Goal: Task Accomplishment & Management: Use online tool/utility

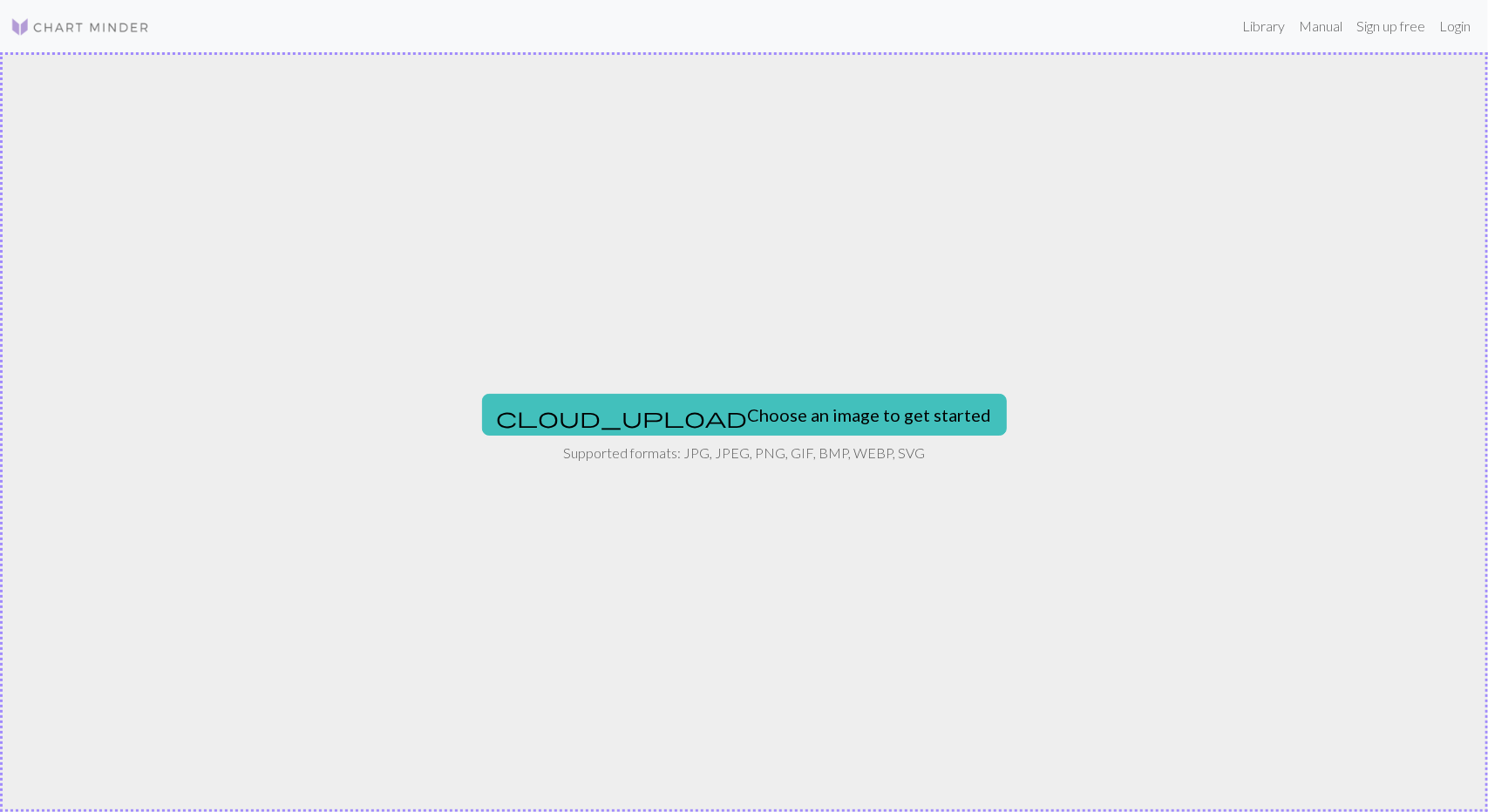
click at [839, 299] on div "cloud_upload Choose an image to get started Supported formats: JPG, JPEG, PNG, …" at bounding box center [744, 432] width 1488 height 760
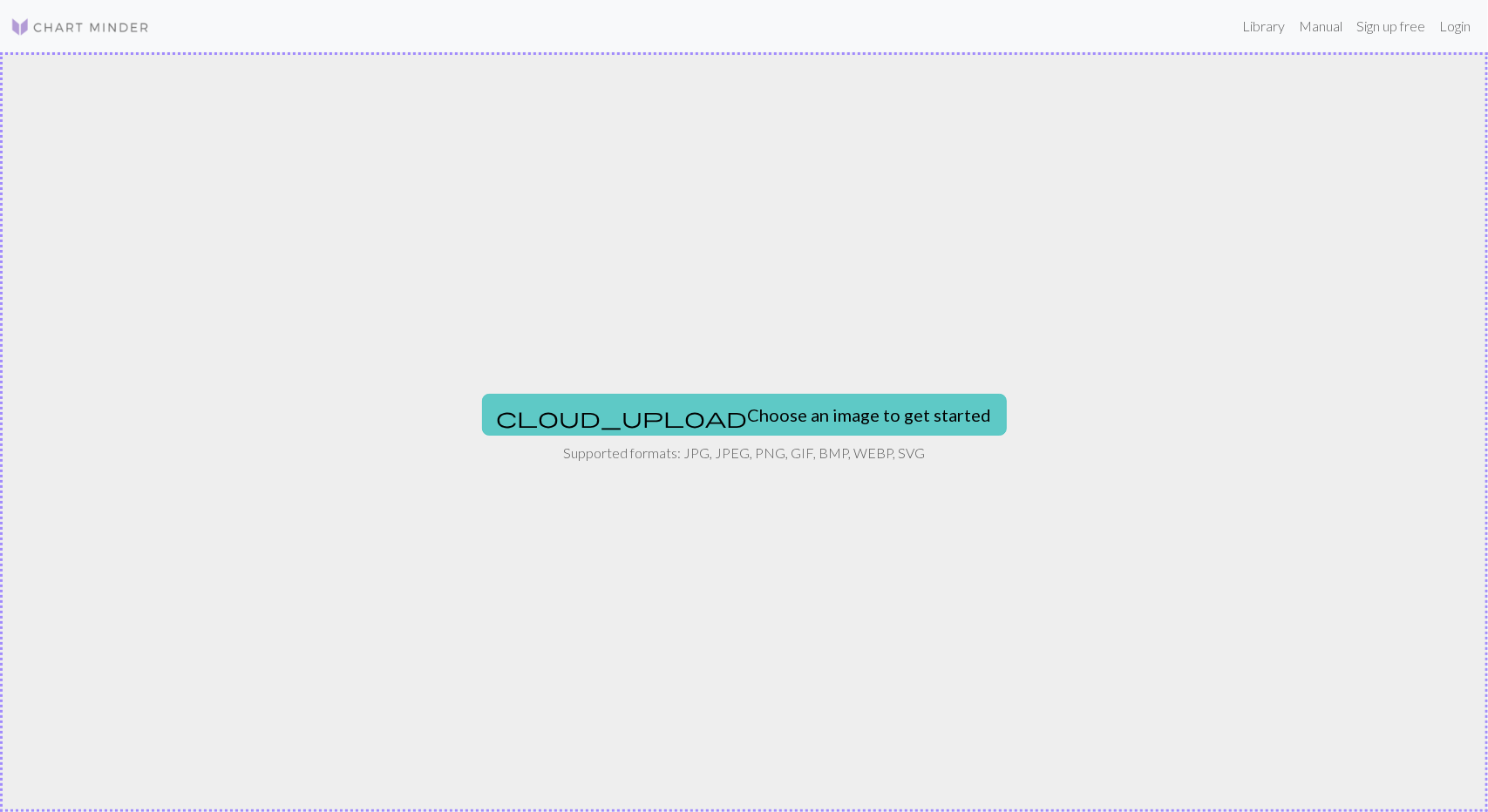
click at [798, 414] on button "cloud_upload Choose an image to get started" at bounding box center [744, 415] width 525 height 41
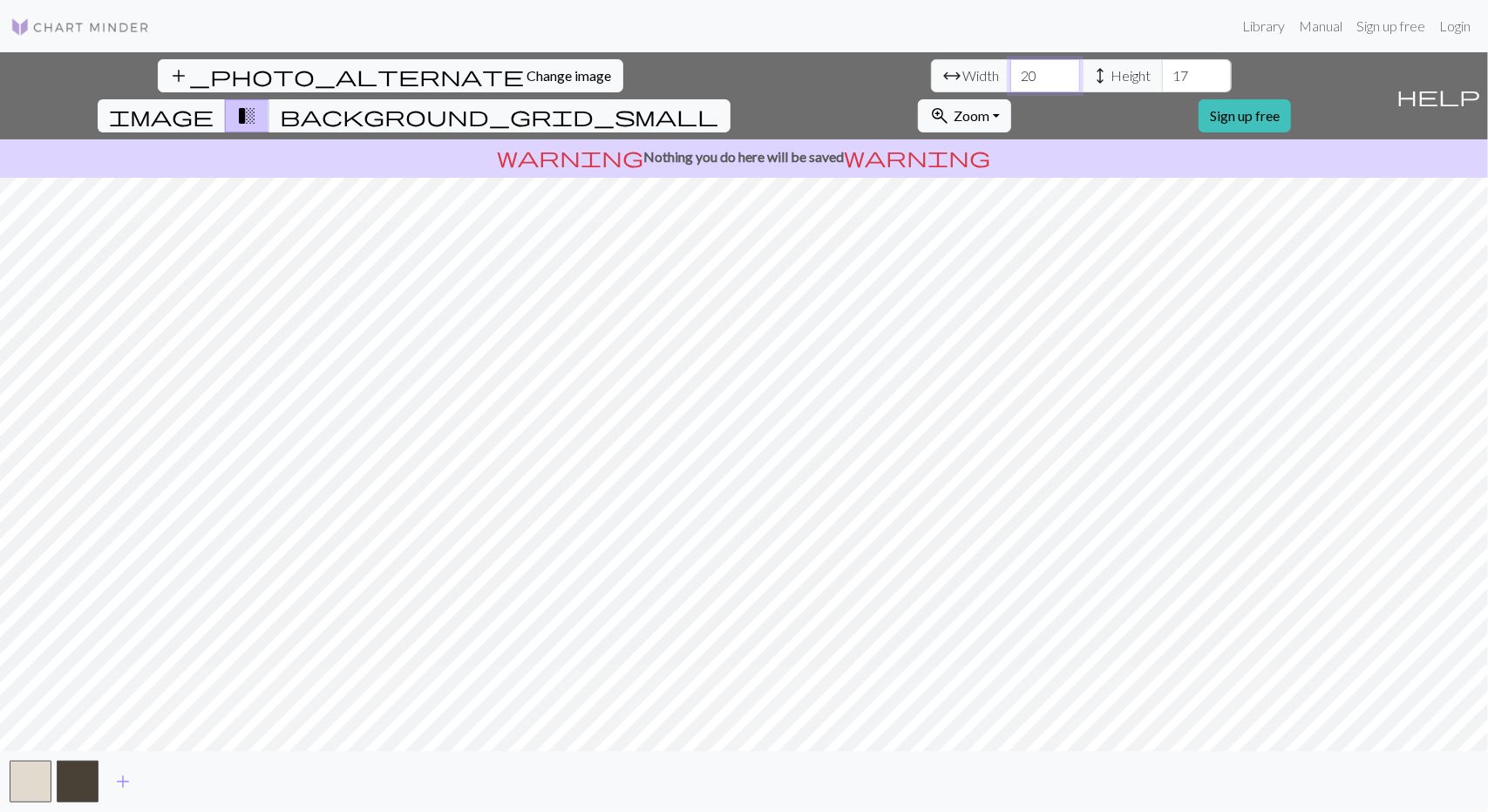
drag, startPoint x: 455, startPoint y: 76, endPoint x: 437, endPoint y: 77, distance: 18.0
click at [1011, 77] on input "20" at bounding box center [1045, 76] width 69 height 33
type input "30"
drag, startPoint x: 605, startPoint y: 68, endPoint x: 567, endPoint y: 68, distance: 38.0
click at [931, 68] on div "arrow_range Width 30 height Height 17" at bounding box center [1082, 76] width 301 height 33
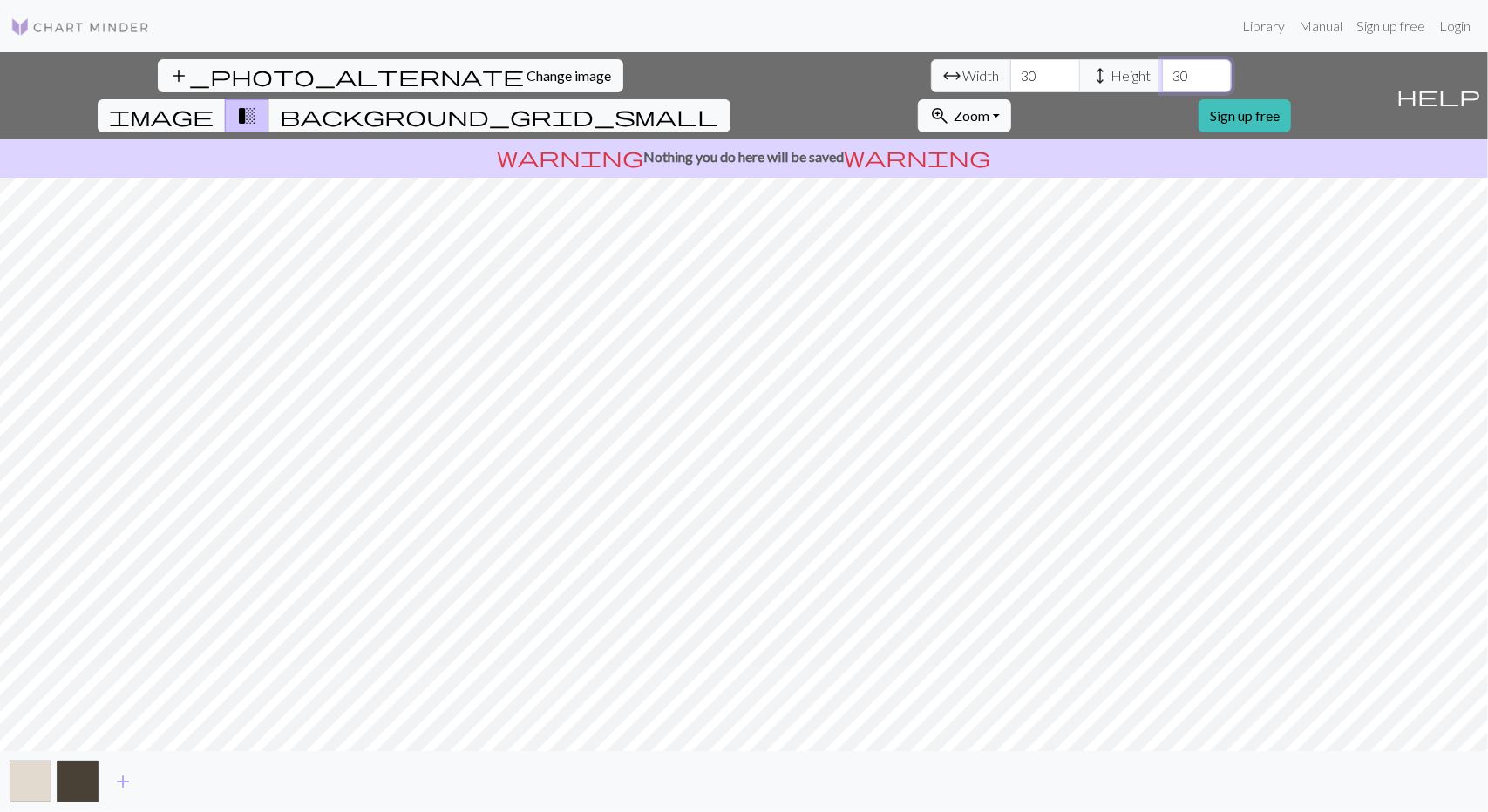
type input "30"
click at [861, 145] on span "warning" at bounding box center [918, 157] width 147 height 24
drag, startPoint x: 683, startPoint y: 116, endPoint x: 855, endPoint y: 112, distance: 172.0
click at [855, 147] on p "warning Nothing you do here will be saved warning" at bounding box center [744, 157] width 1474 height 21
click at [901, 147] on p "warning Nothing you do here will be saved warning" at bounding box center [744, 157] width 1474 height 21
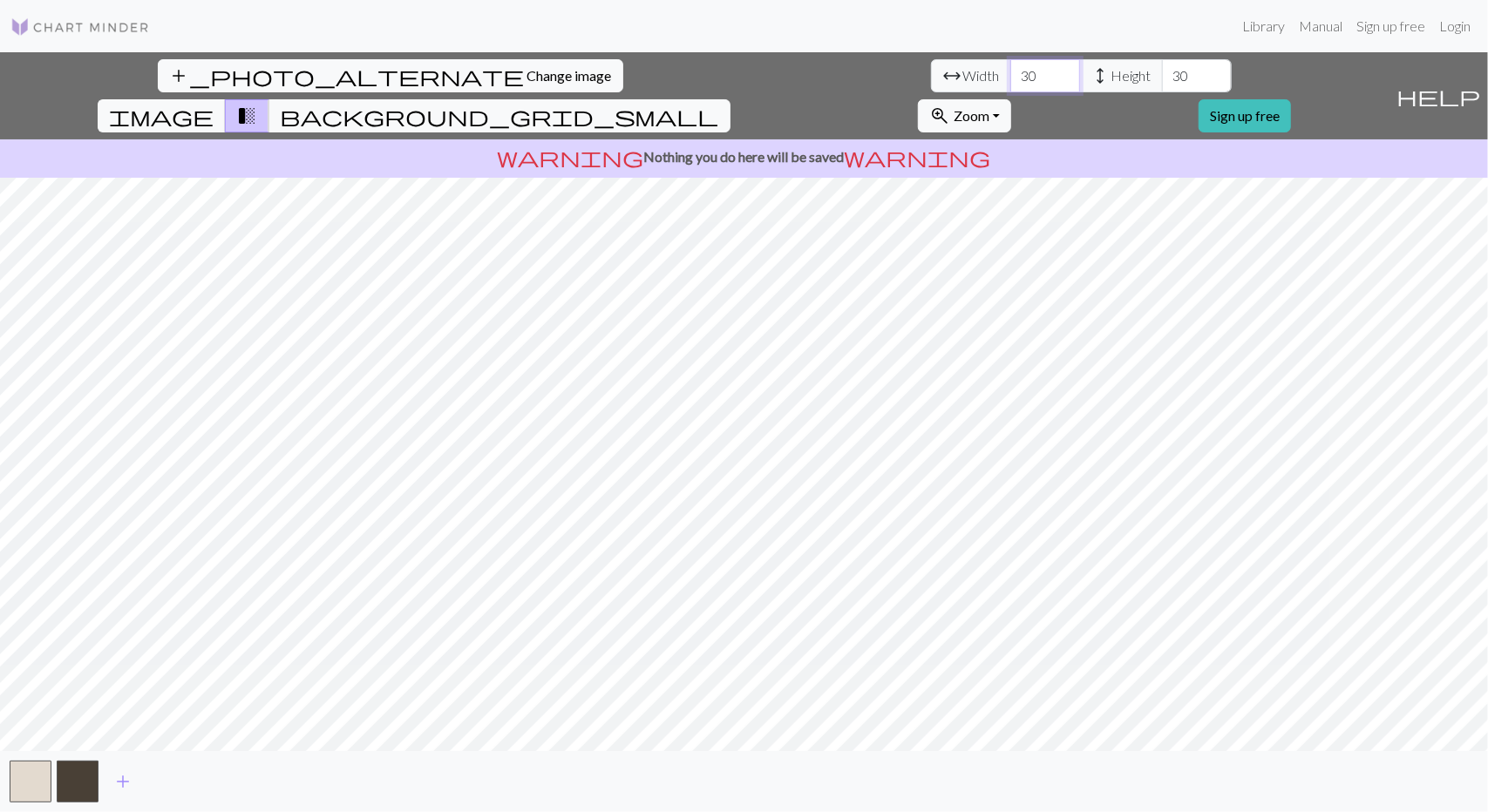
drag, startPoint x: 460, startPoint y: 74, endPoint x: 403, endPoint y: 83, distance: 57.7
click at [931, 83] on div "arrow_range Width 30 height Height 30" at bounding box center [1082, 76] width 301 height 33
type input "40"
drag, startPoint x: 604, startPoint y: 76, endPoint x: 577, endPoint y: 78, distance: 27.1
click at [1162, 78] on input "30" at bounding box center [1196, 76] width 69 height 33
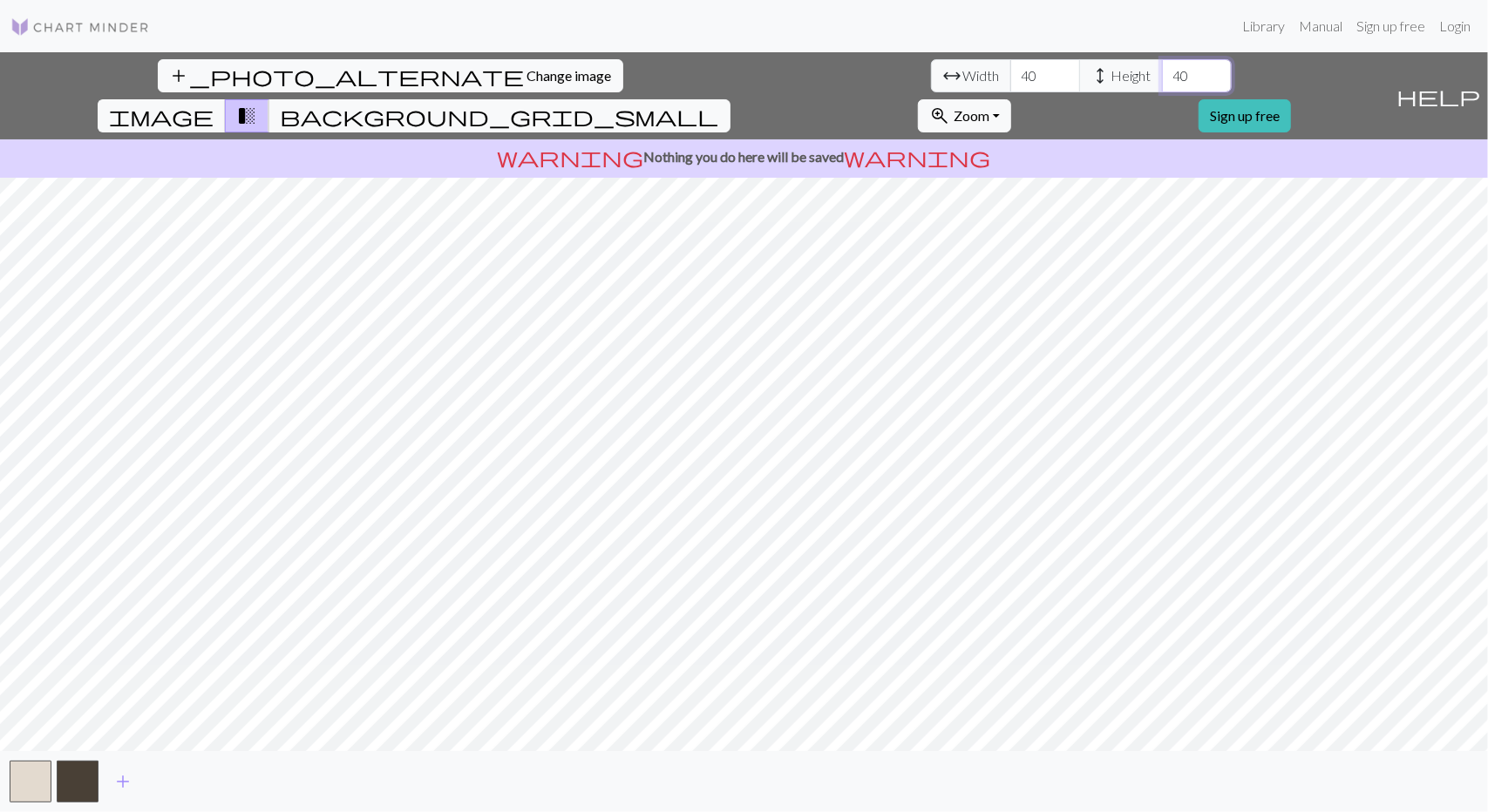
type input "40"
click at [213, 104] on span "image" at bounding box center [161, 115] width 104 height 24
click at [924, 74] on div "add_photo_alternate Change image arrow_range Width 40 height Height 40 image tr…" at bounding box center [694, 95] width 1389 height 87
click at [720, 104] on span "background_grid_small" at bounding box center [500, 115] width 440 height 24
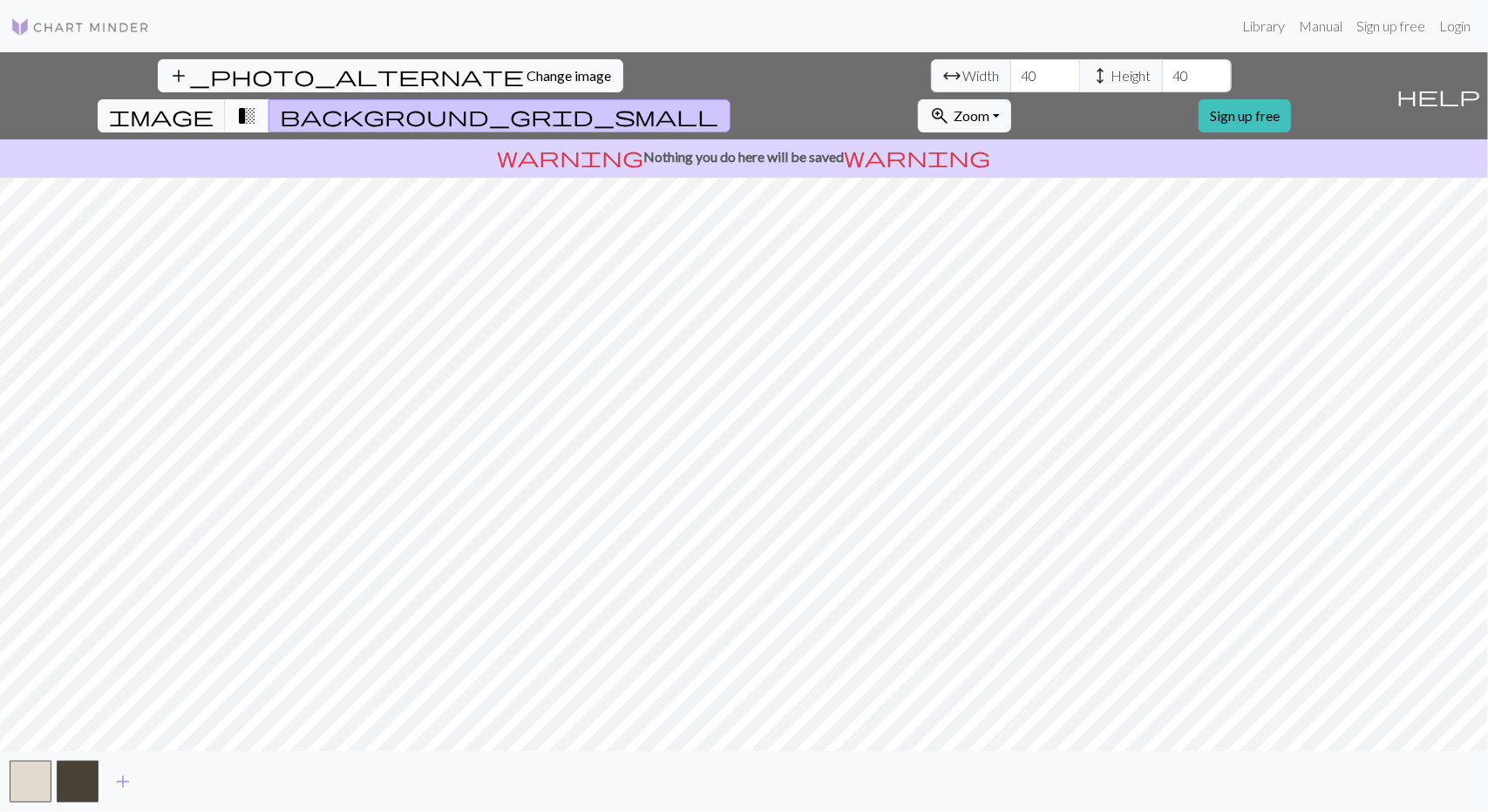
click at [258, 104] on span "transition_fade" at bounding box center [246, 115] width 21 height 24
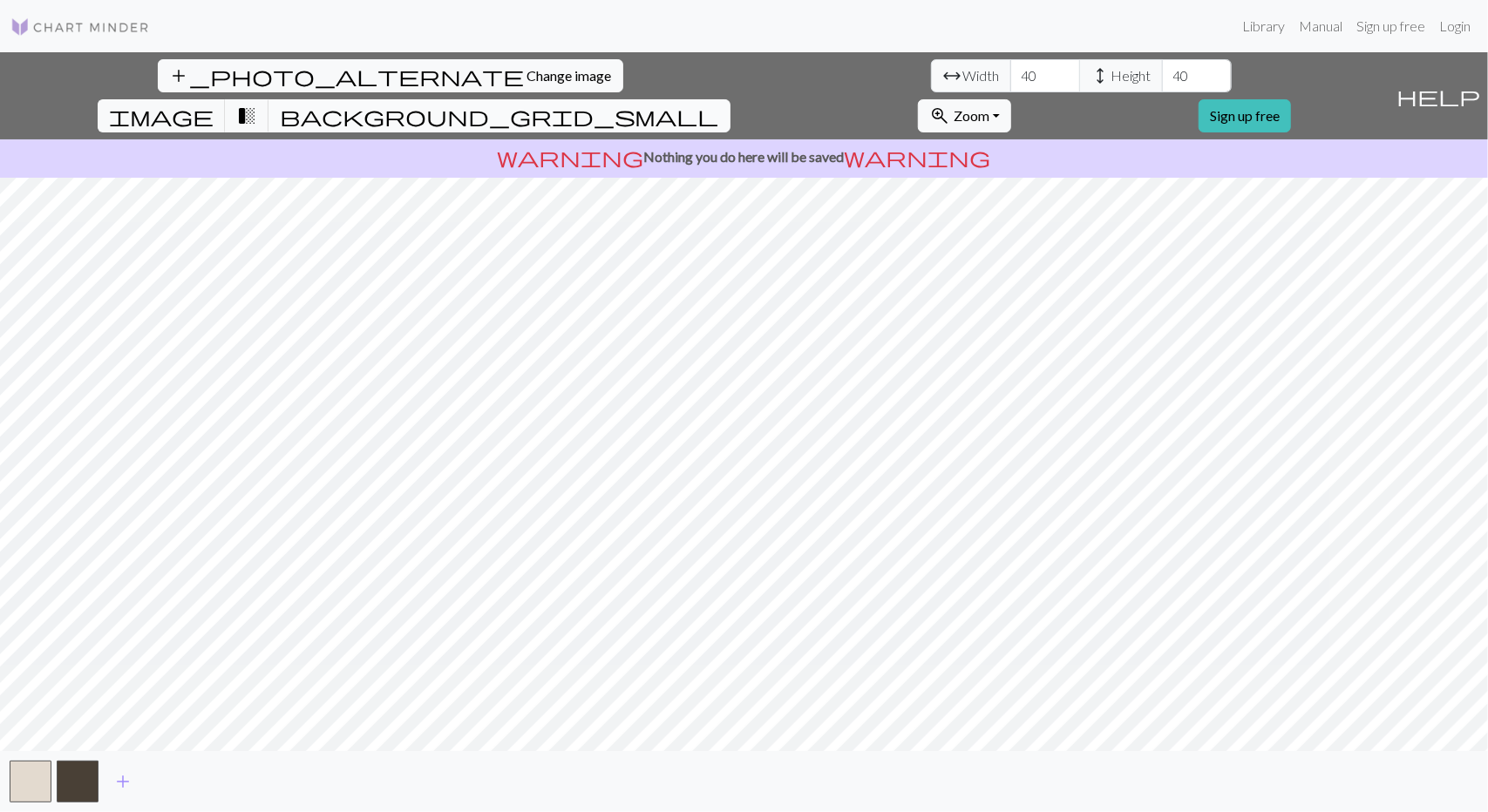
click at [720, 104] on span "background_grid_small" at bounding box center [500, 115] width 440 height 24
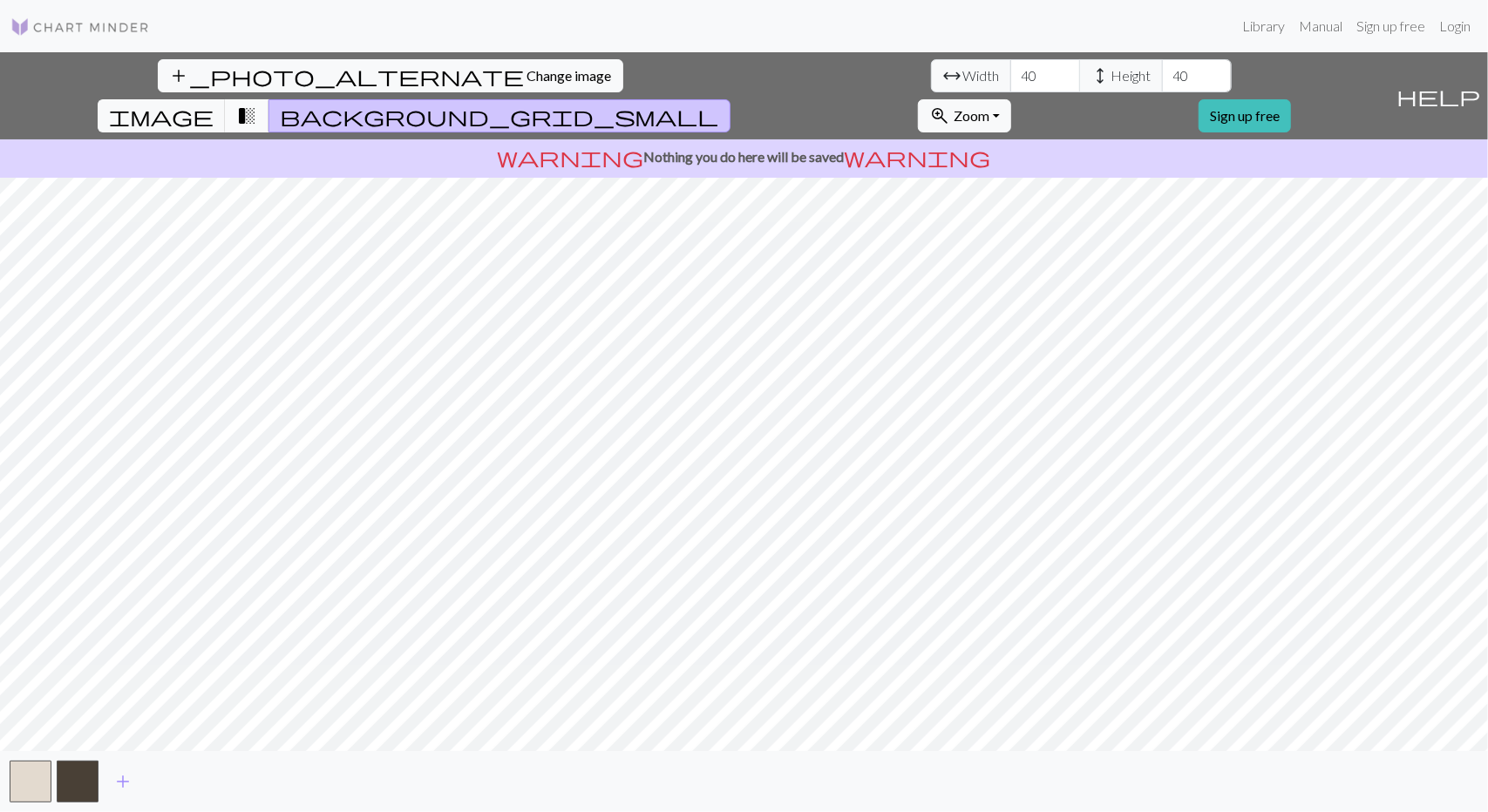
click at [269, 99] on button "transition_fade" at bounding box center [247, 115] width 44 height 33
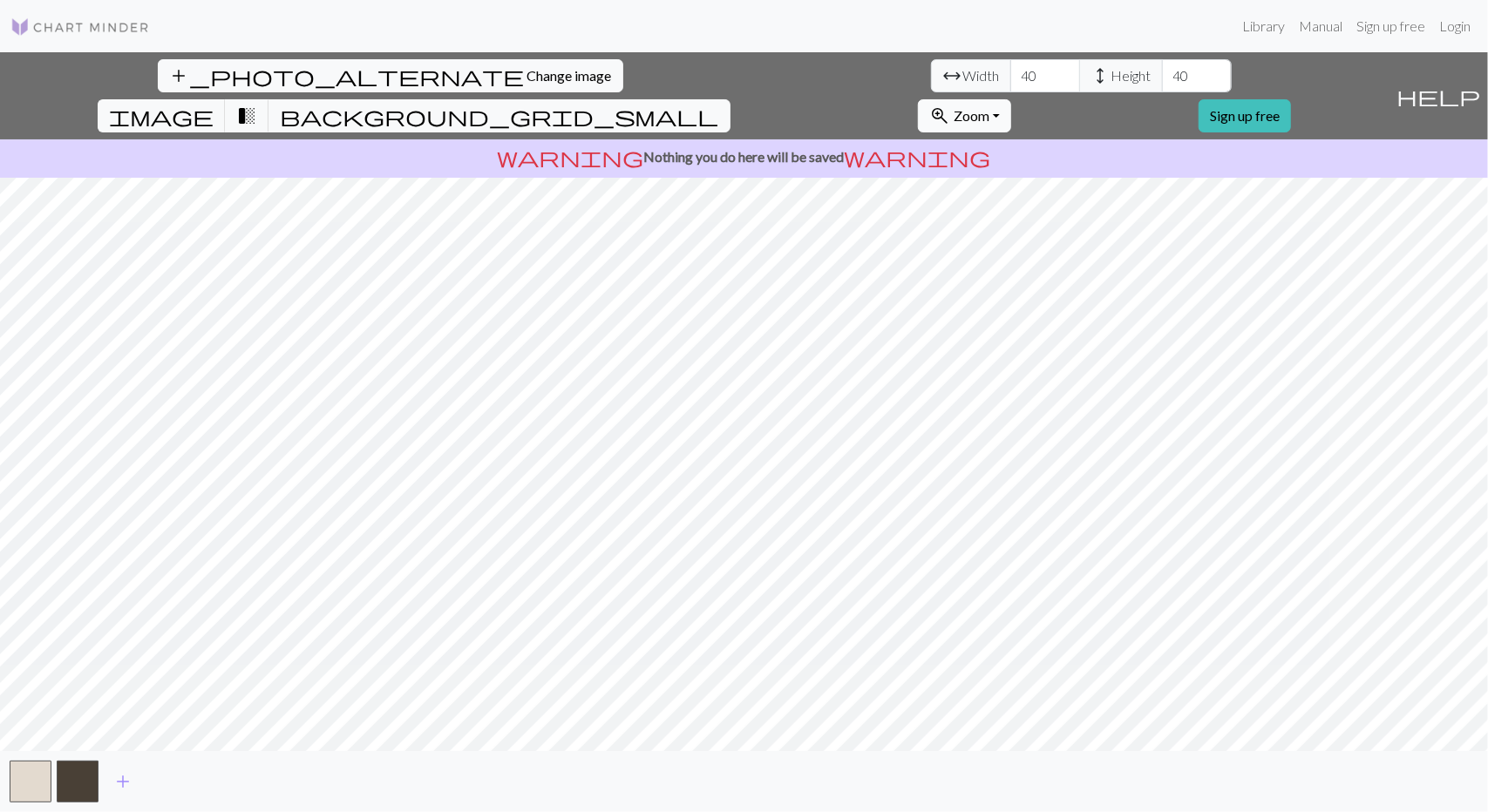
click at [990, 107] on span "Zoom" at bounding box center [972, 115] width 36 height 16
click at [1057, 140] on button "Fit all" at bounding box center [987, 153] width 138 height 28
click at [1012, 99] on button "zoom_in Zoom Zoom" at bounding box center [965, 115] width 94 height 33
click at [1057, 195] on button "Fit height" at bounding box center [987, 209] width 138 height 28
click at [1292, 99] on link "Sign up free" at bounding box center [1245, 115] width 93 height 33
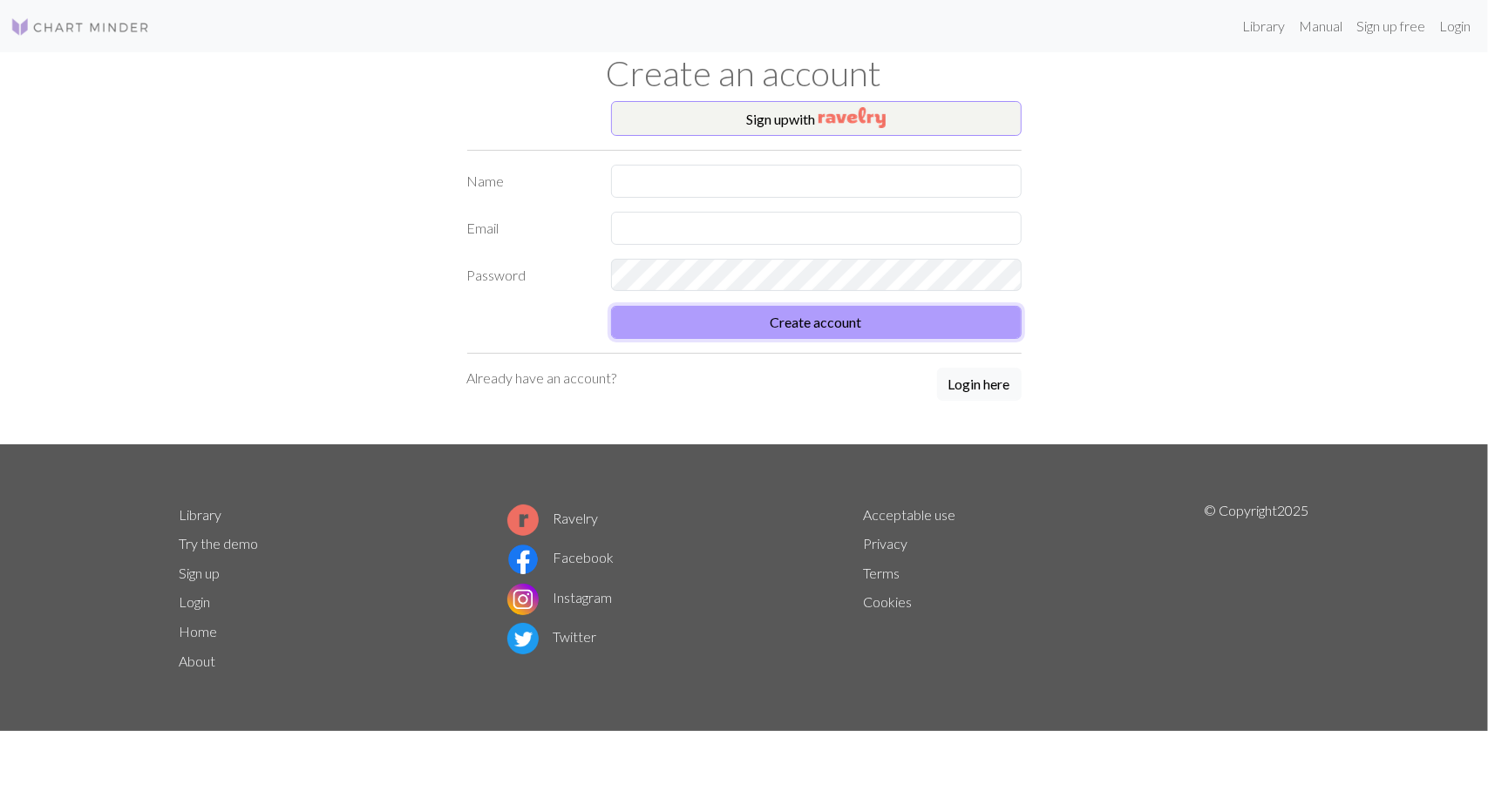
click at [847, 313] on button "Create account" at bounding box center [817, 322] width 411 height 33
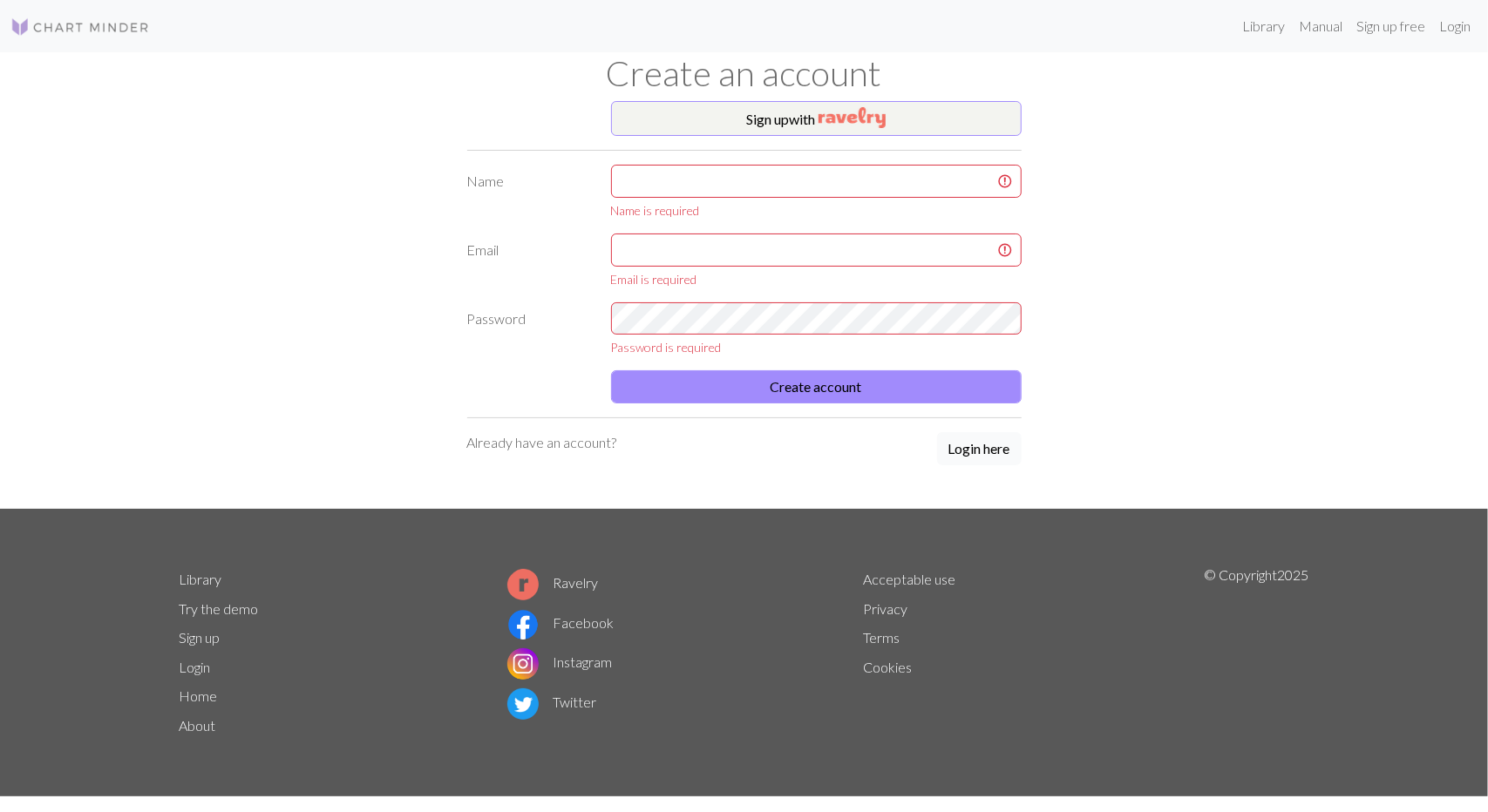
click at [978, 457] on button "Login here" at bounding box center [980, 448] width 85 height 33
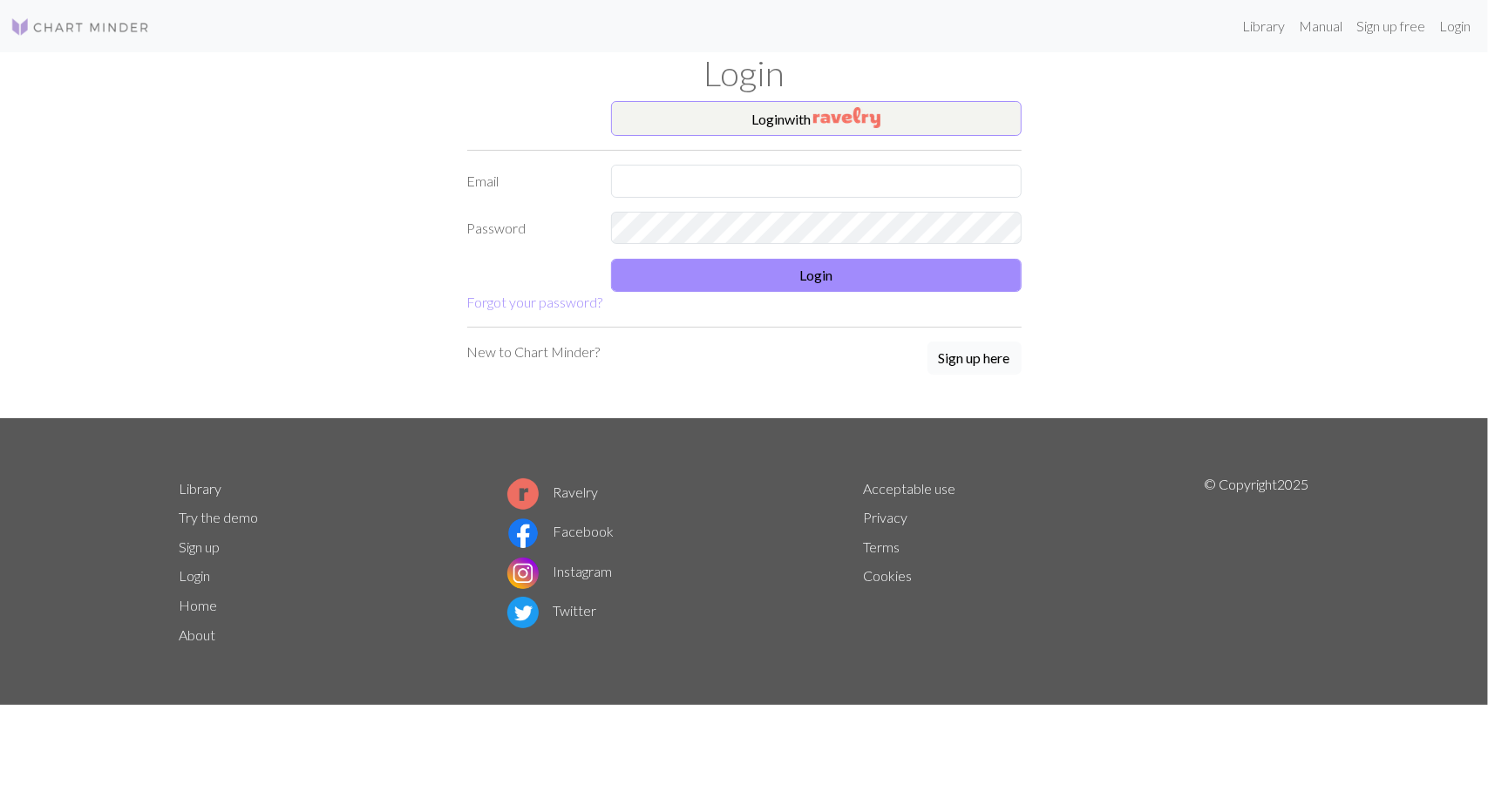
click at [981, 357] on button "Sign up here" at bounding box center [975, 357] width 95 height 33
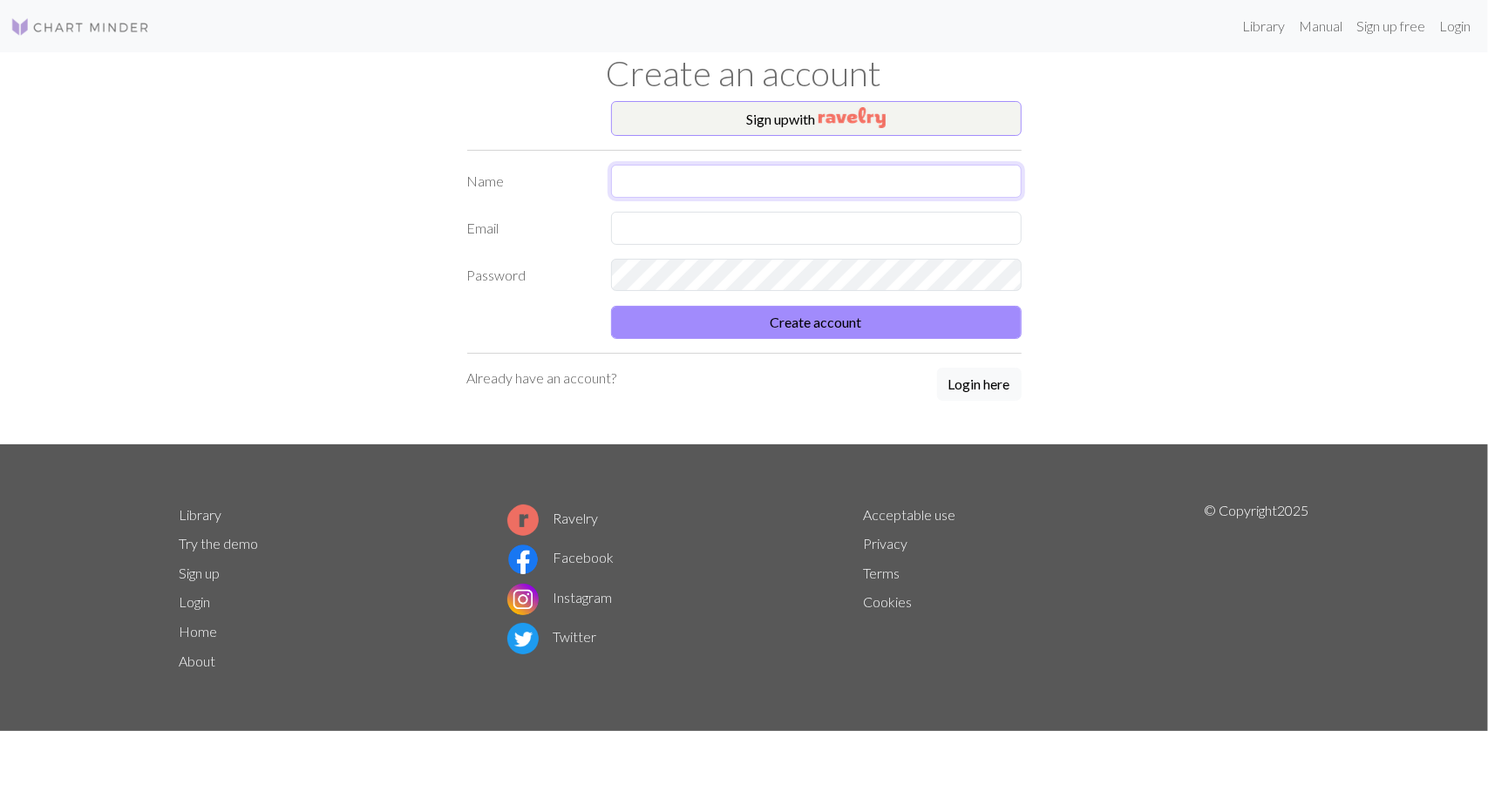
click at [835, 176] on input "text" at bounding box center [817, 181] width 411 height 33
type input "XIE"
click at [676, 226] on input "text" at bounding box center [817, 228] width 411 height 33
type input "[EMAIL_ADDRESS][DOMAIN_NAME]"
click at [612, 306] on button "Create account" at bounding box center [817, 322] width 411 height 33
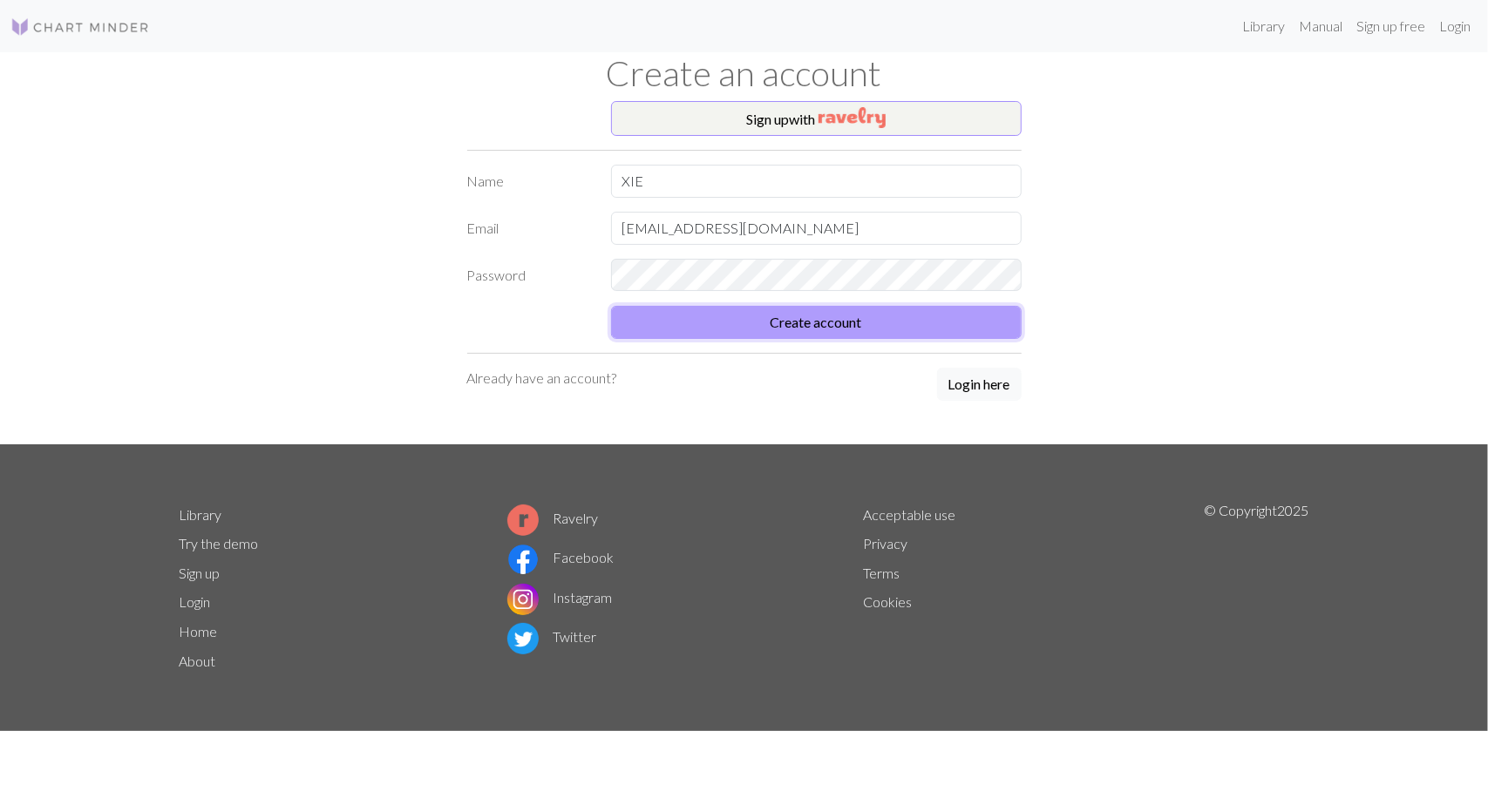
click at [799, 319] on button "Create account" at bounding box center [817, 322] width 411 height 33
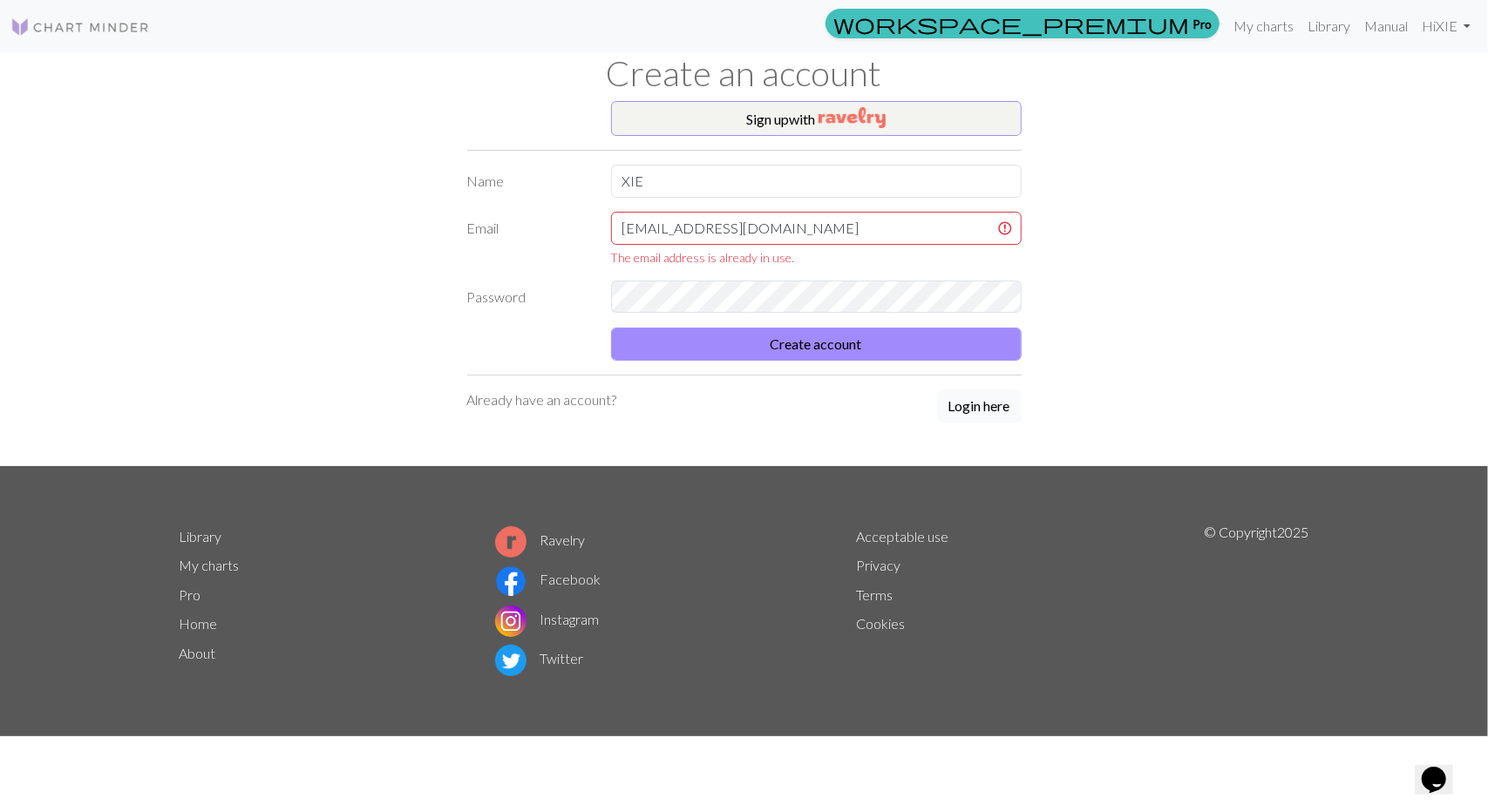
click at [987, 401] on button "Login here" at bounding box center [980, 406] width 85 height 33
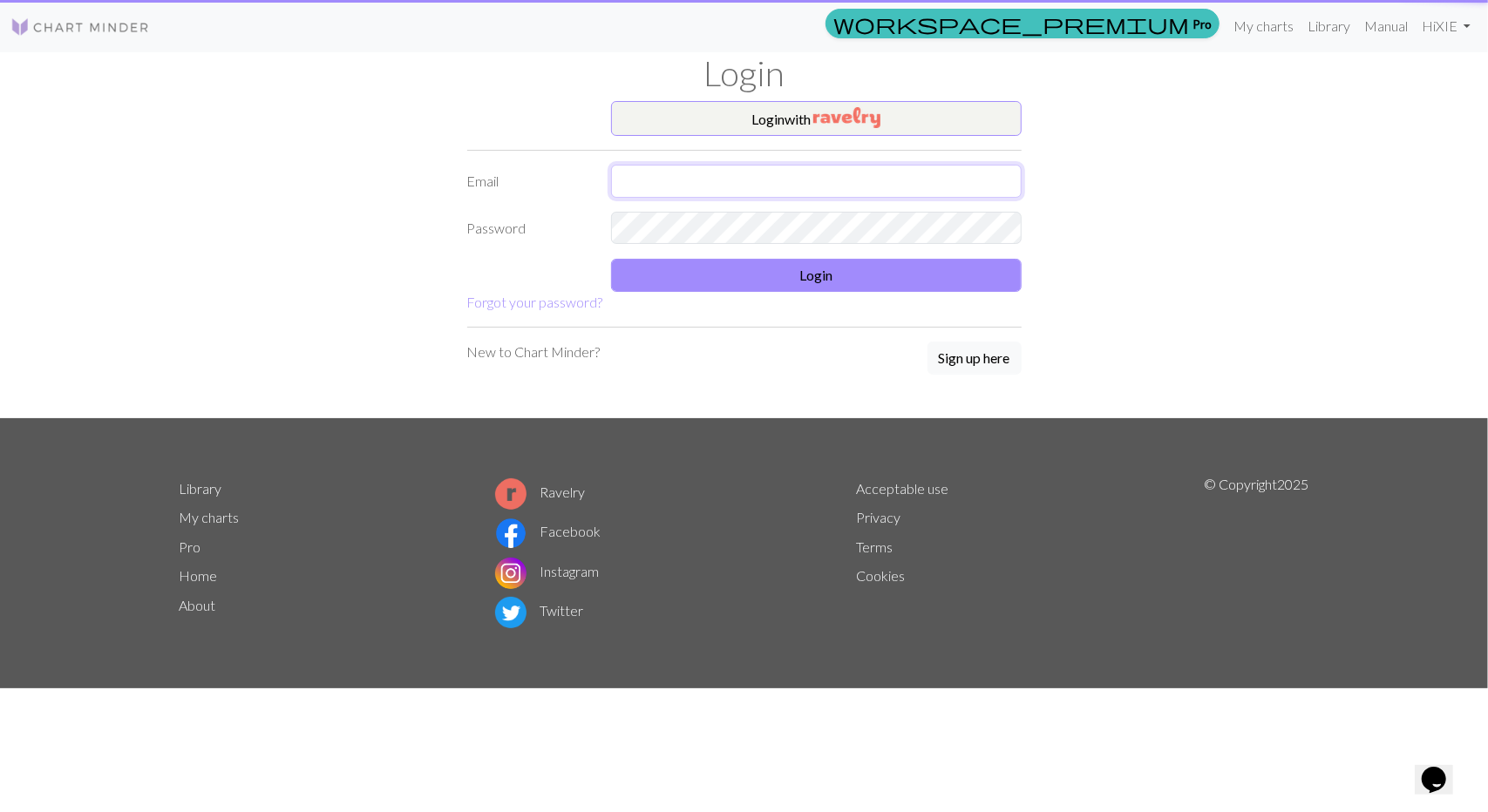
click at [739, 184] on input "text" at bounding box center [817, 181] width 411 height 33
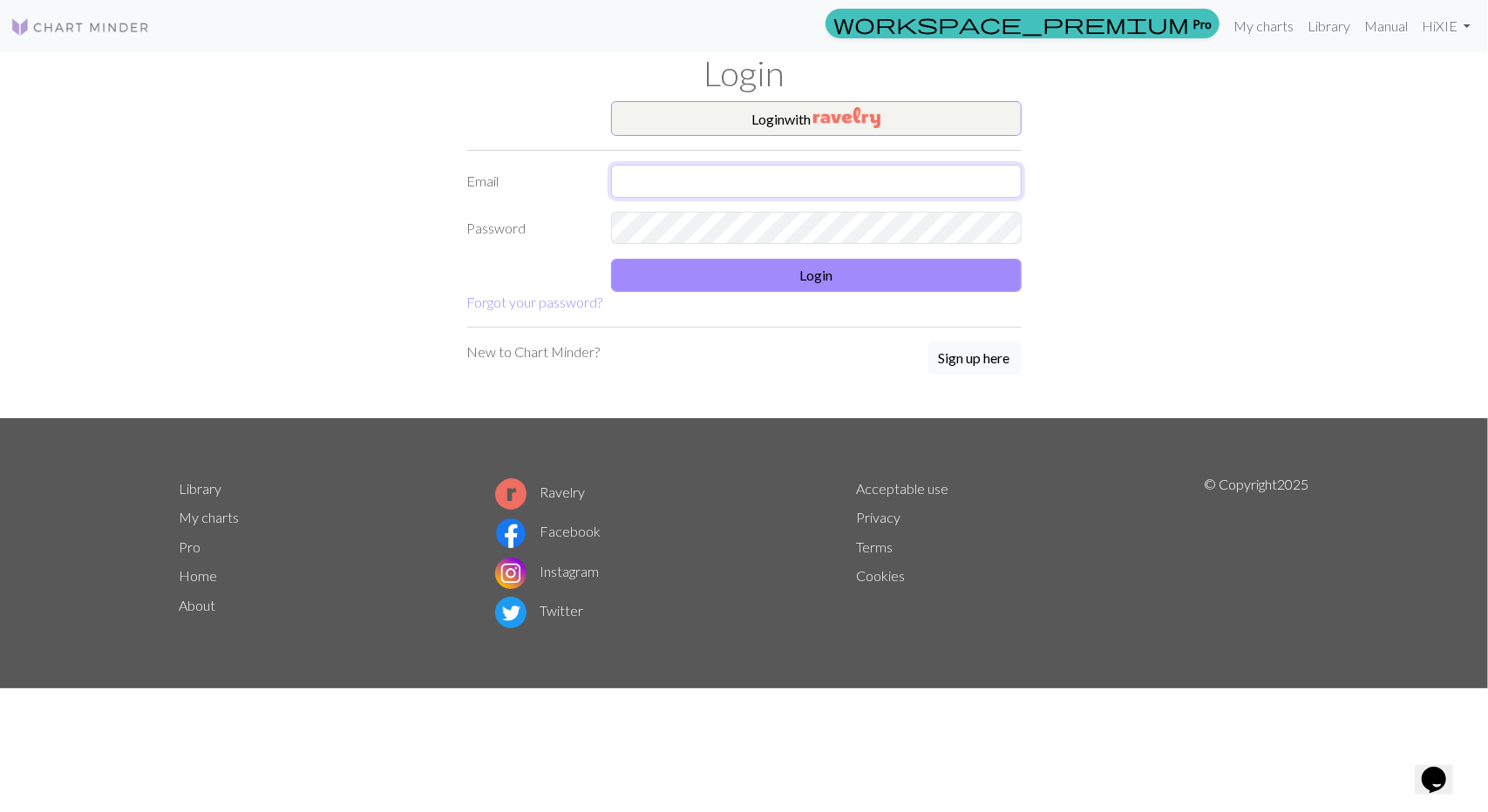
type input "[EMAIL_ADDRESS][DOMAIN_NAME]"
click at [711, 298] on form "Login with Email [EMAIL_ADDRESS][DOMAIN_NAME] Password Login Forgot your passwo…" at bounding box center [745, 206] width 555 height 212
click at [730, 280] on button "Login" at bounding box center [817, 275] width 411 height 33
click at [812, 278] on button "Login" at bounding box center [817, 275] width 411 height 33
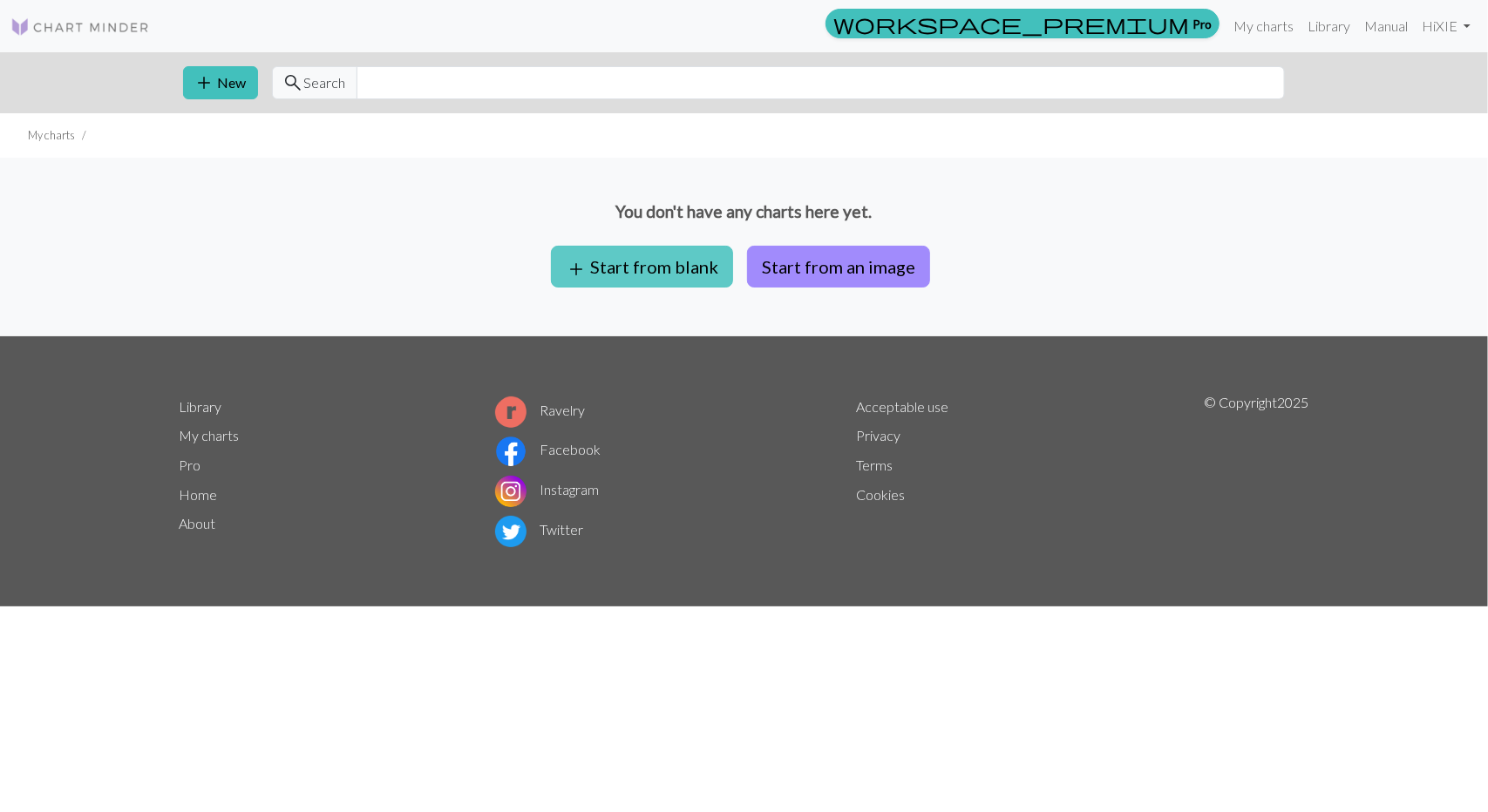
click at [663, 259] on button "add Start from blank" at bounding box center [642, 266] width 182 height 41
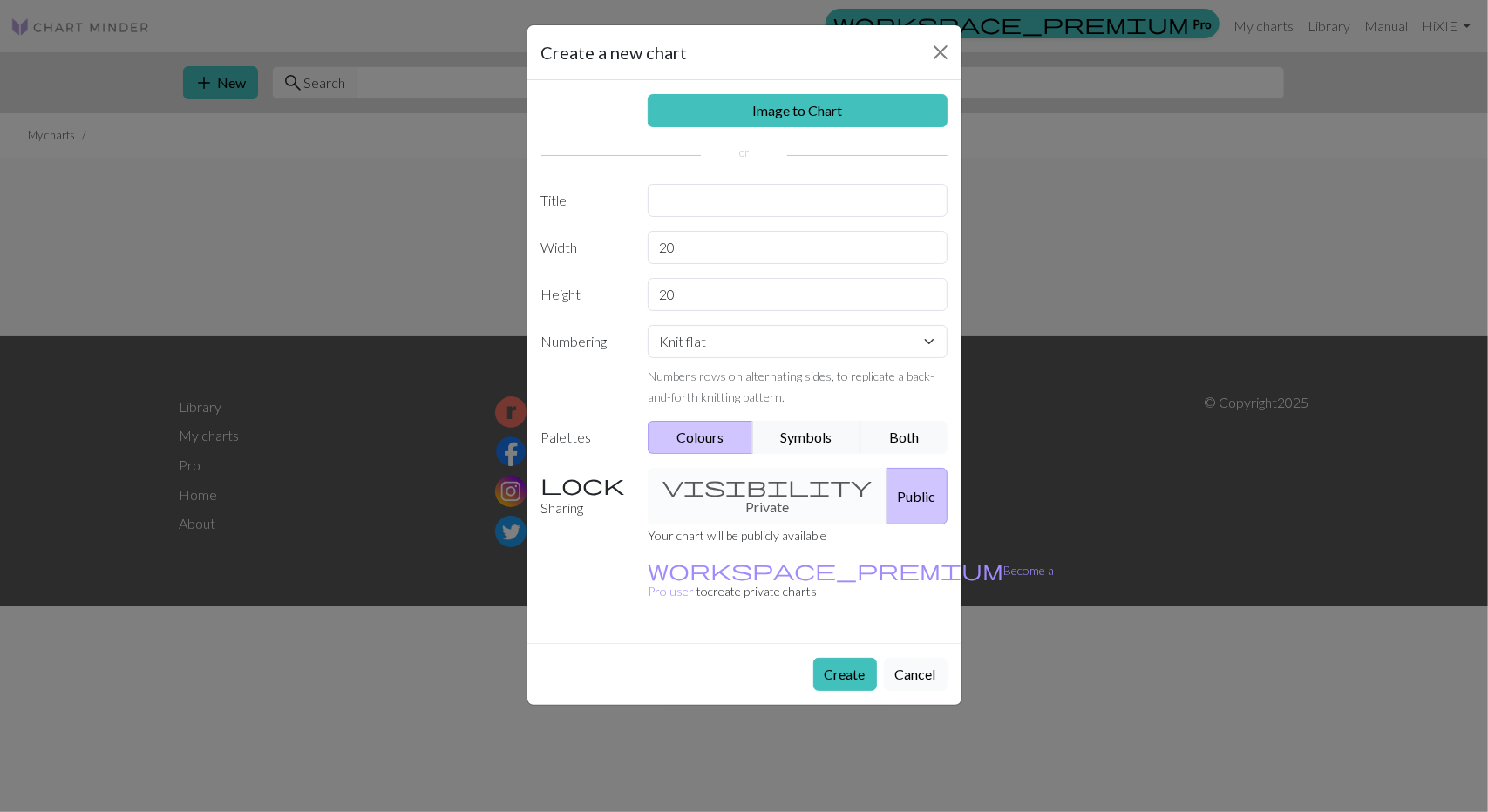
click at [902, 658] on button "Cancel" at bounding box center [916, 674] width 64 height 33
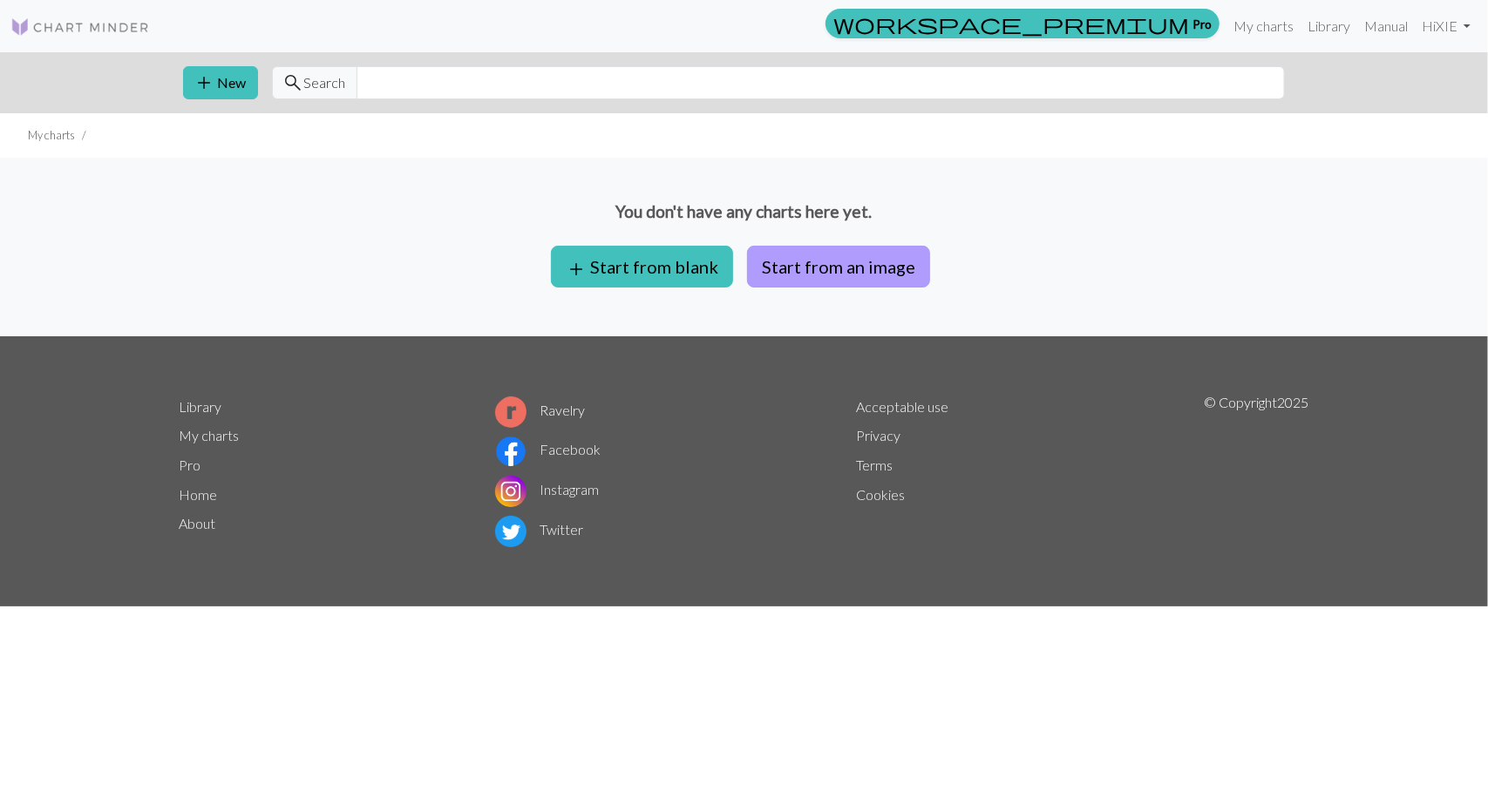
click at [854, 266] on button "Start from an image" at bounding box center [839, 266] width 183 height 41
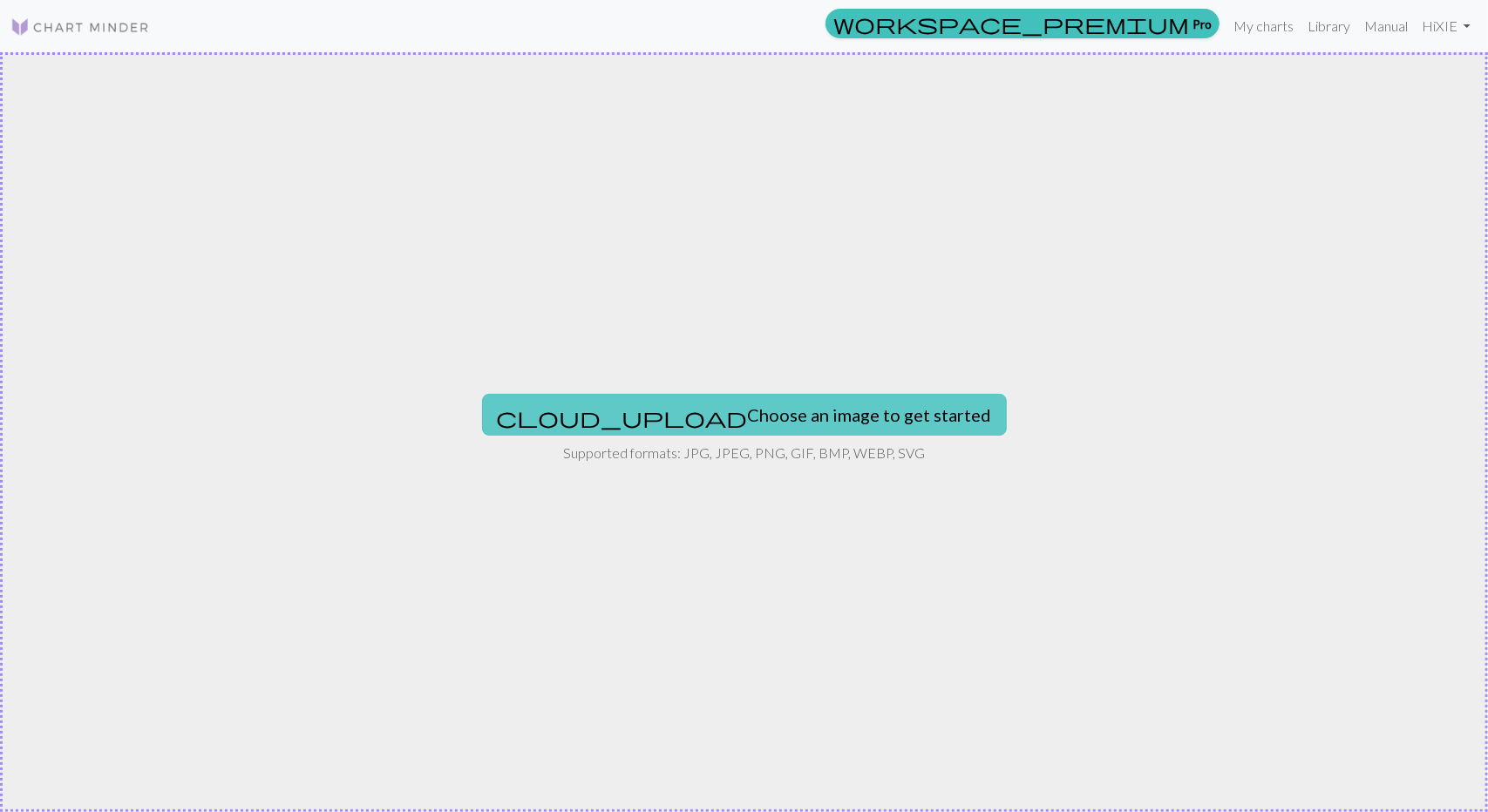
click at [764, 421] on button "cloud_upload Choose an image to get started" at bounding box center [744, 415] width 525 height 41
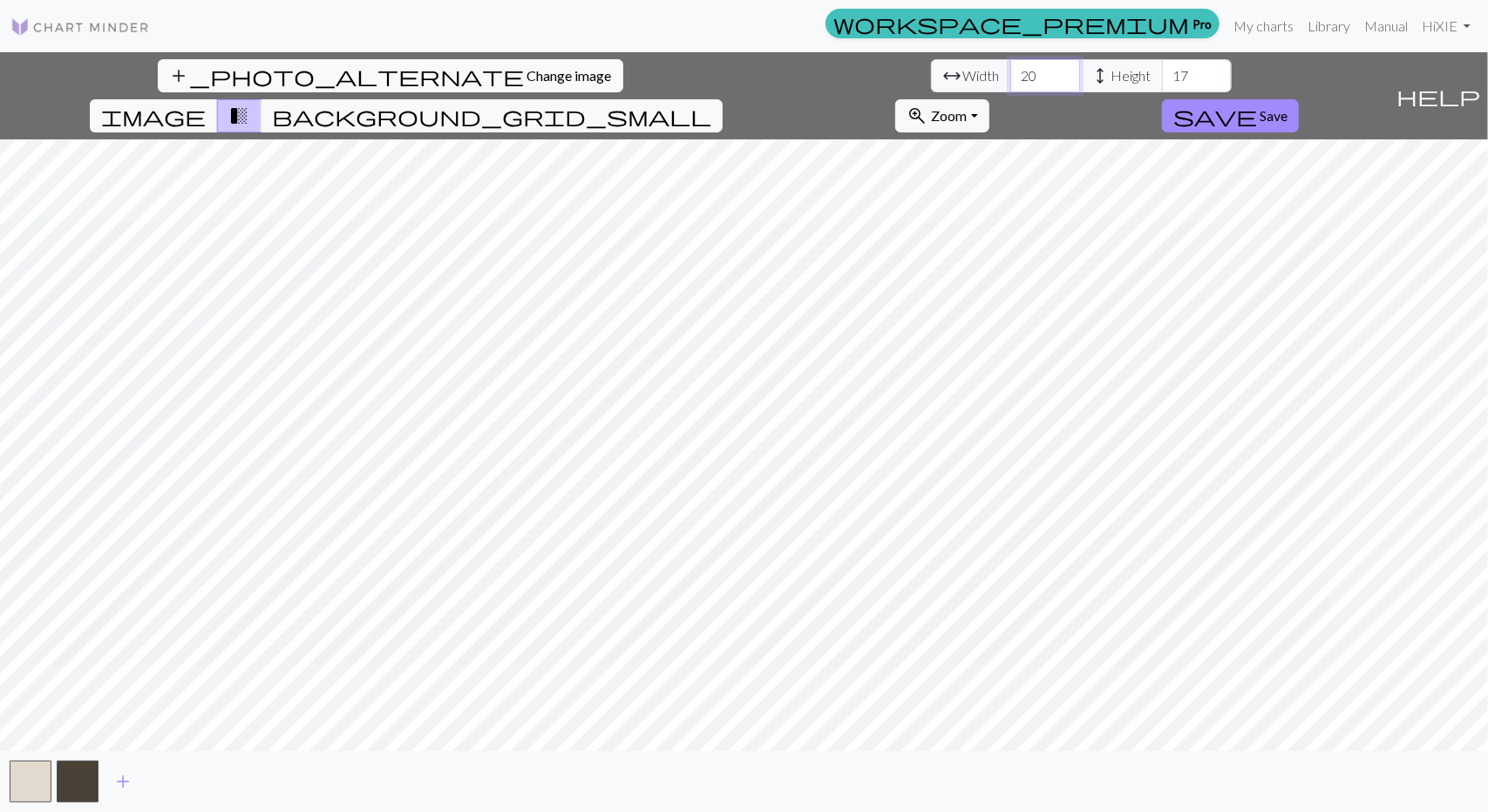
drag, startPoint x: 462, startPoint y: 85, endPoint x: 422, endPoint y: 86, distance: 40.0
click at [931, 86] on div "arrow_range Width 20 height Height 17" at bounding box center [1082, 76] width 301 height 33
type input "40"
drag, startPoint x: 613, startPoint y: 78, endPoint x: 549, endPoint y: 78, distance: 64.0
click at [931, 78] on div "arrow_range Width 40 height Height 17" at bounding box center [1082, 76] width 301 height 33
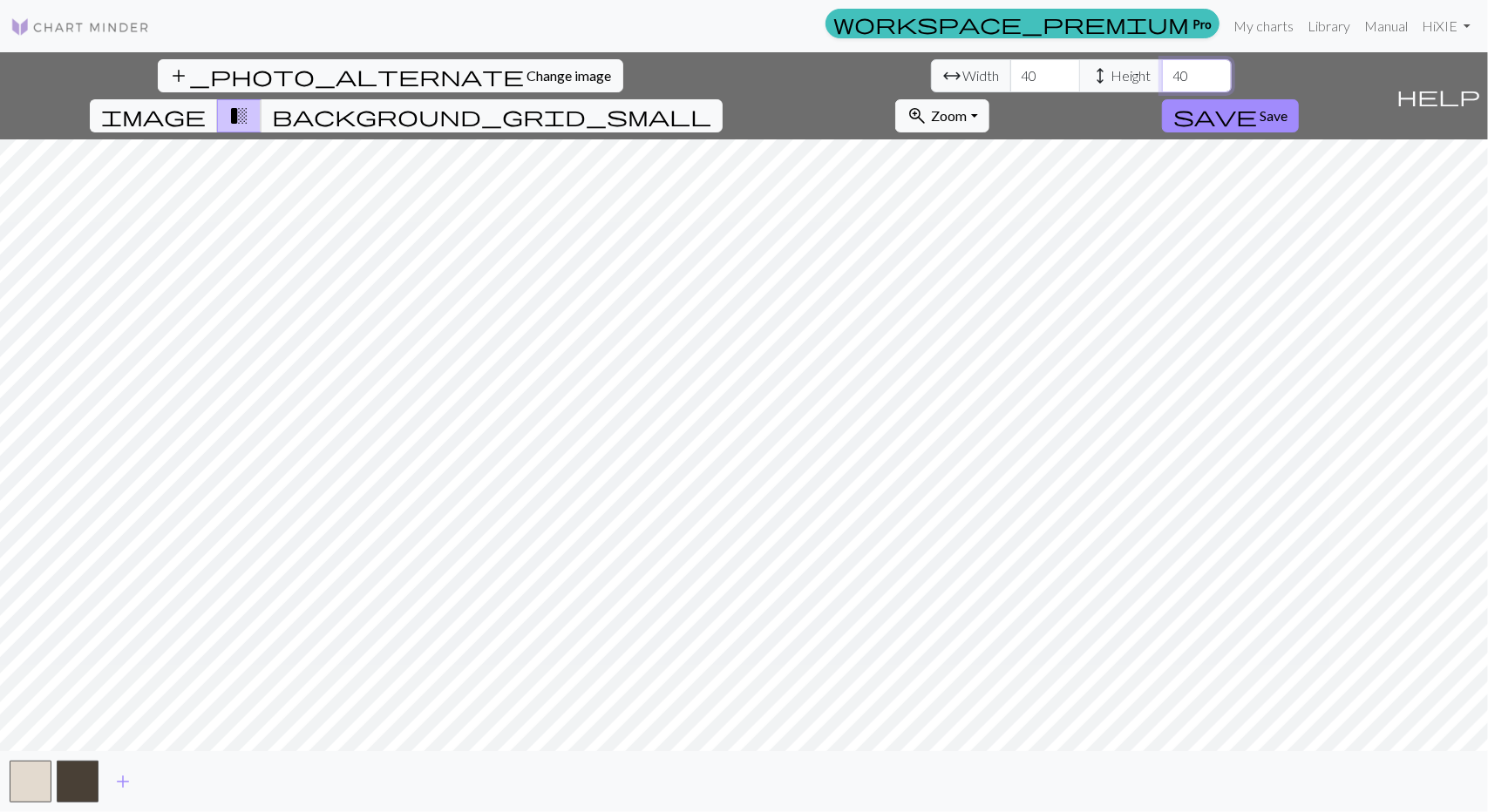
type input "40"
drag, startPoint x: 453, startPoint y: 78, endPoint x: 421, endPoint y: 78, distance: 32.0
click at [931, 78] on div "arrow_range Width 40 height Height 40" at bounding box center [1082, 76] width 301 height 33
type input "50"
drag, startPoint x: 613, startPoint y: 77, endPoint x: 548, endPoint y: 77, distance: 65.0
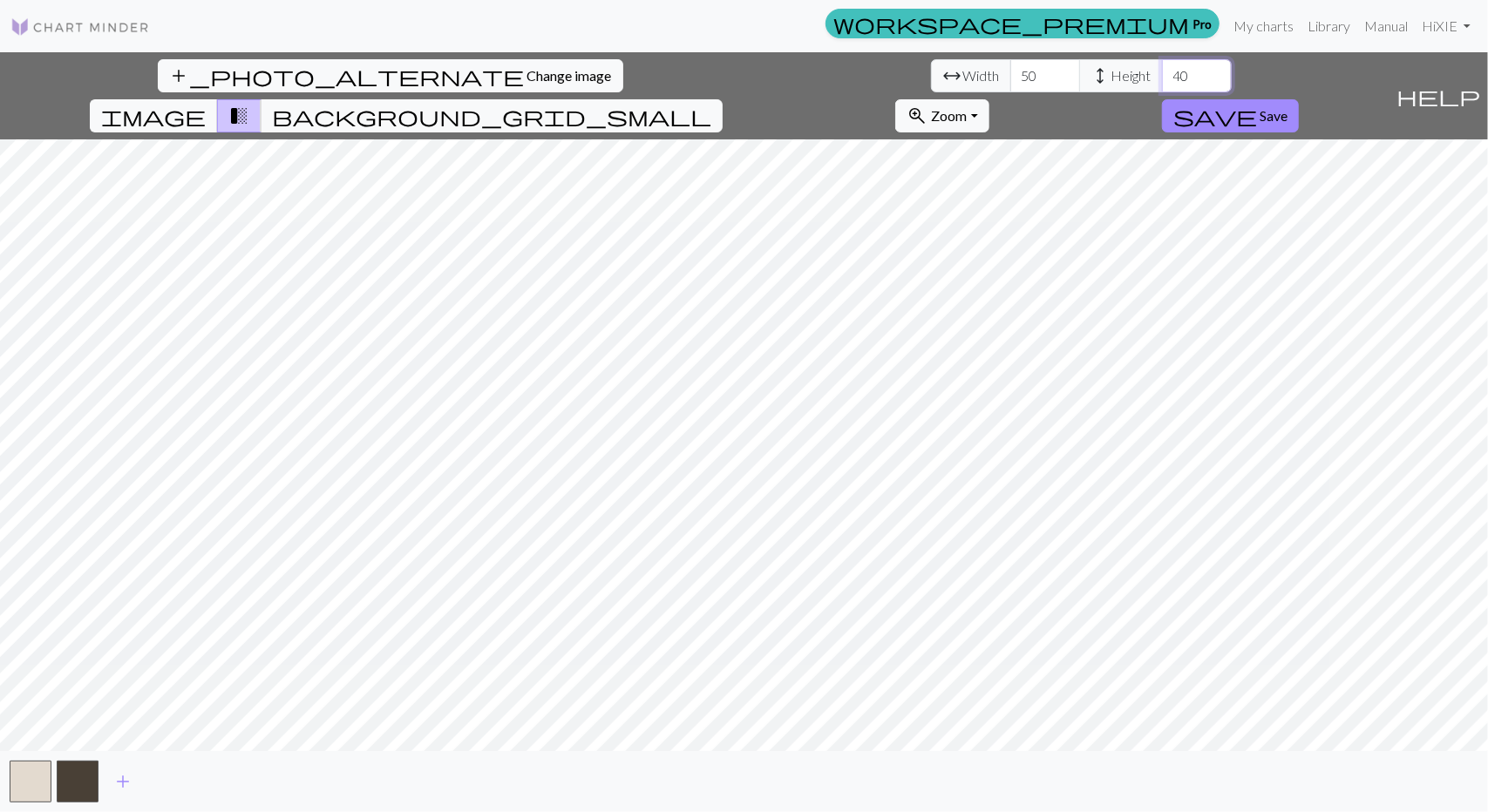
click at [931, 77] on div "arrow_range Width 50 height Height 40" at bounding box center [1082, 76] width 301 height 33
type input "40"
drag, startPoint x: 477, startPoint y: 79, endPoint x: 428, endPoint y: 79, distance: 49.0
click at [1011, 79] on input "49" at bounding box center [1045, 76] width 69 height 33
drag, startPoint x: 464, startPoint y: 78, endPoint x: 417, endPoint y: 77, distance: 47.0
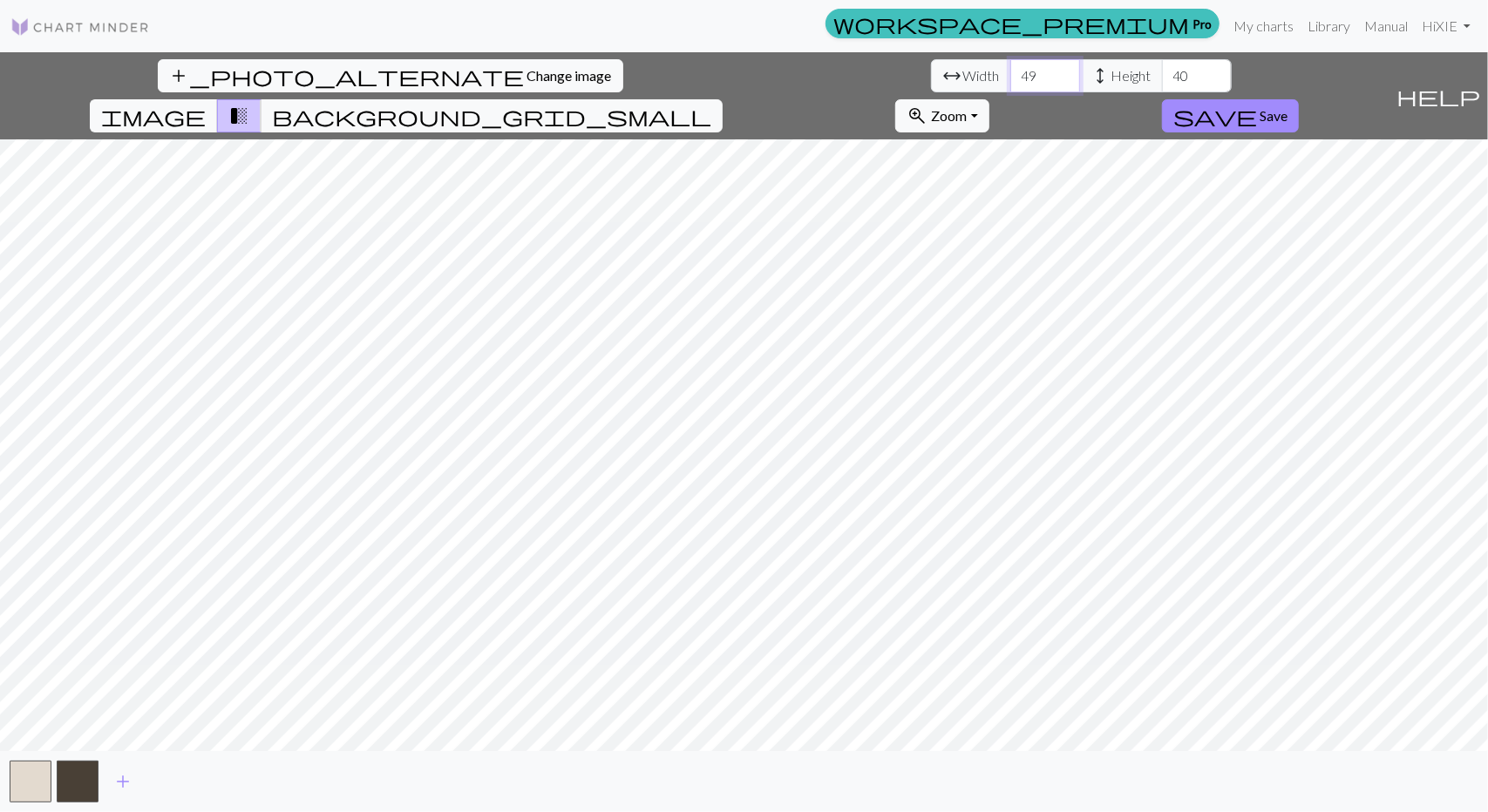
click at [931, 77] on div "arrow_range Width 49 height Height 40" at bounding box center [1082, 76] width 301 height 33
type input "40"
click at [528, 80] on span "Change image" at bounding box center [570, 76] width 85 height 16
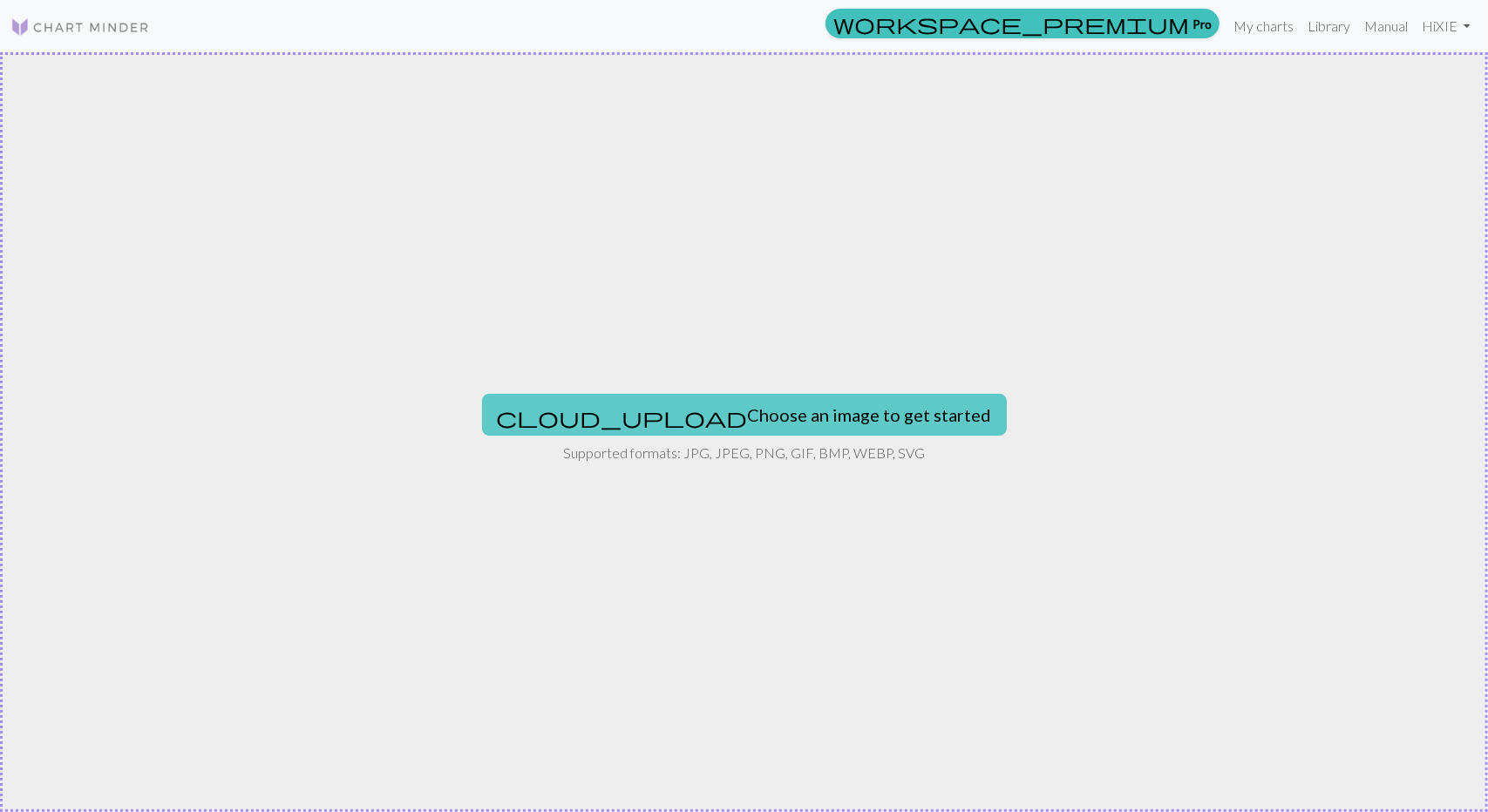
click at [775, 434] on button "cloud_upload Choose an image to get started" at bounding box center [744, 415] width 525 height 41
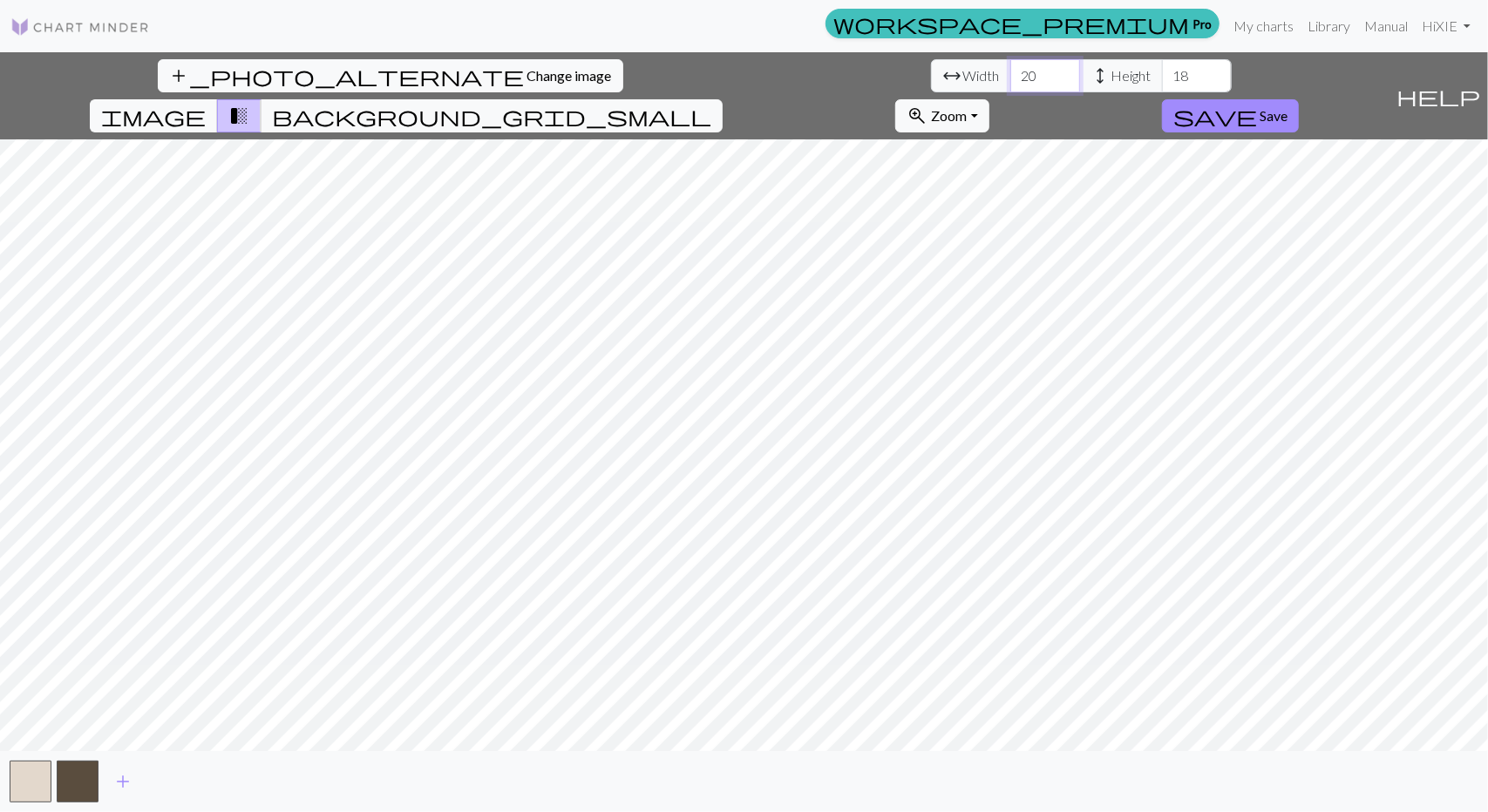
drag, startPoint x: 462, startPoint y: 79, endPoint x: 390, endPoint y: 70, distance: 72.6
click at [931, 70] on div "arrow_range Width 20 height Height 18" at bounding box center [1082, 76] width 301 height 33
type input "40"
drag, startPoint x: 605, startPoint y: 76, endPoint x: 571, endPoint y: 85, distance: 35.2
click at [931, 85] on div "arrow_range Width 40 height Height 18" at bounding box center [1082, 76] width 301 height 33
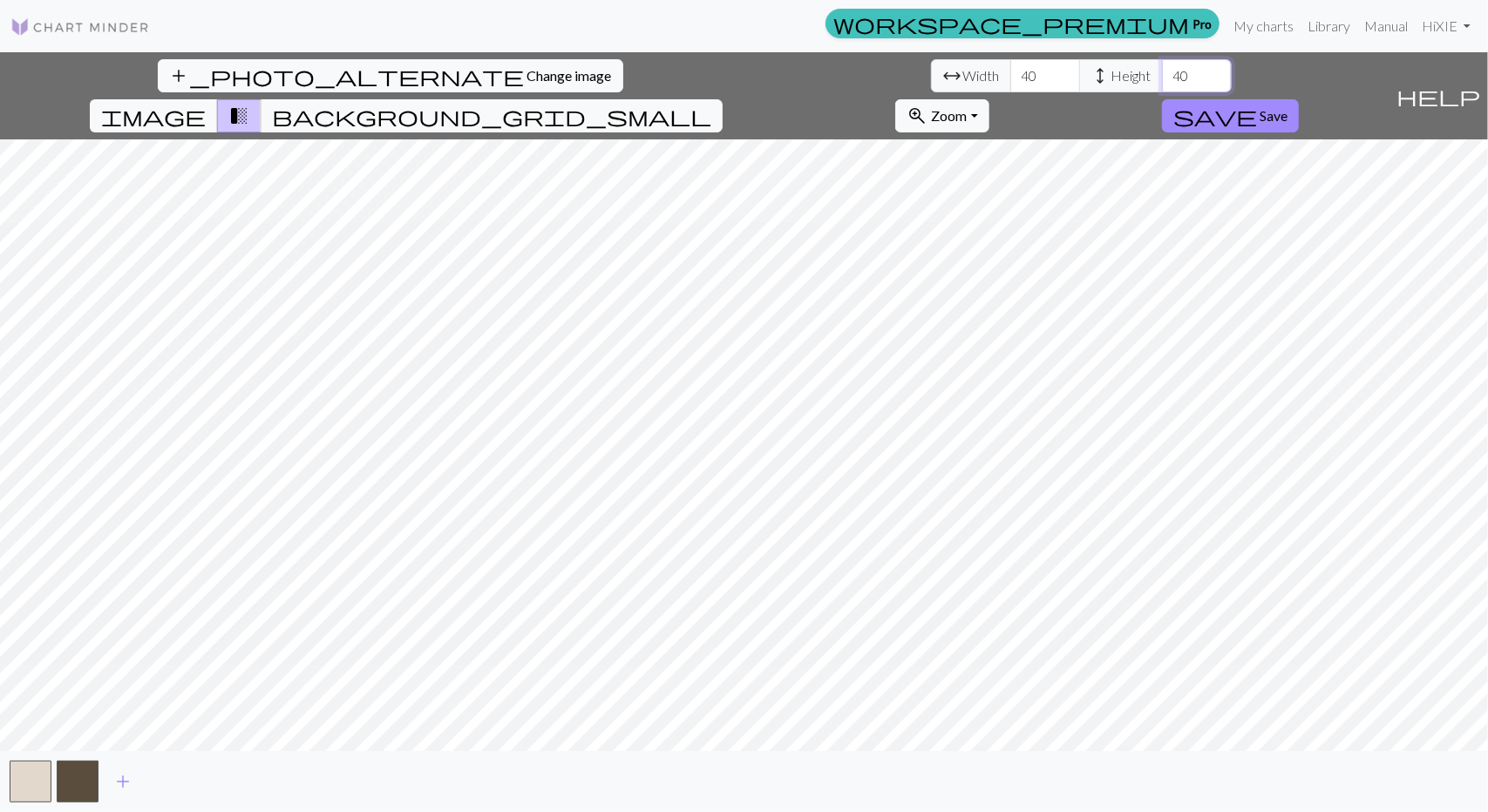
type input "40"
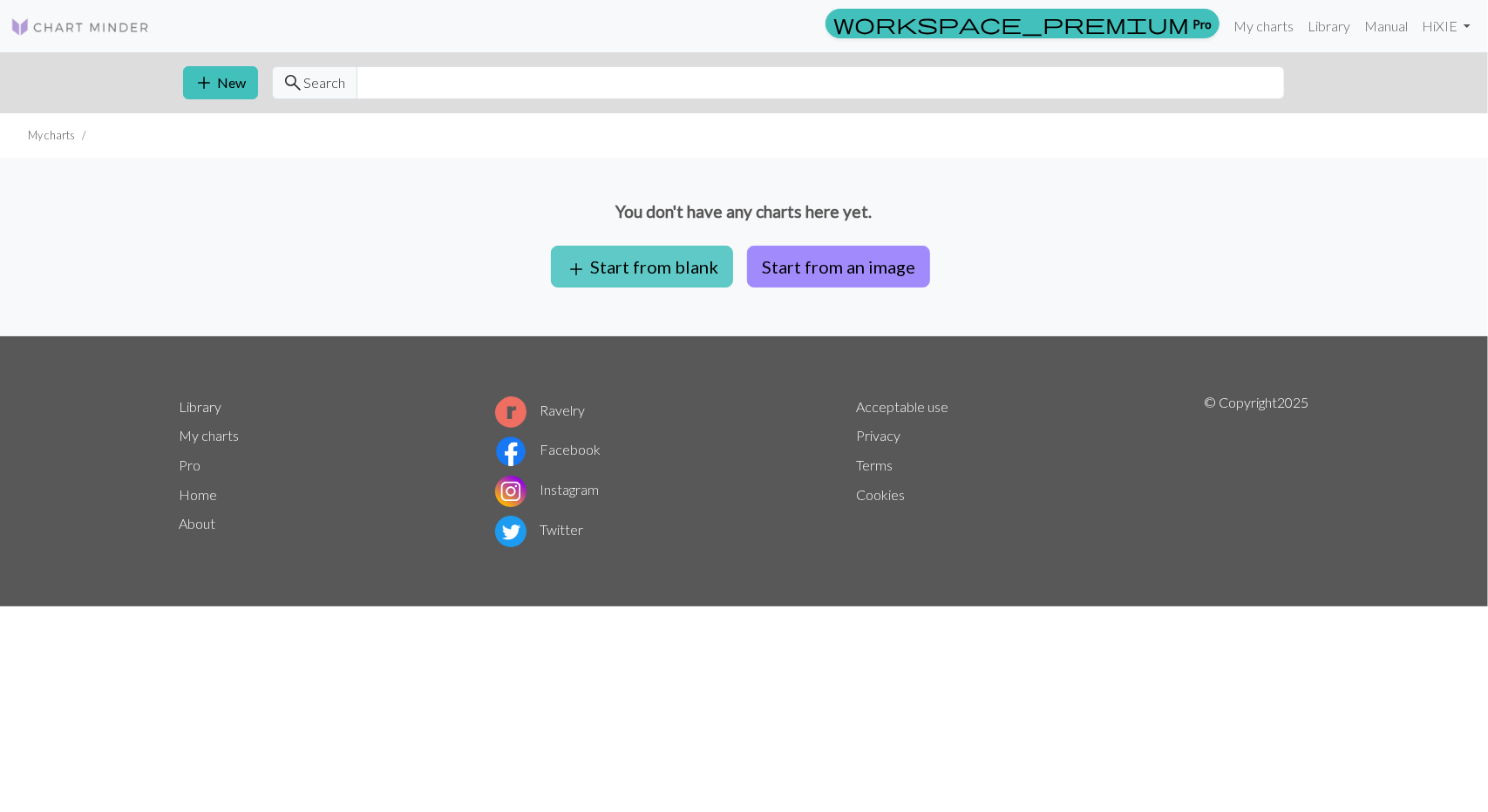
click at [664, 275] on button "add Start from blank" at bounding box center [642, 266] width 182 height 41
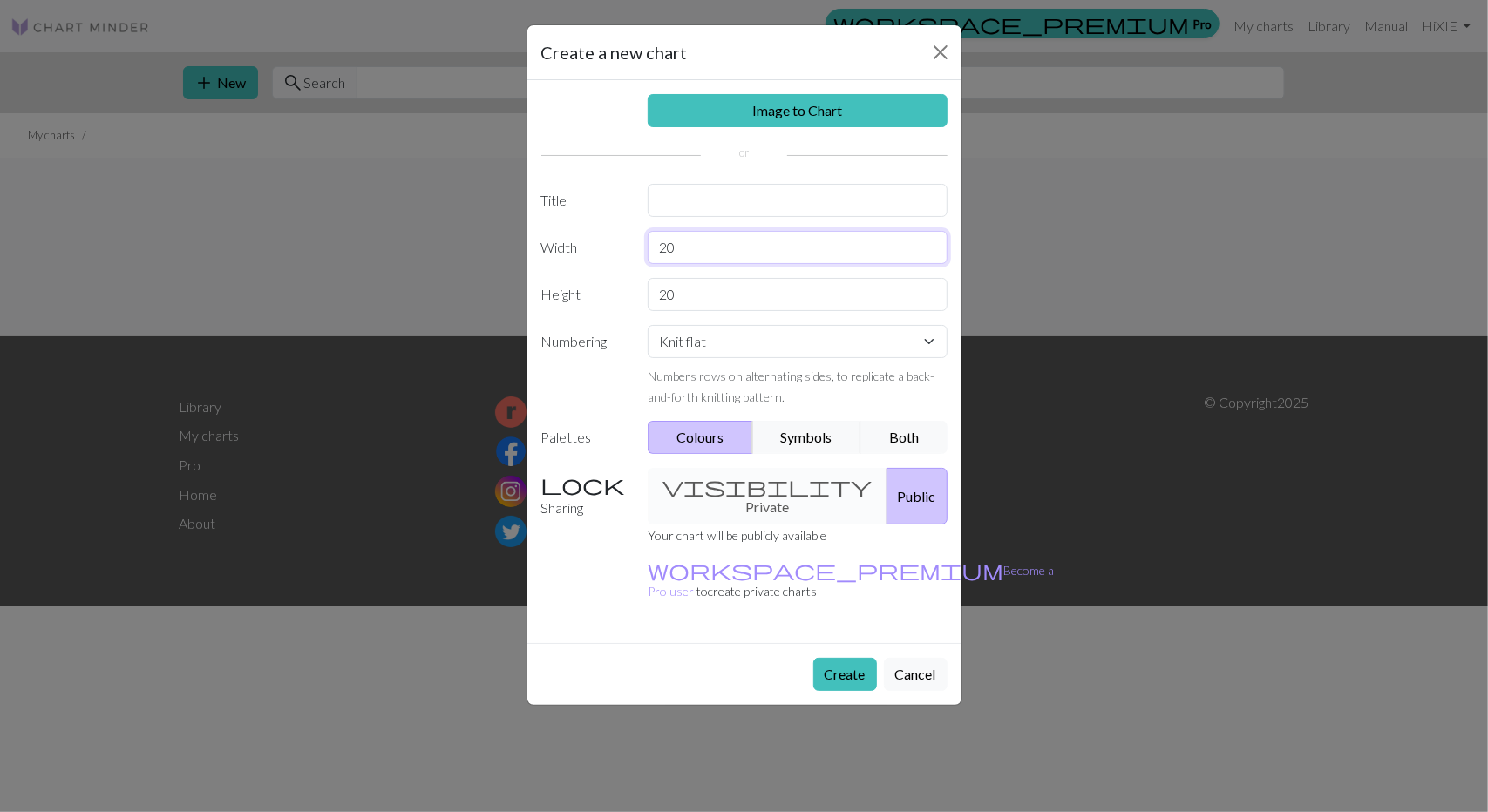
drag, startPoint x: 713, startPoint y: 254, endPoint x: 624, endPoint y: 252, distance: 89.0
click at [624, 252] on div "Width 20" at bounding box center [745, 248] width 427 height 33
type input "40"
drag, startPoint x: 711, startPoint y: 287, endPoint x: 568, endPoint y: 284, distance: 143.0
click at [568, 284] on div "Height 20" at bounding box center [745, 294] width 427 height 33
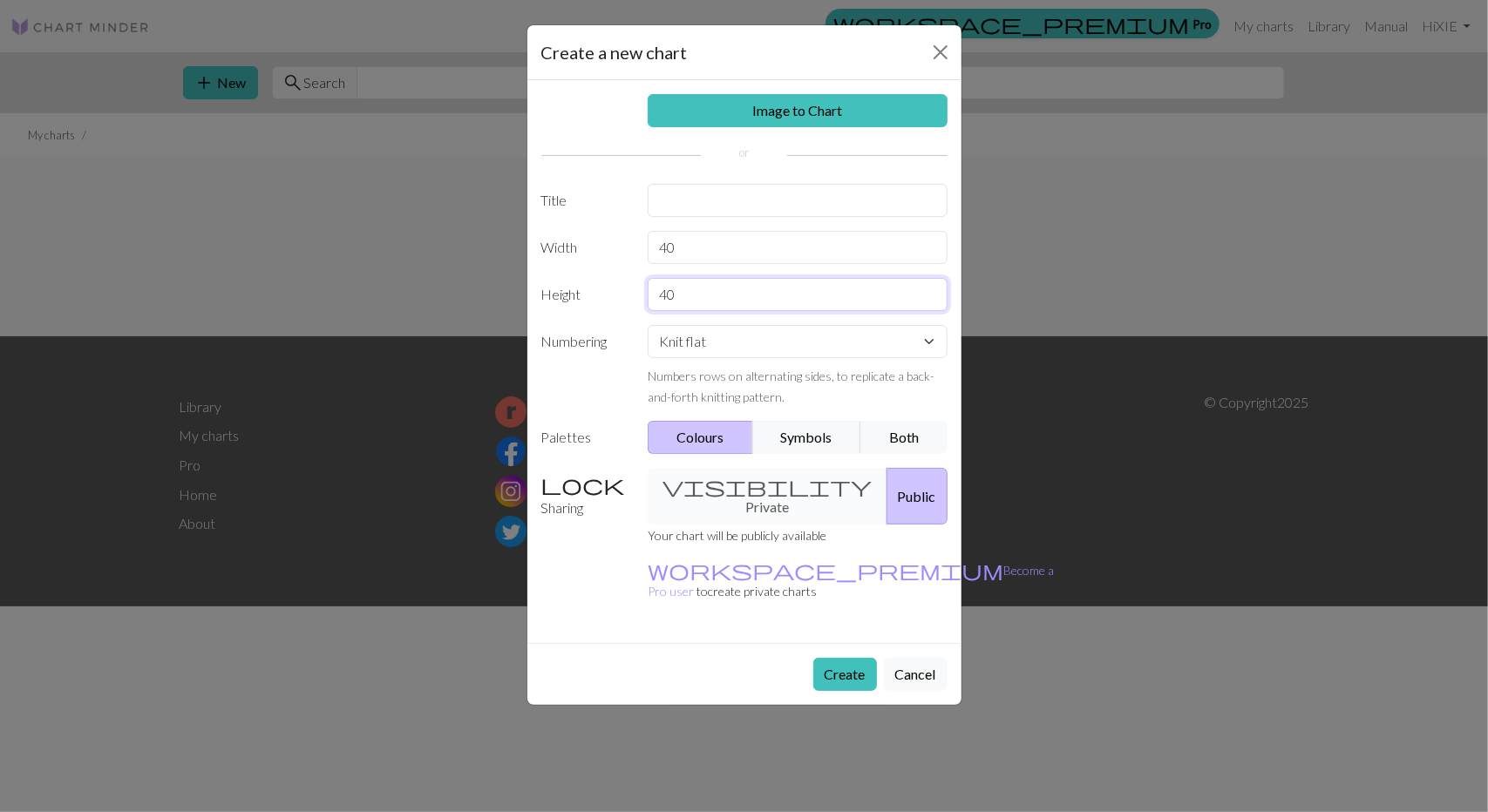
type input "40"
click at [683, 340] on select "Knit flat Knit in the round Lace knitting Cross stitch" at bounding box center [797, 341] width 300 height 33
click at [843, 658] on button "Create" at bounding box center [845, 674] width 64 height 33
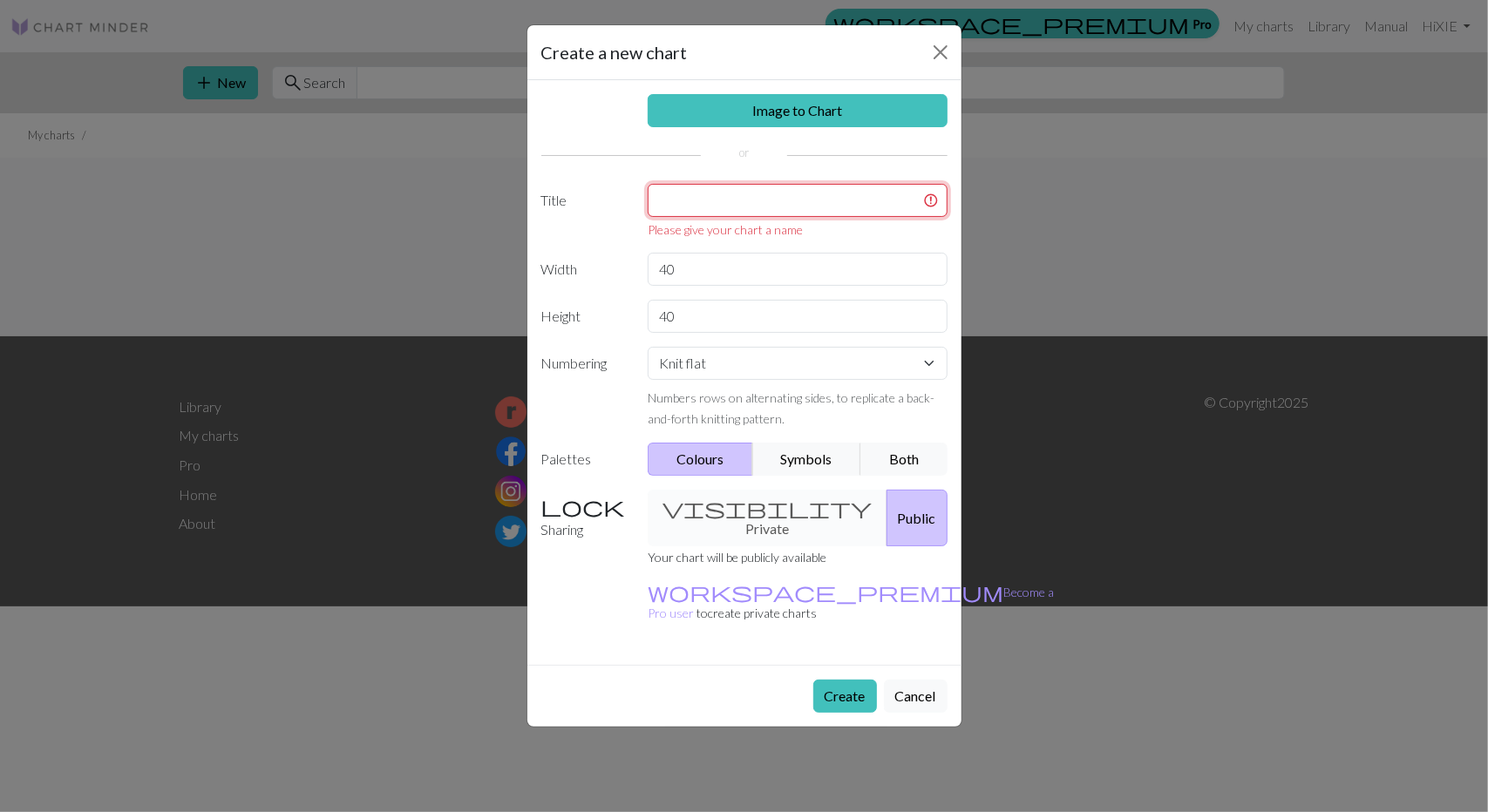
click at [679, 189] on input "text" at bounding box center [797, 200] width 300 height 33
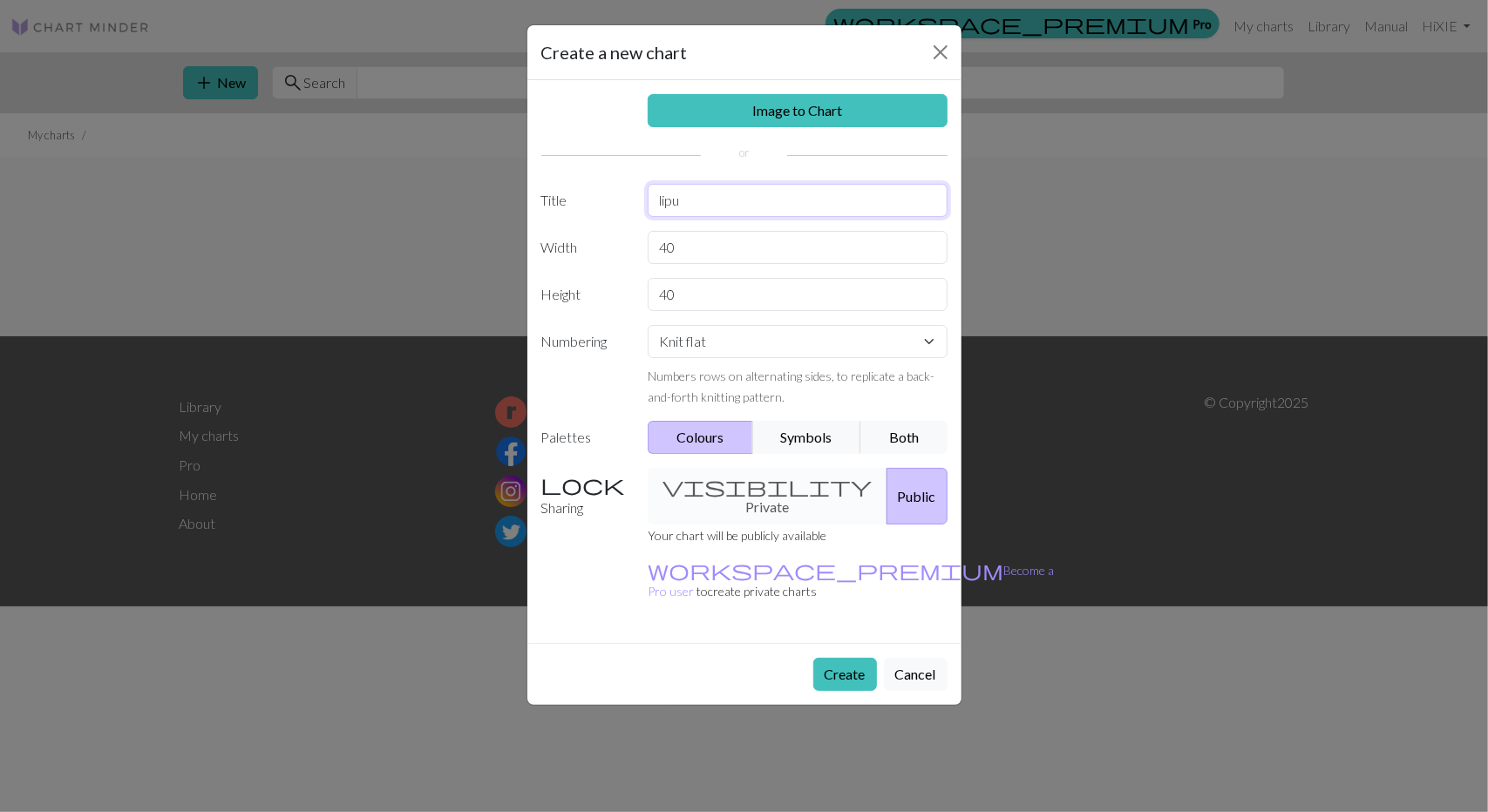
type input "lipu"
click at [736, 528] on small "Your chart will be publicly available" at bounding box center [737, 536] width 178 height 14
click at [737, 490] on div "visibility Private Public" at bounding box center [798, 496] width 321 height 57
click at [743, 479] on div "visibility Private Public" at bounding box center [798, 496] width 321 height 57
click at [766, 485] on div "visibility Private Public" at bounding box center [798, 496] width 321 height 57
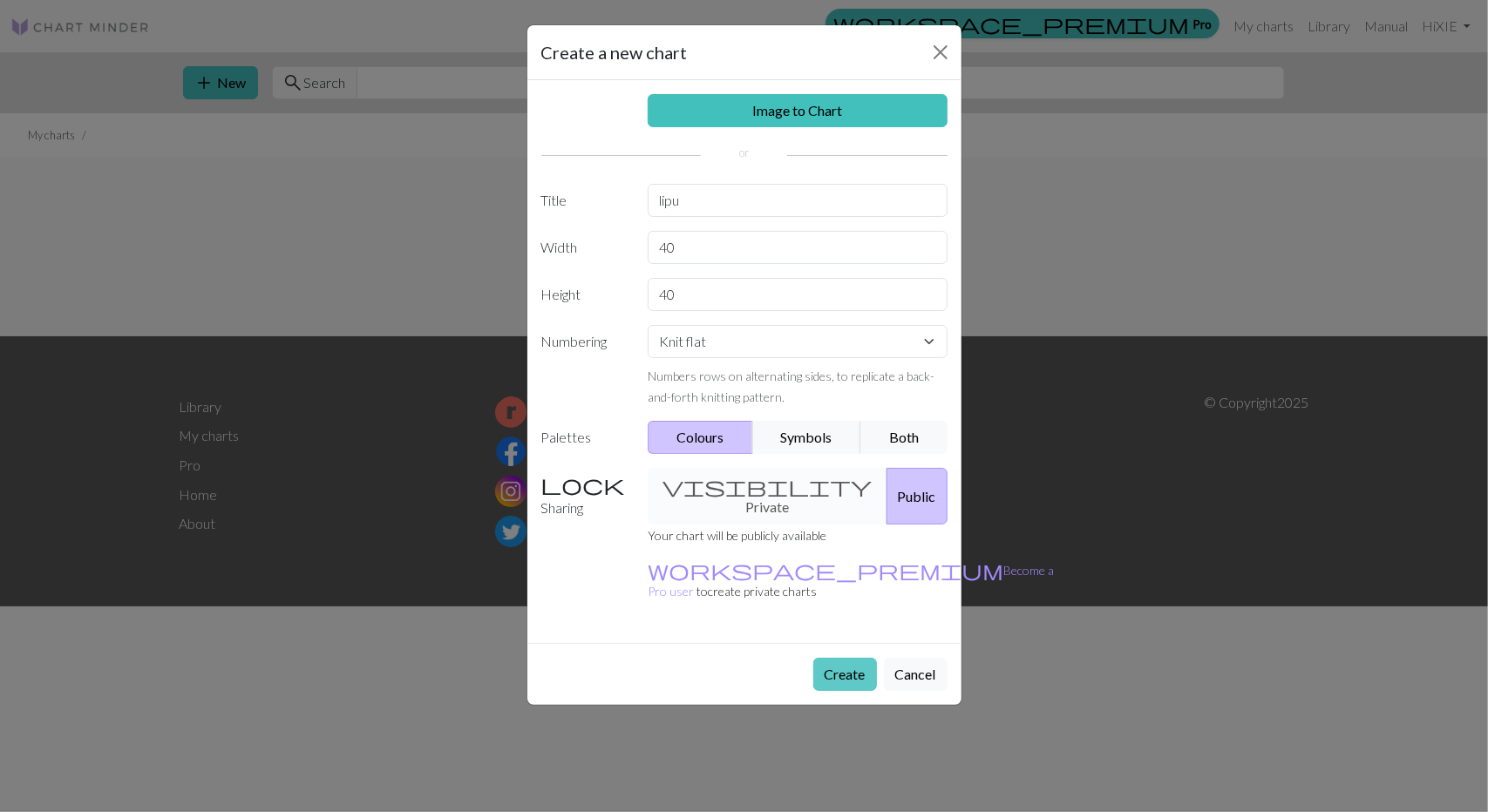
click at [855, 658] on button "Create" at bounding box center [845, 674] width 64 height 33
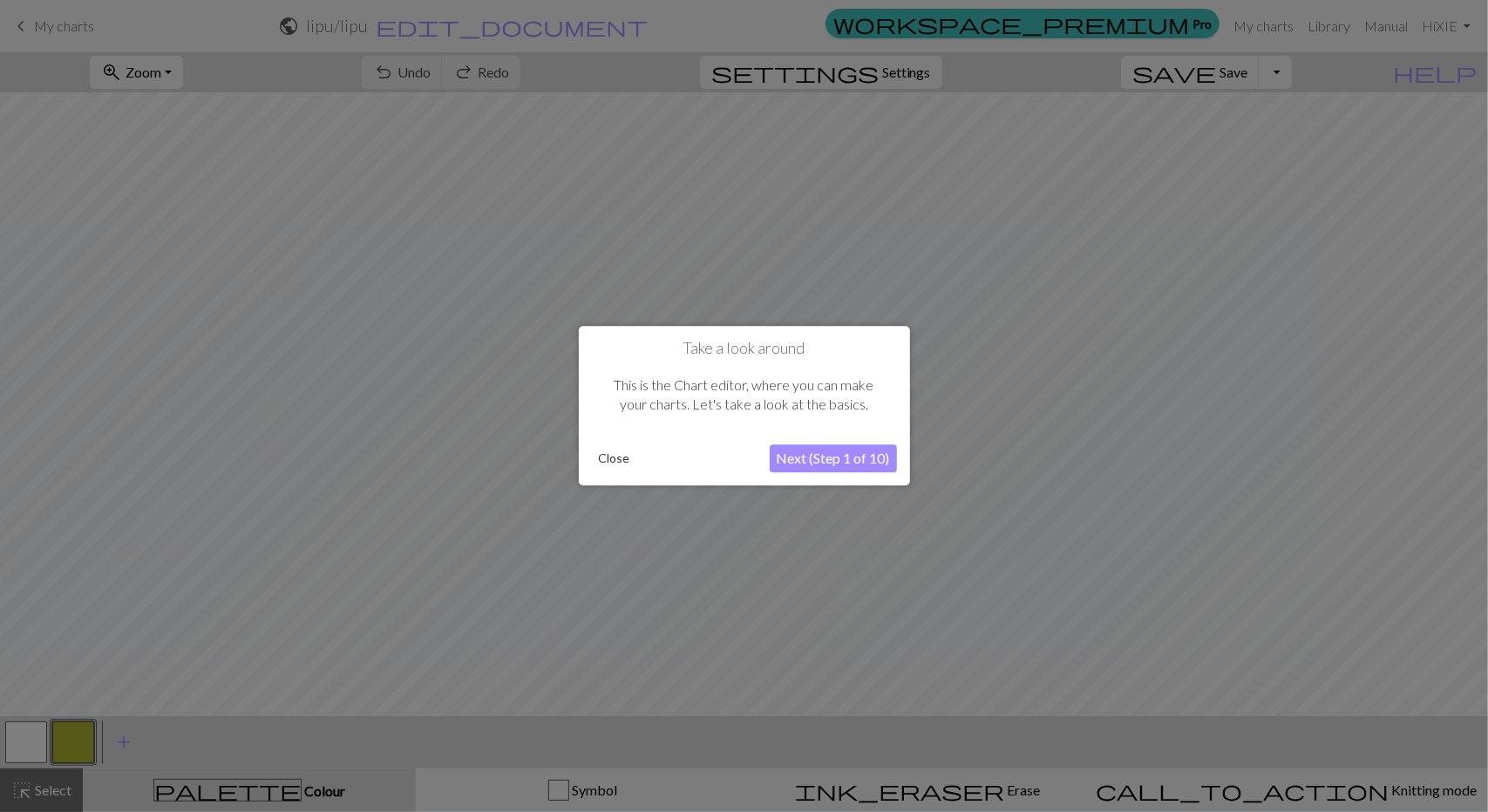
click at [816, 459] on button "Next (Step 1 of 10)" at bounding box center [833, 459] width 127 height 28
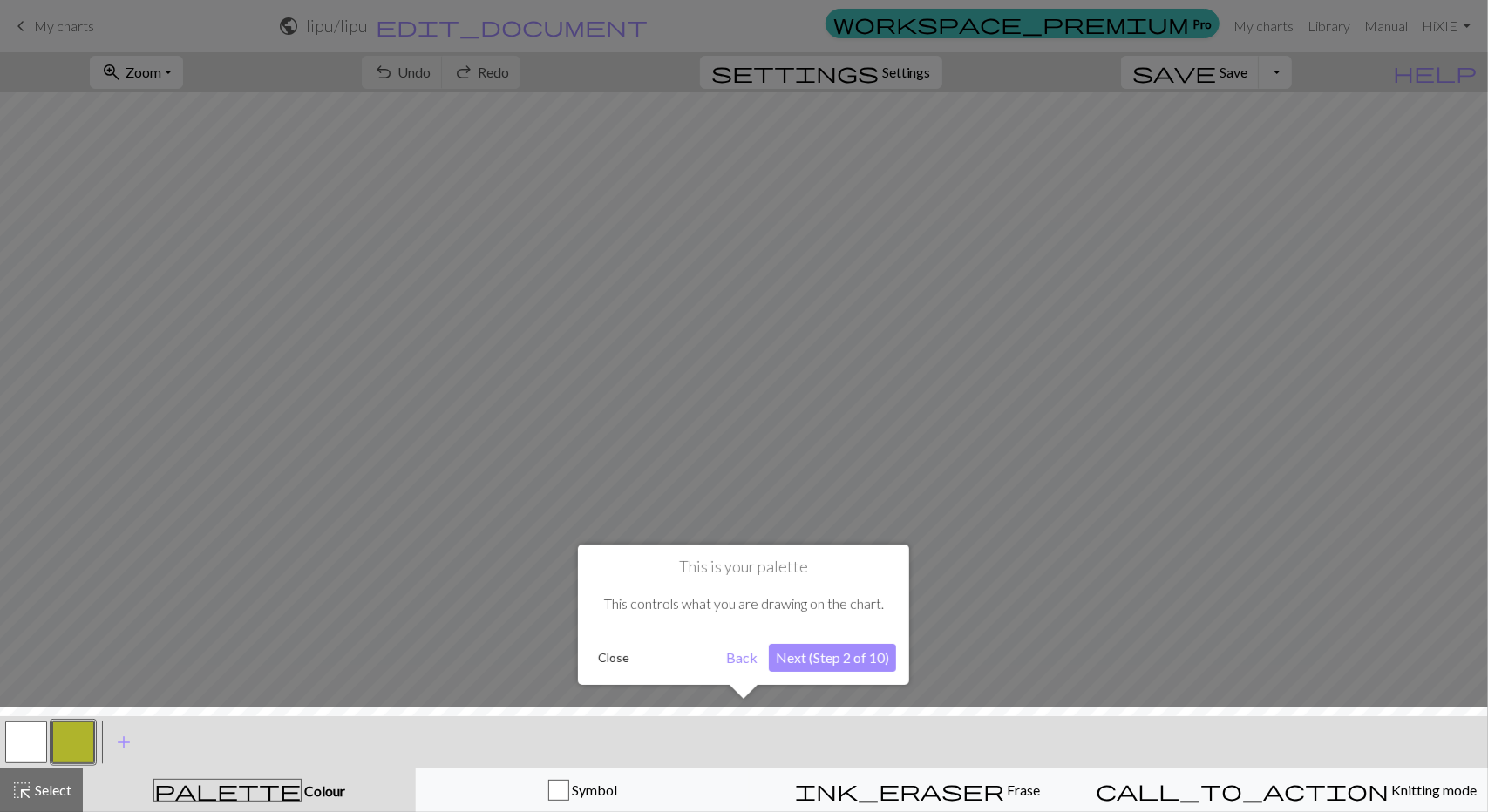
click at [788, 661] on button "Next (Step 2 of 10)" at bounding box center [832, 657] width 127 height 28
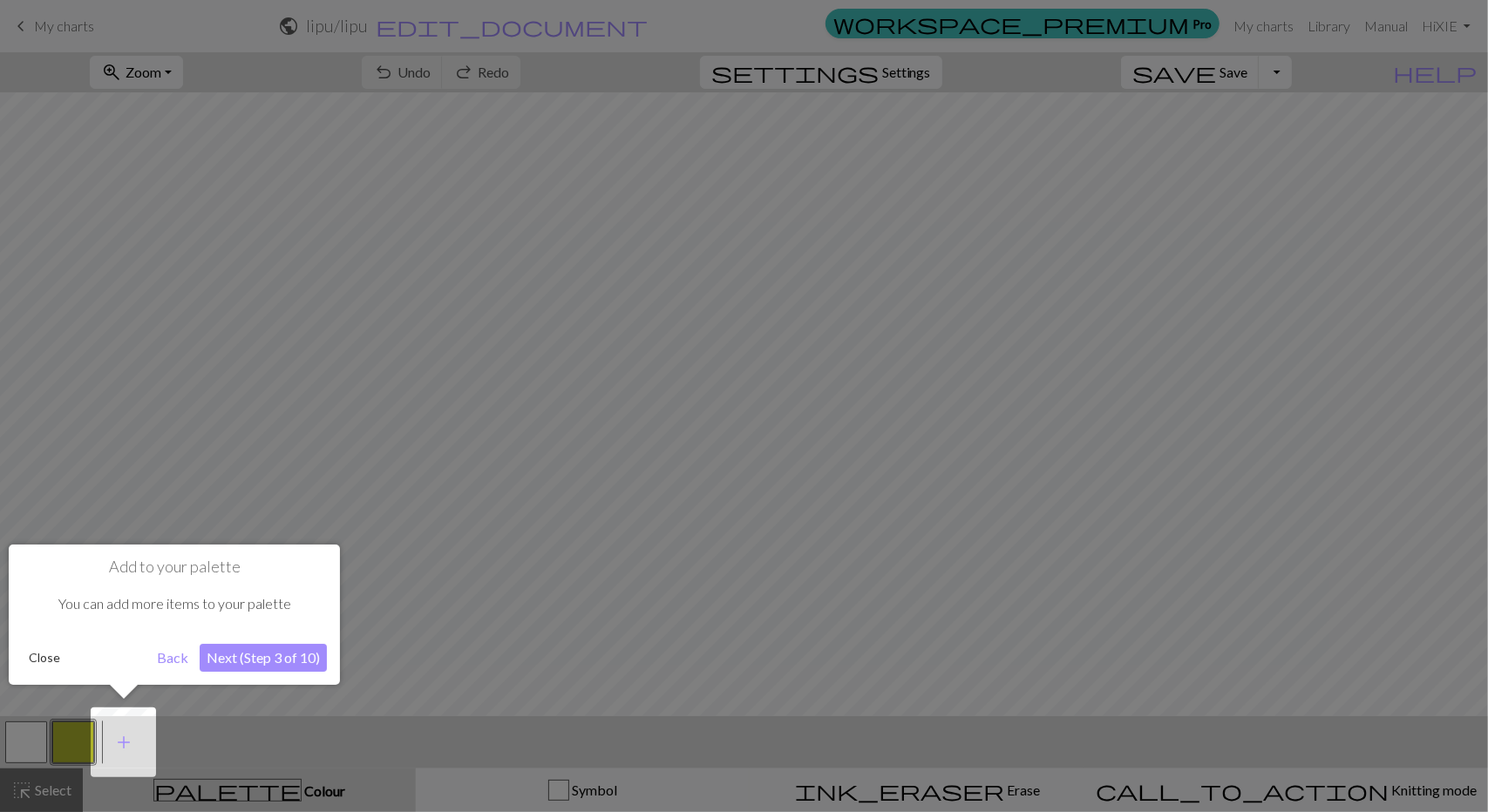
click at [281, 658] on button "Next (Step 3 of 10)" at bounding box center [263, 657] width 127 height 28
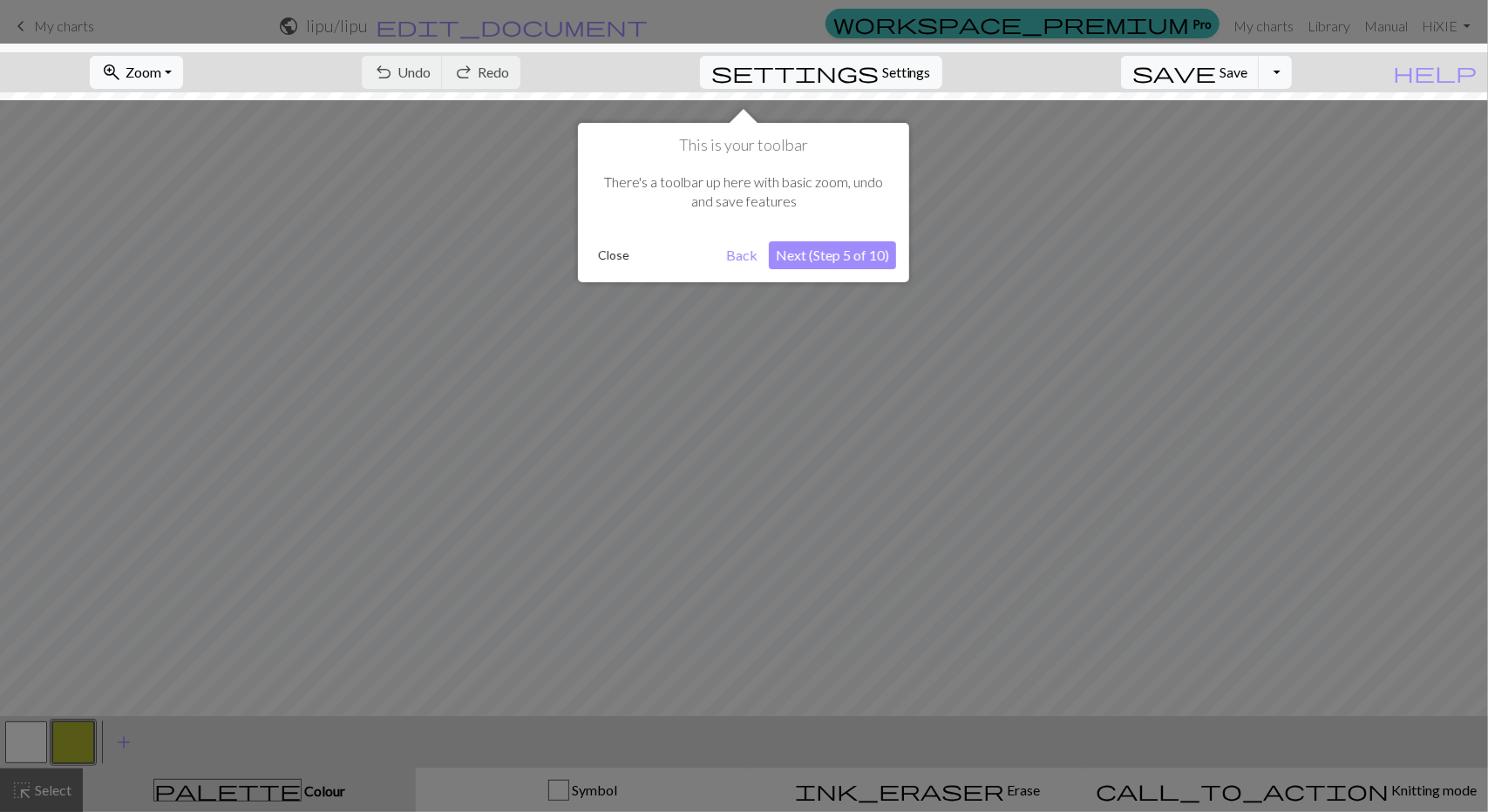
click at [839, 259] on button "Next (Step 5 of 10)" at bounding box center [832, 255] width 127 height 28
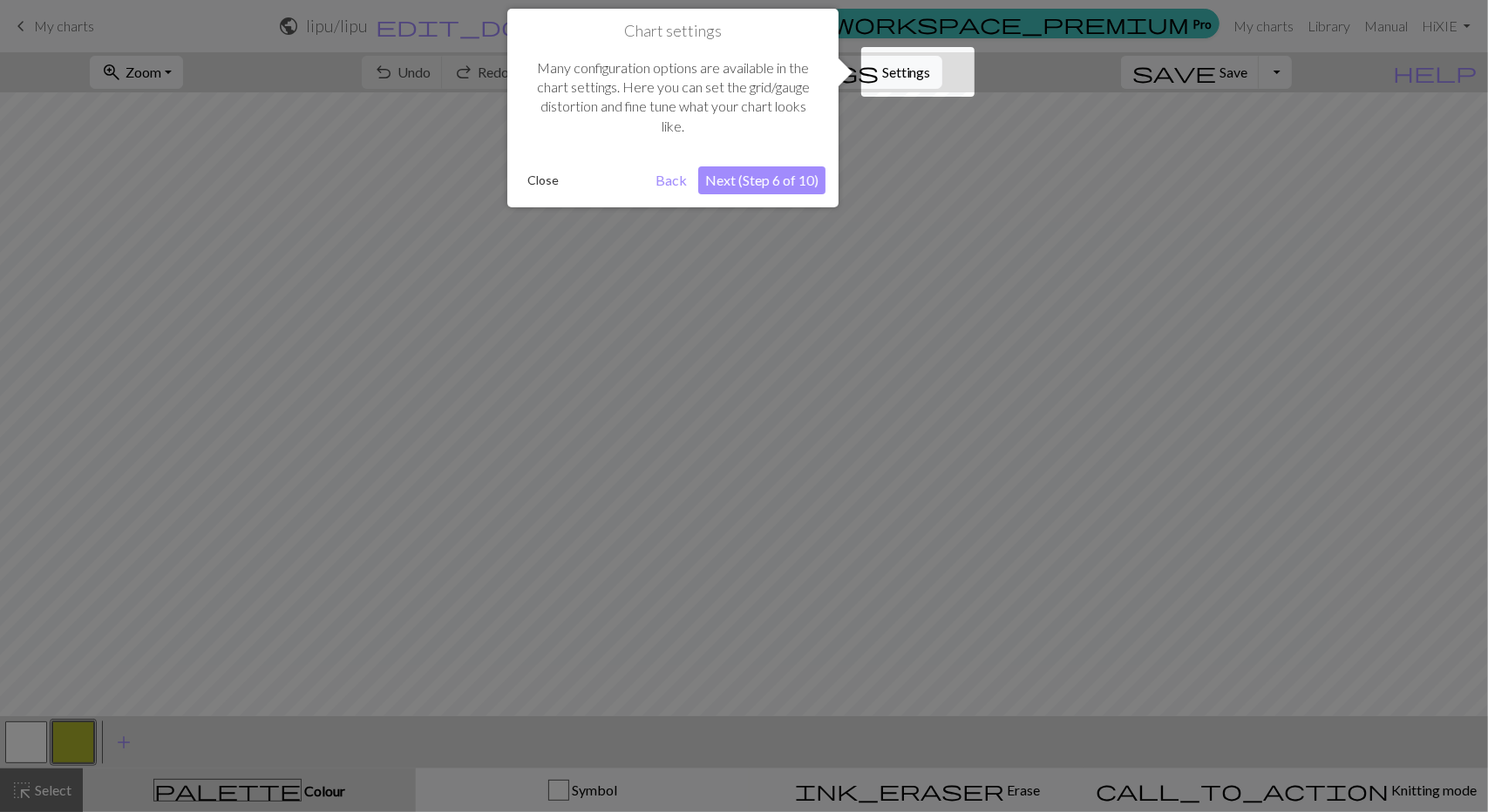
click at [786, 189] on button "Next (Step 6 of 10)" at bounding box center [761, 180] width 127 height 28
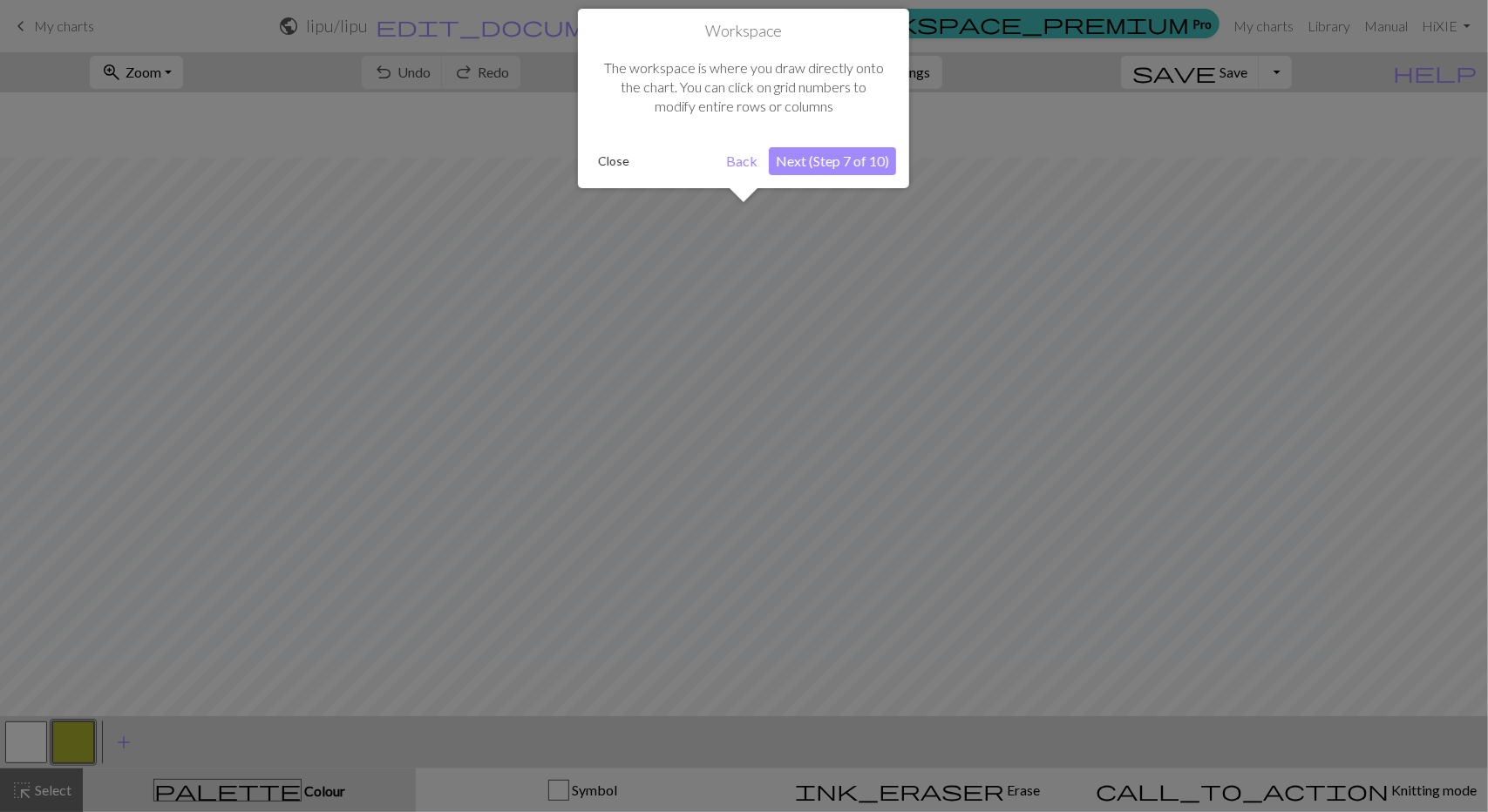
scroll to position [66, 0]
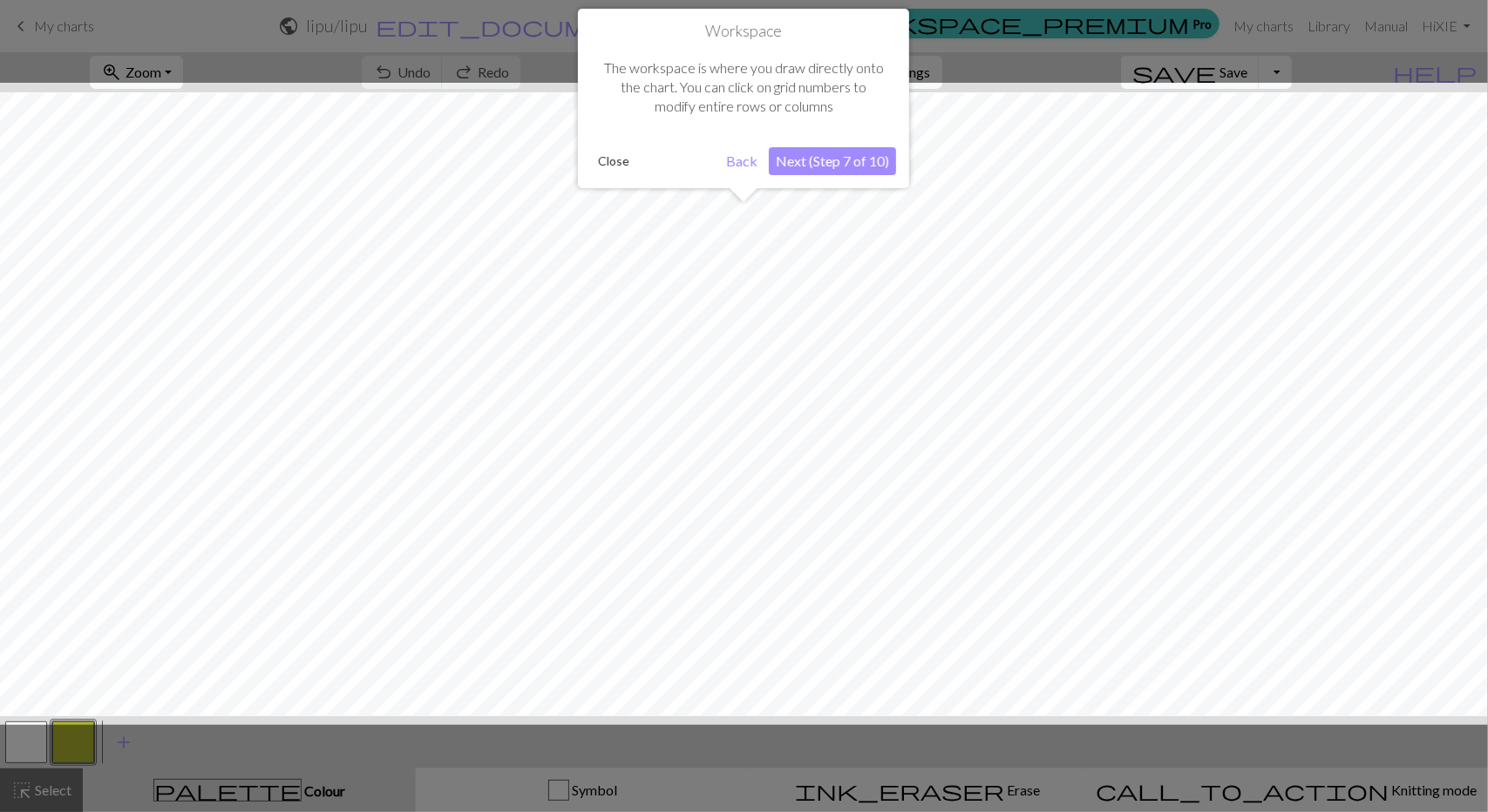
click at [827, 167] on button "Next (Step 7 of 10)" at bounding box center [832, 161] width 127 height 28
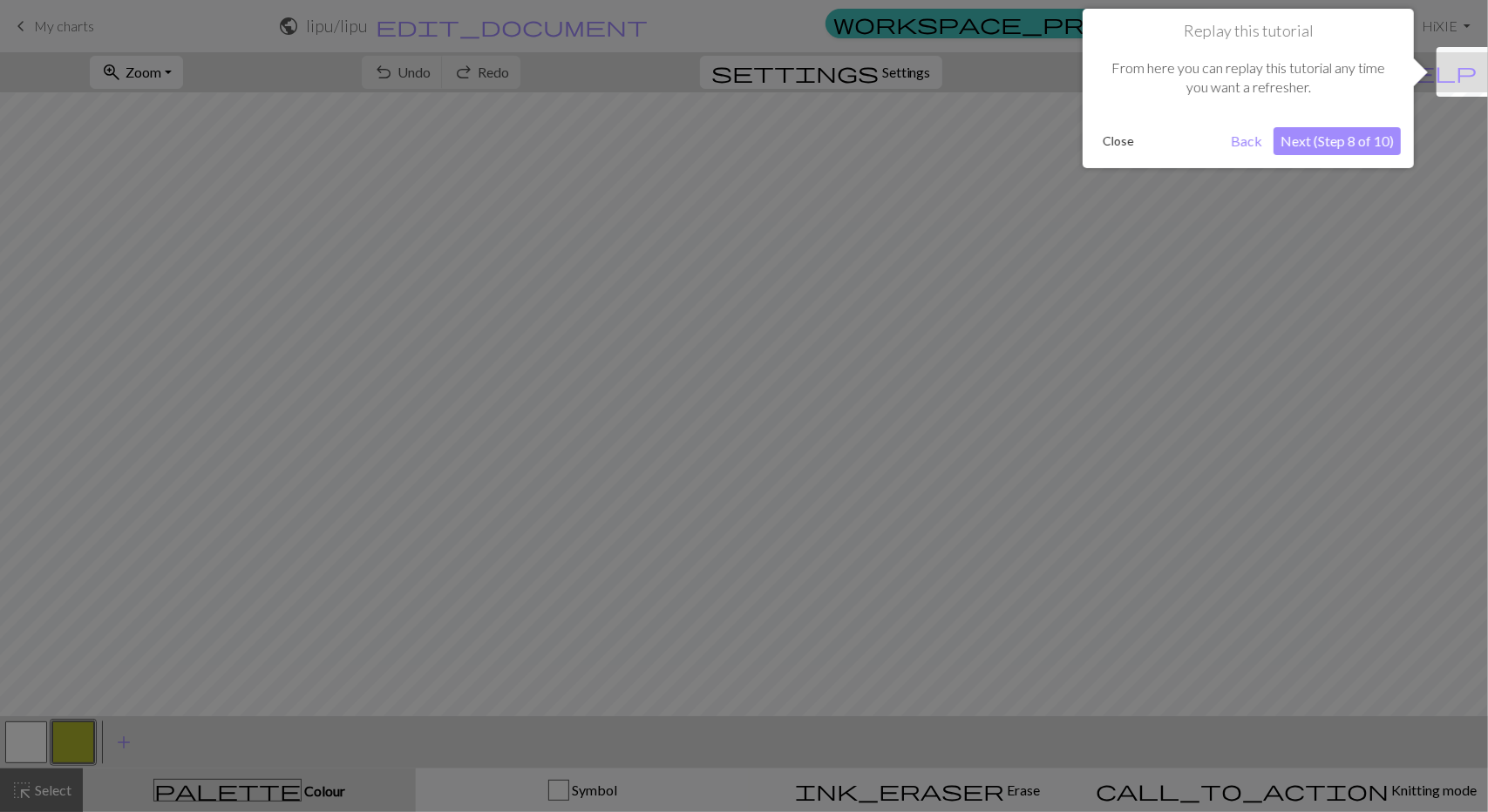
click at [1308, 142] on button "Next (Step 8 of 10)" at bounding box center [1337, 140] width 127 height 28
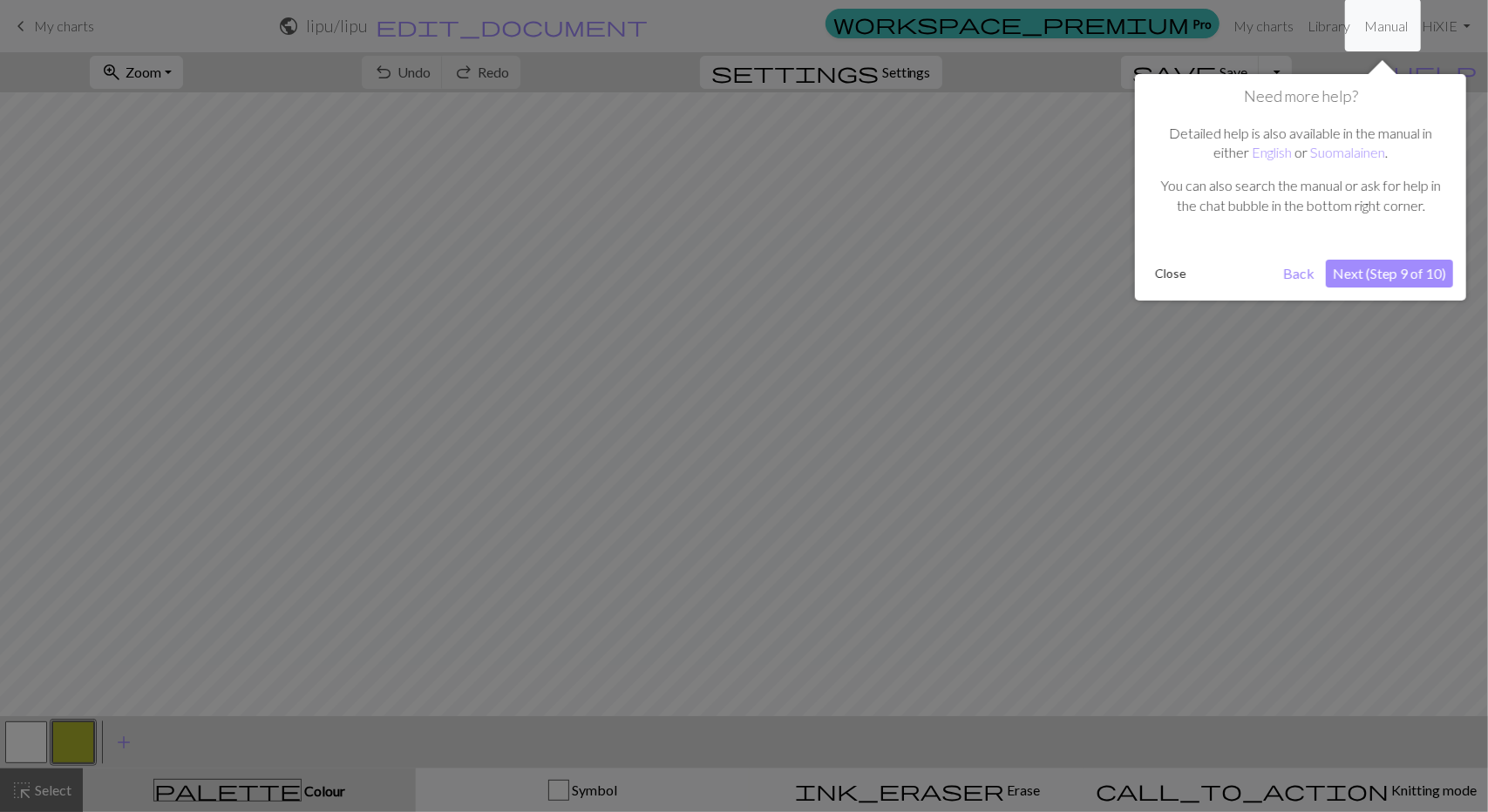
click at [1380, 269] on button "Next (Step 9 of 10)" at bounding box center [1389, 273] width 127 height 28
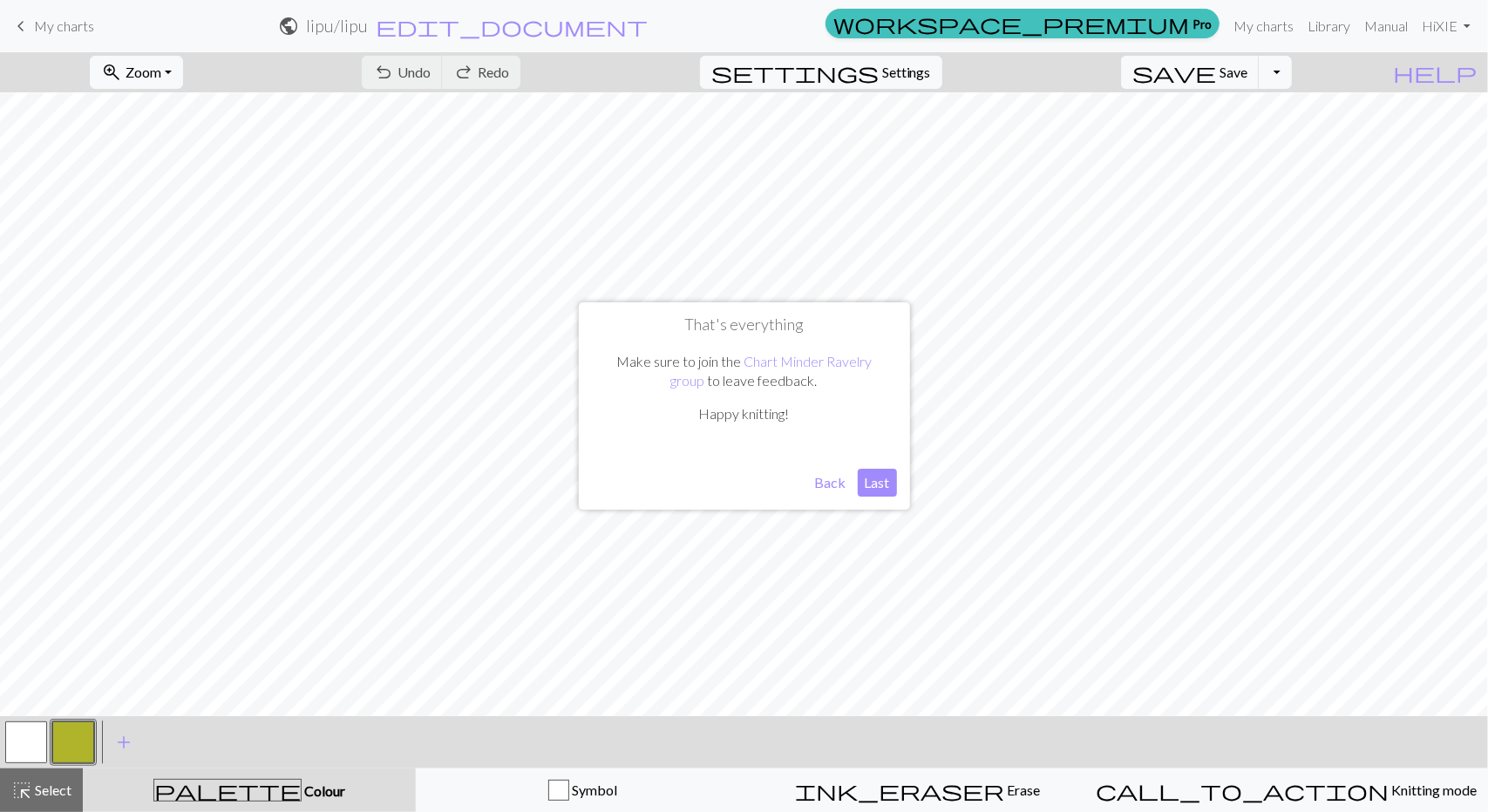
click at [876, 482] on button "Last" at bounding box center [878, 483] width 40 height 28
click at [931, 68] on span "Settings" at bounding box center [907, 72] width 49 height 21
select select "aran"
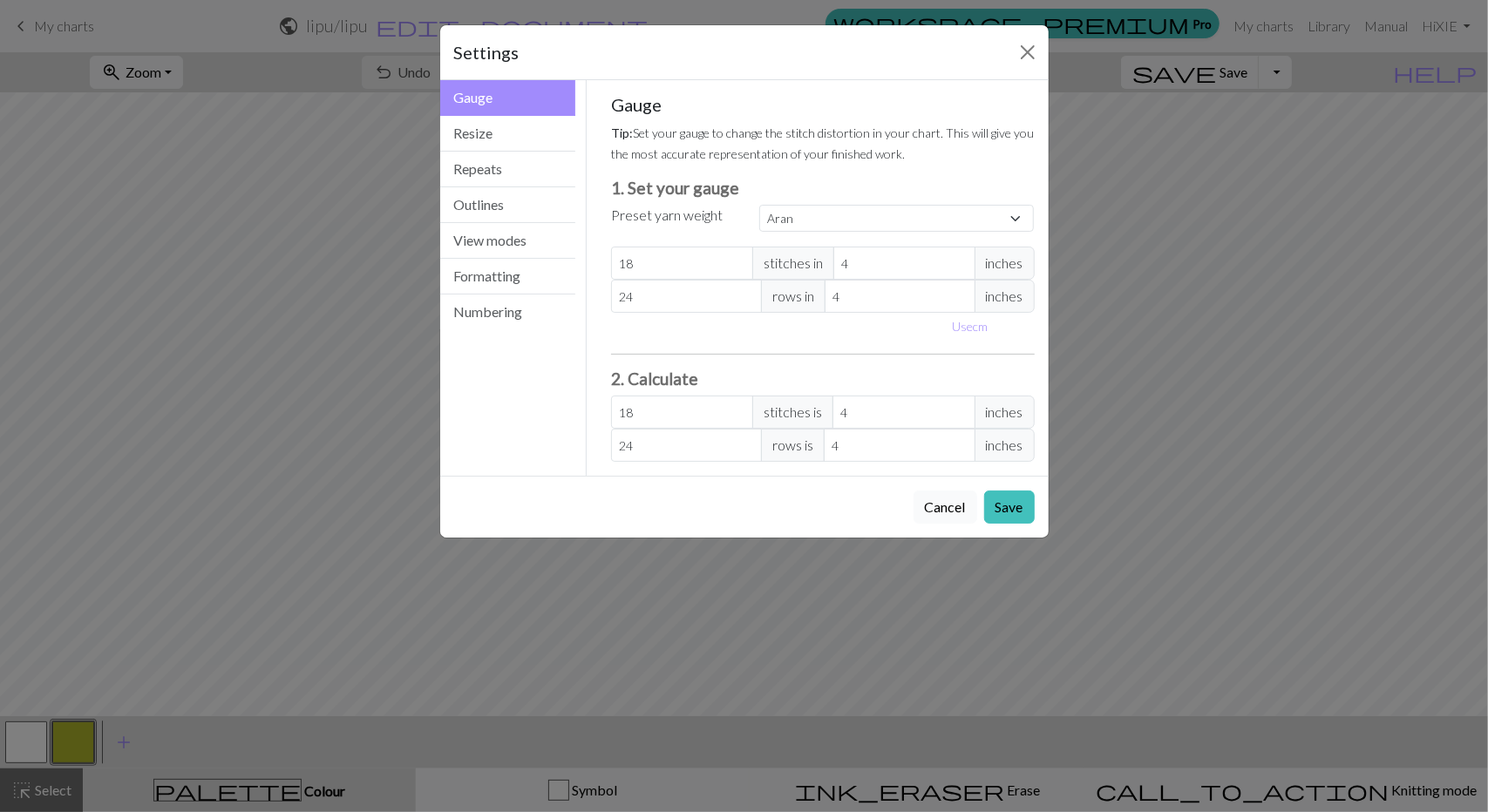
click at [955, 508] on button "Cancel" at bounding box center [945, 507] width 64 height 33
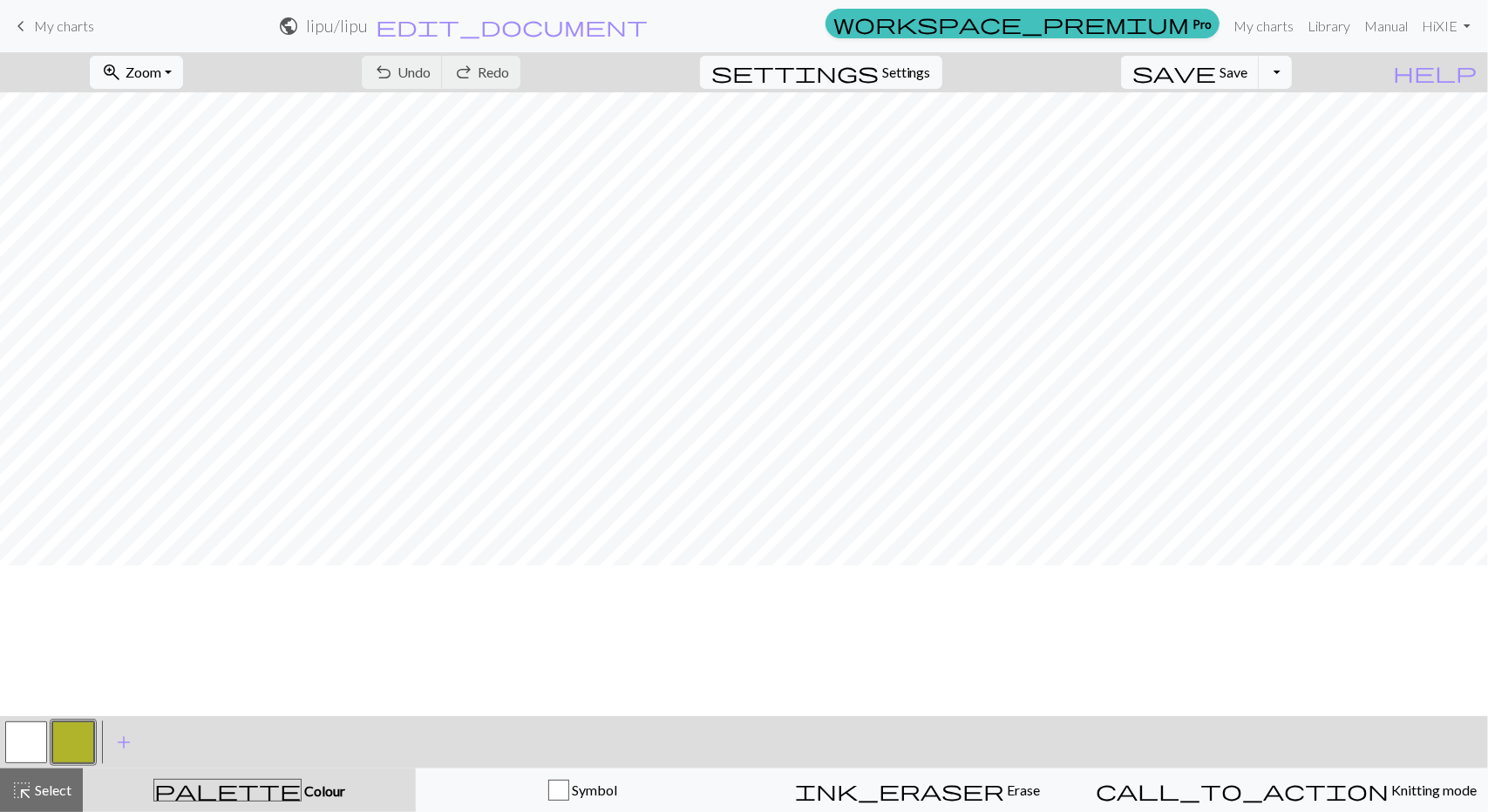
scroll to position [0, 0]
click at [14, 20] on span "keyboard_arrow_left" at bounding box center [21, 25] width 21 height 24
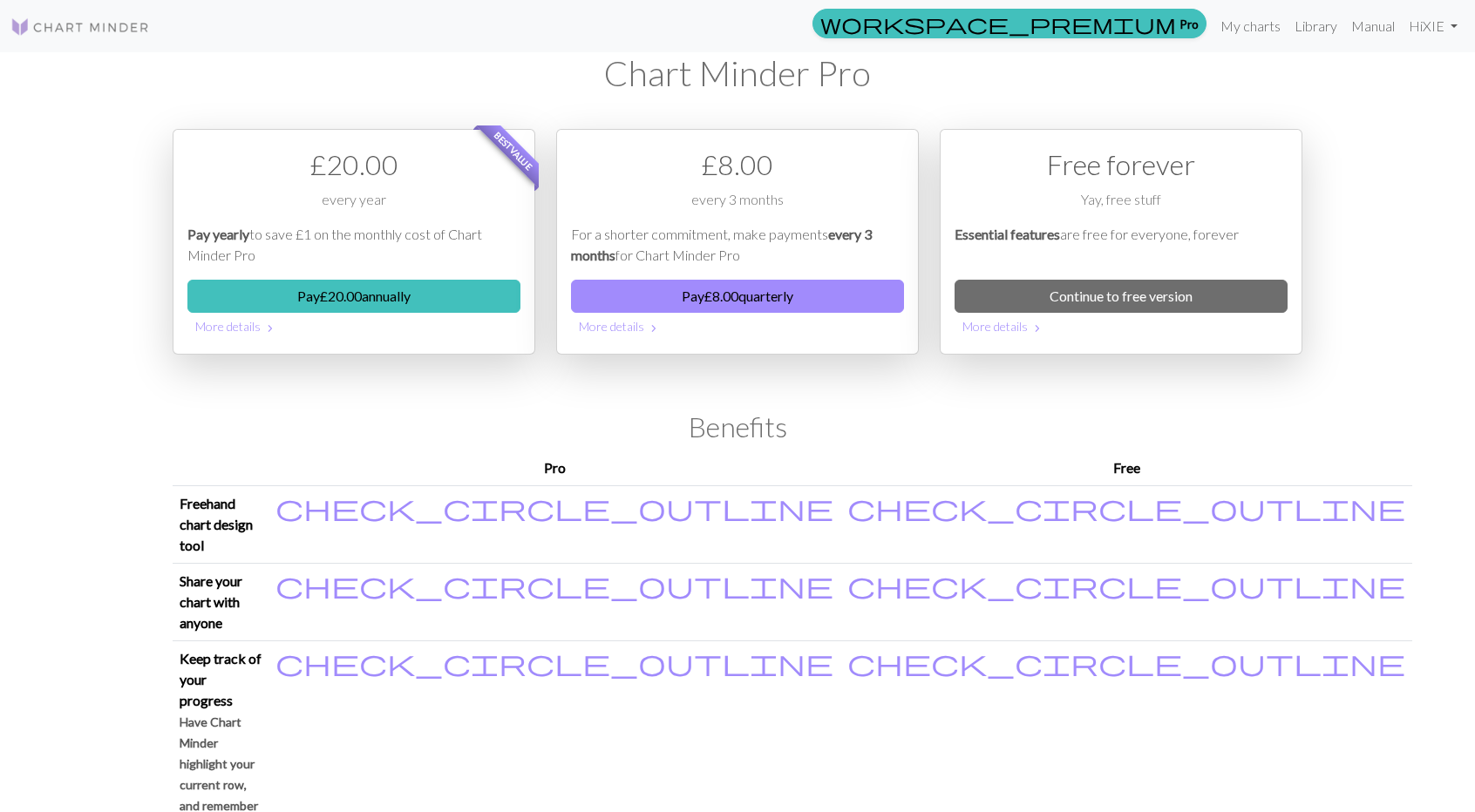
click at [1130, 408] on div "Best value £ 20.00 every year Pay yearly to save £1 on the monthly cost of Char…" at bounding box center [738, 256] width 1151 height 310
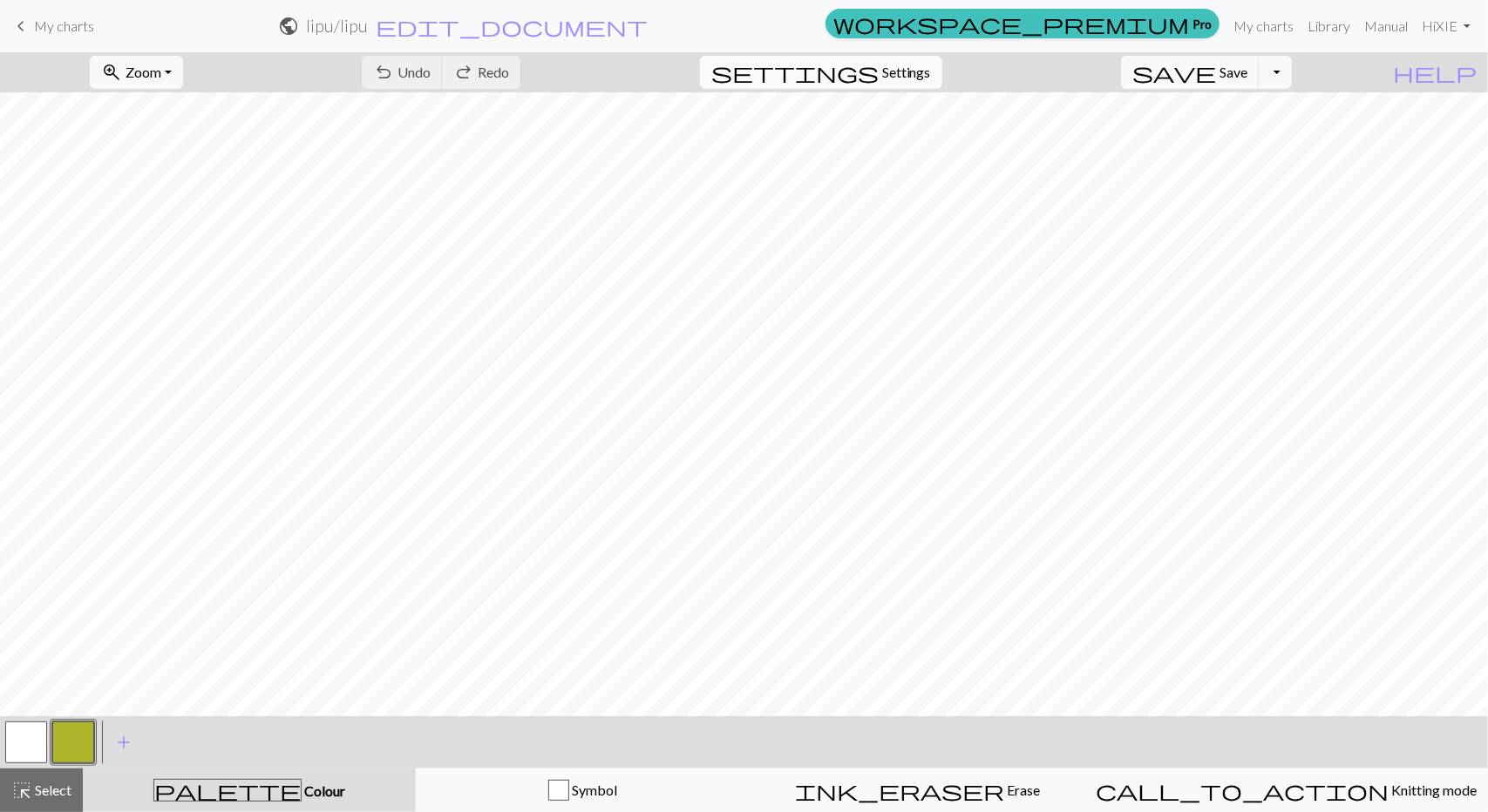
click at [910, 82] on span "Settings" at bounding box center [907, 72] width 49 height 21
select select "aran"
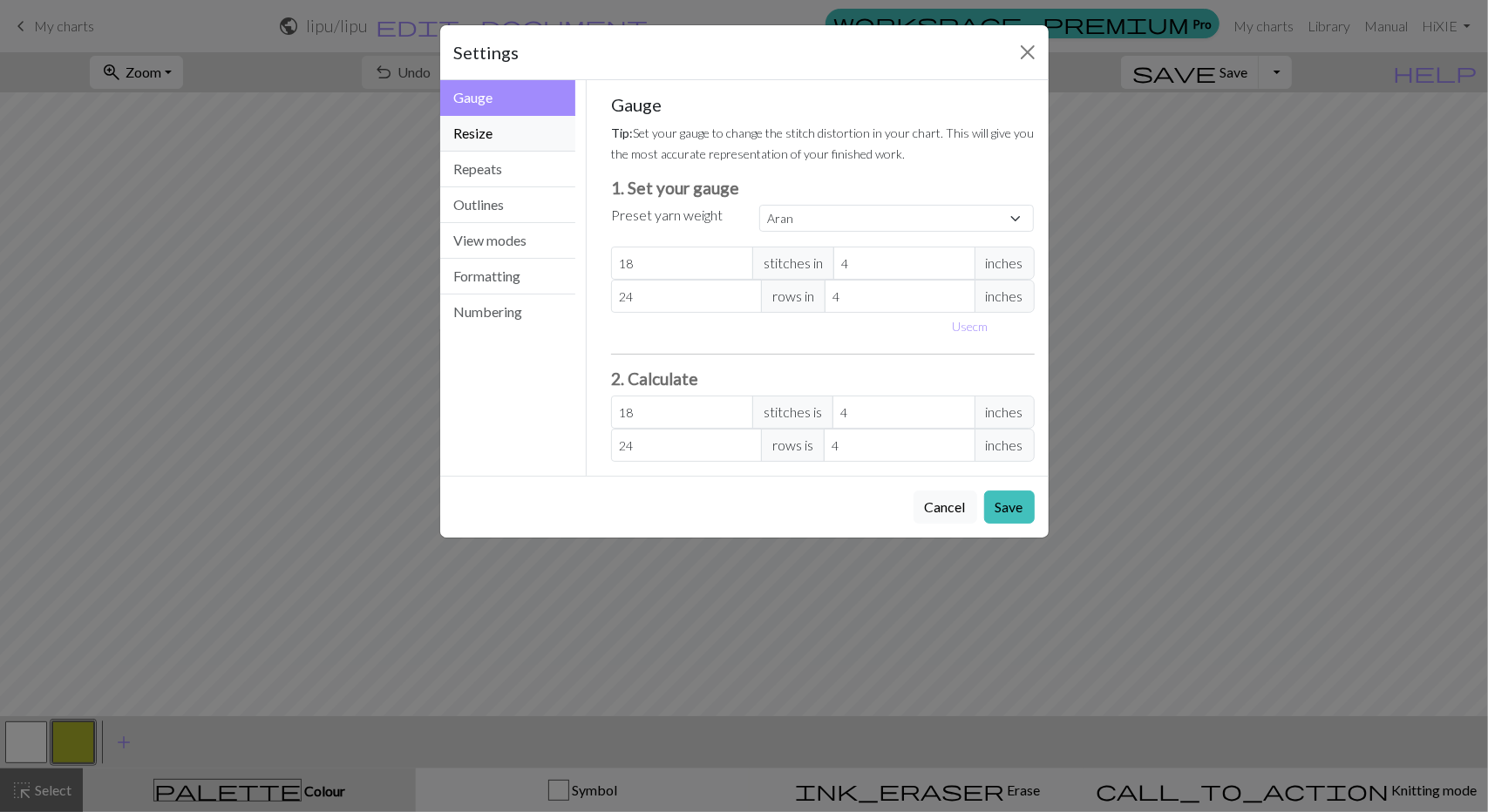
click at [495, 144] on button "Resize" at bounding box center [508, 134] width 136 height 36
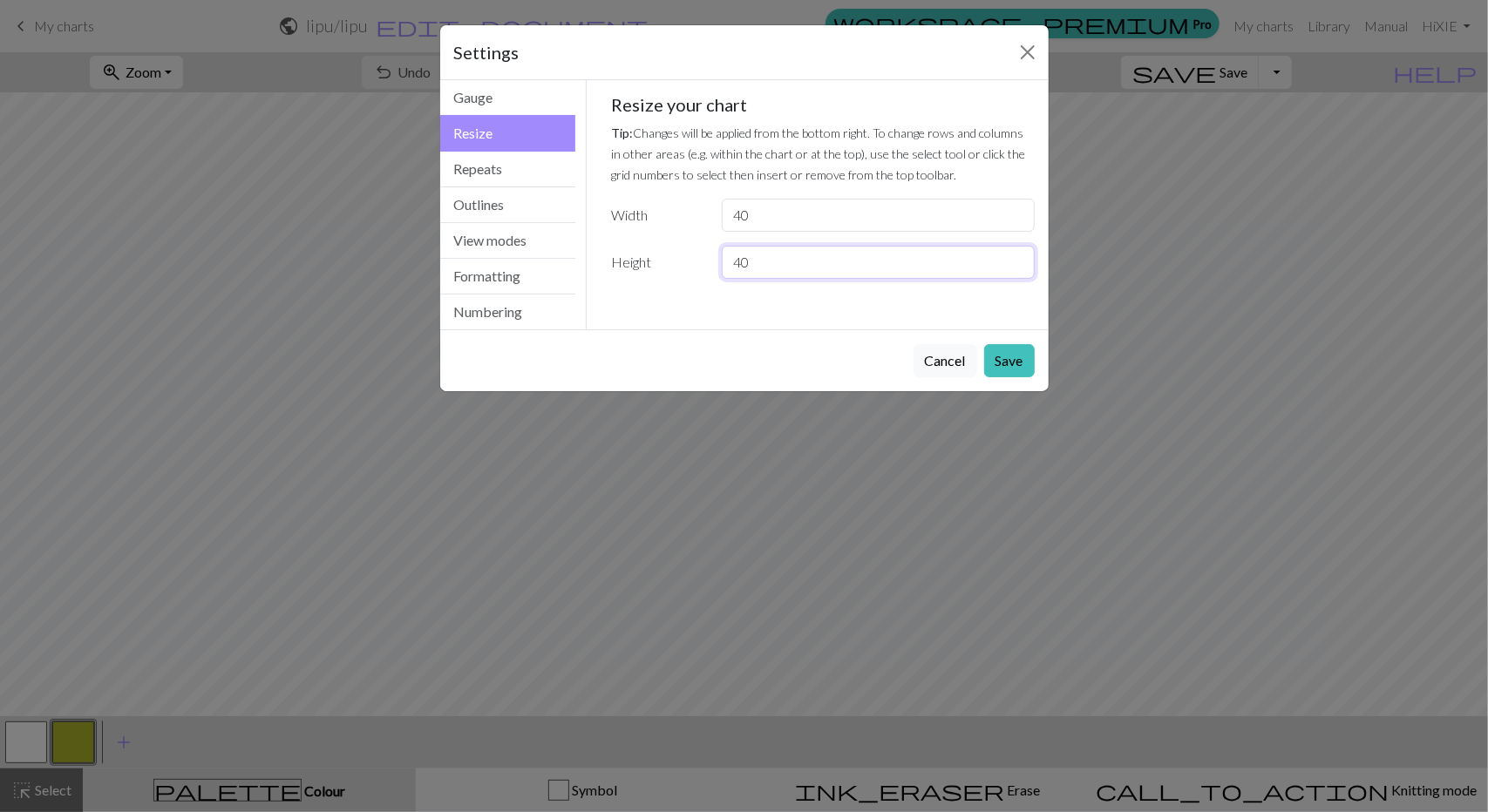
drag, startPoint x: 765, startPoint y: 256, endPoint x: 689, endPoint y: 264, distance: 76.4
click at [689, 264] on div "Height 40" at bounding box center [823, 262] width 445 height 33
type input "40"
drag, startPoint x: 775, startPoint y: 214, endPoint x: 703, endPoint y: 217, distance: 72.1
click at [703, 217] on div "Width 40" at bounding box center [823, 215] width 445 height 33
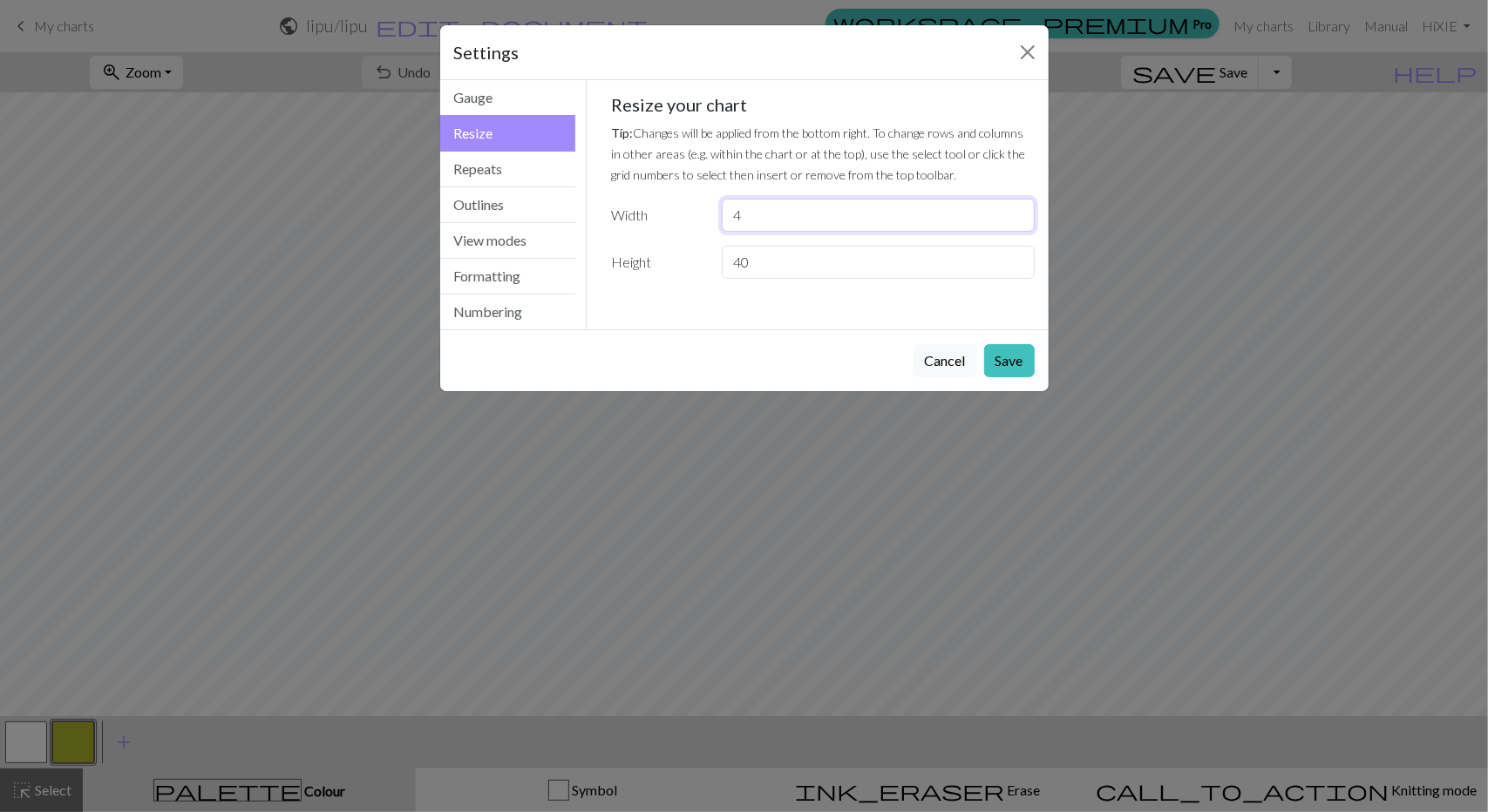
type input "40"
click at [992, 355] on button "Save" at bounding box center [1010, 360] width 50 height 33
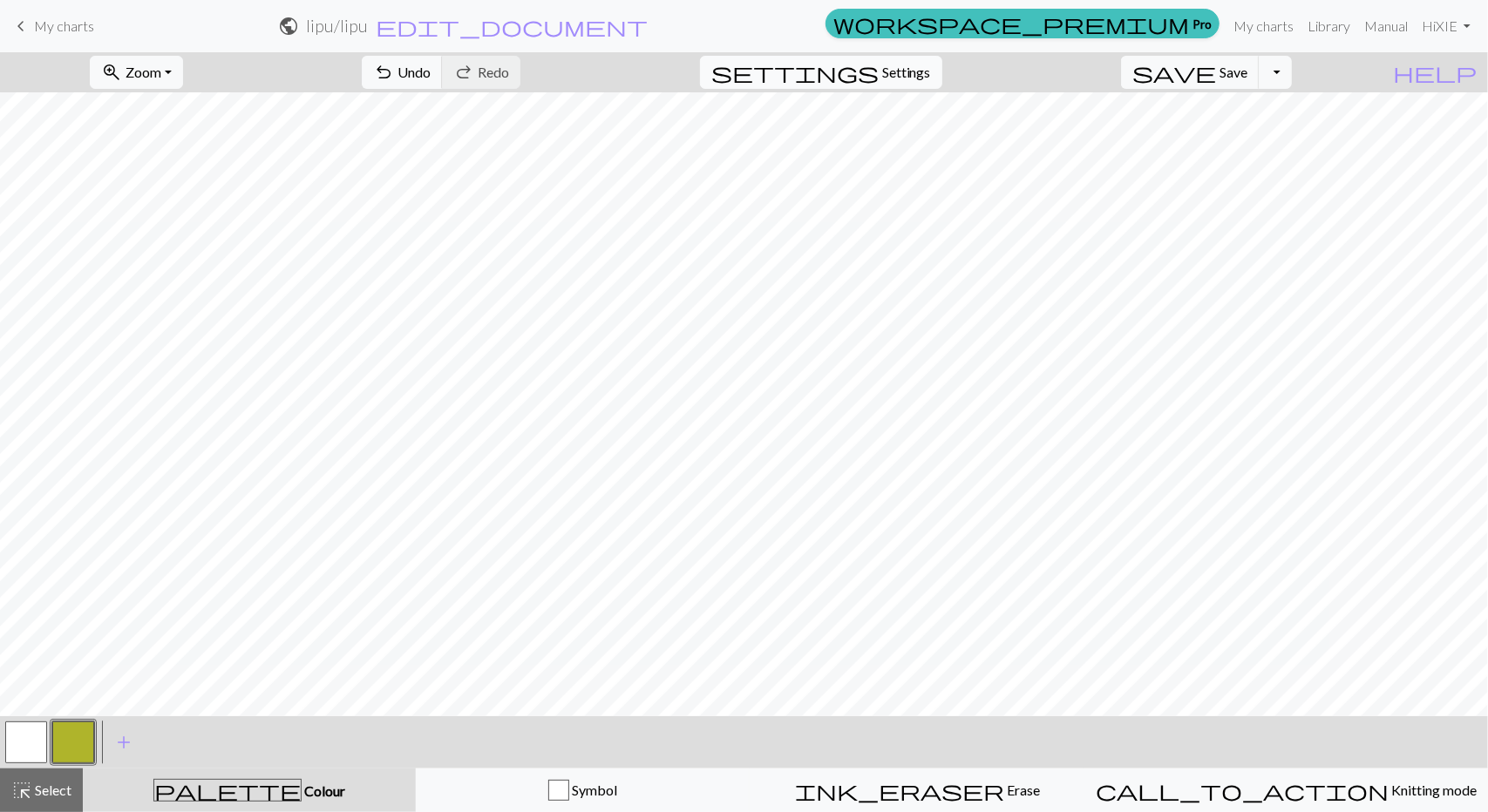
click at [913, 77] on span "Settings" at bounding box center [907, 72] width 49 height 21
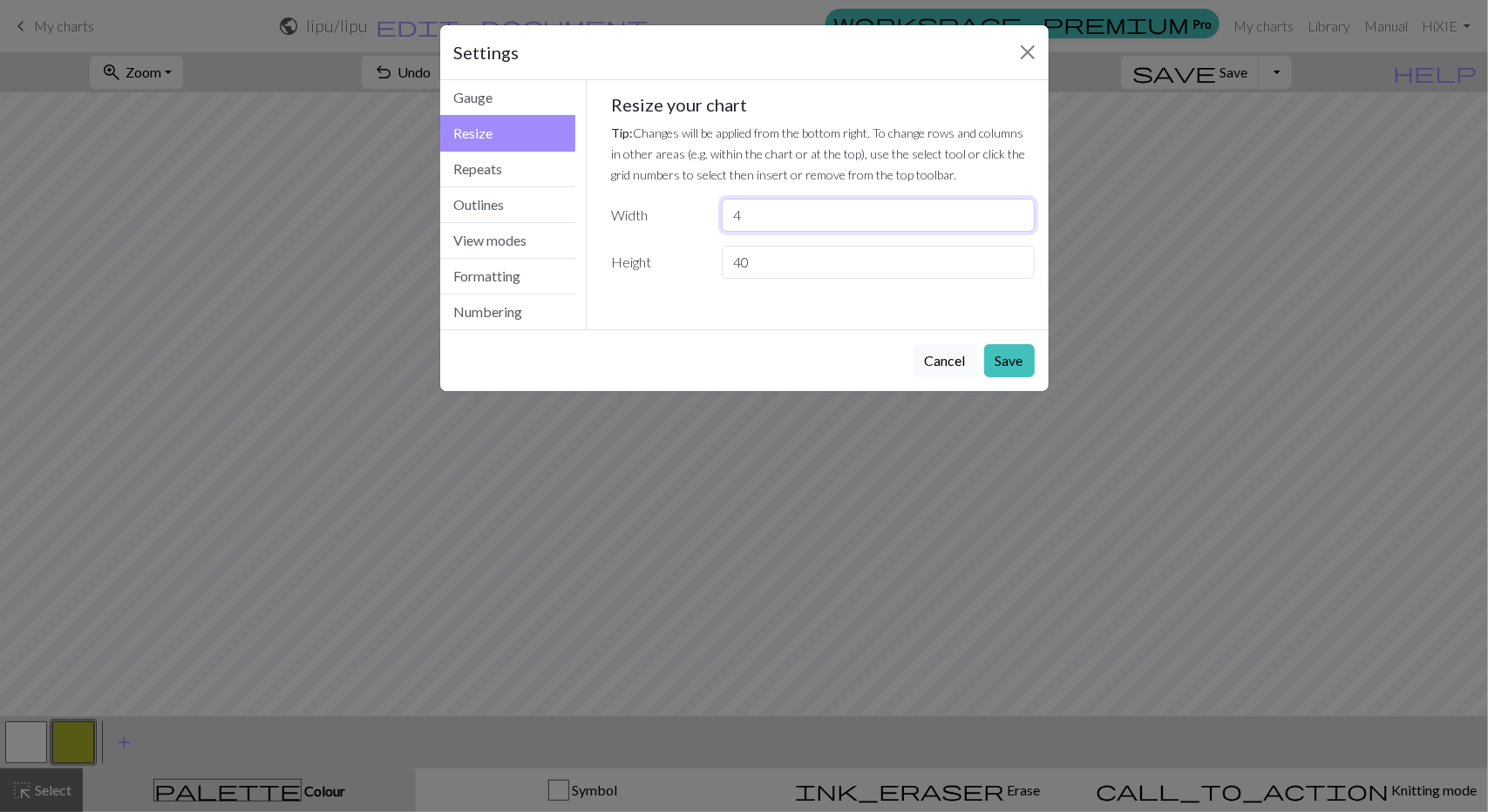
click at [781, 215] on input "4" at bounding box center [878, 215] width 313 height 33
type input "40"
click at [992, 360] on button "Save" at bounding box center [1010, 360] width 50 height 33
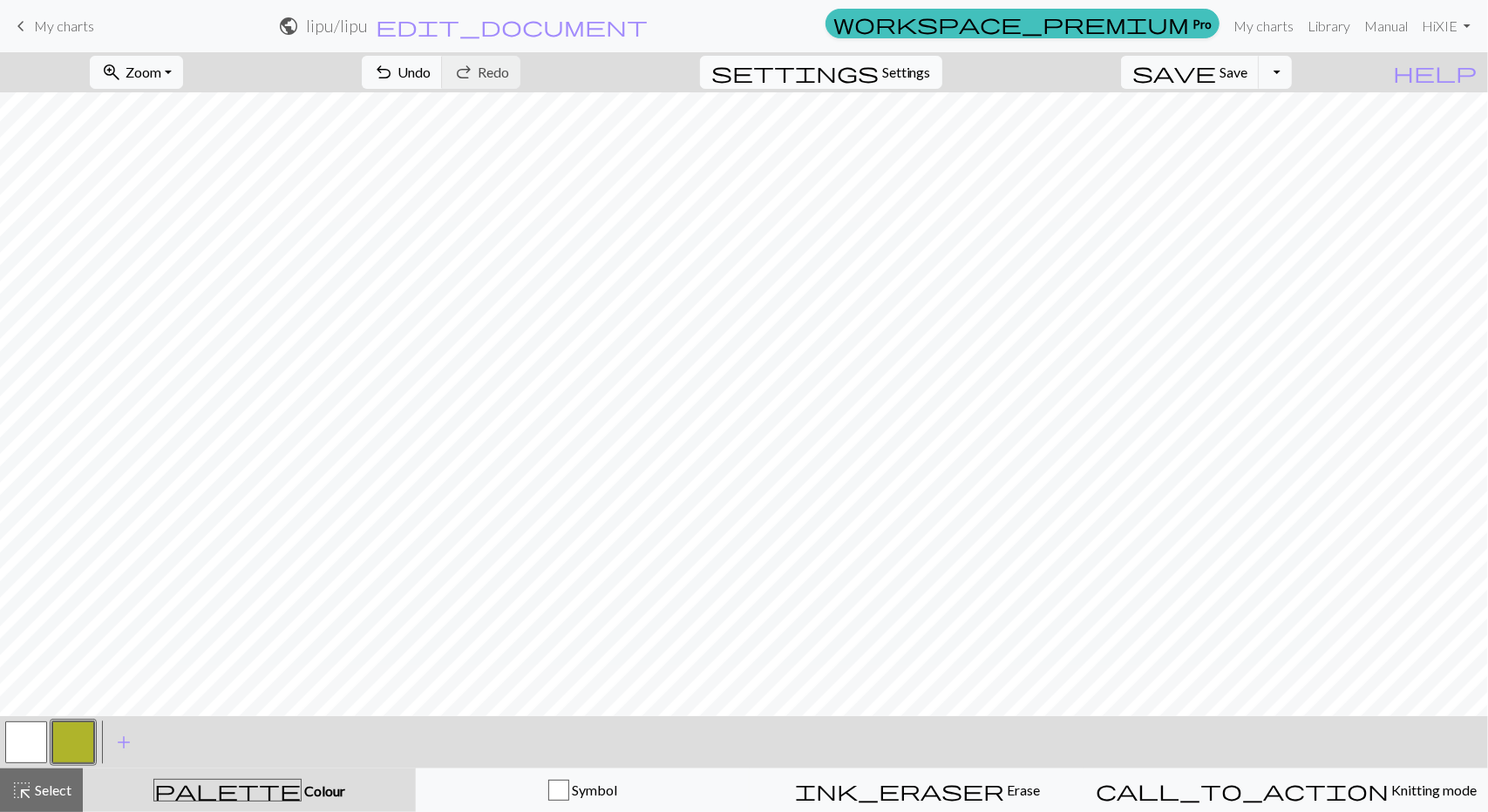
click at [919, 72] on span "Settings" at bounding box center [907, 72] width 49 height 21
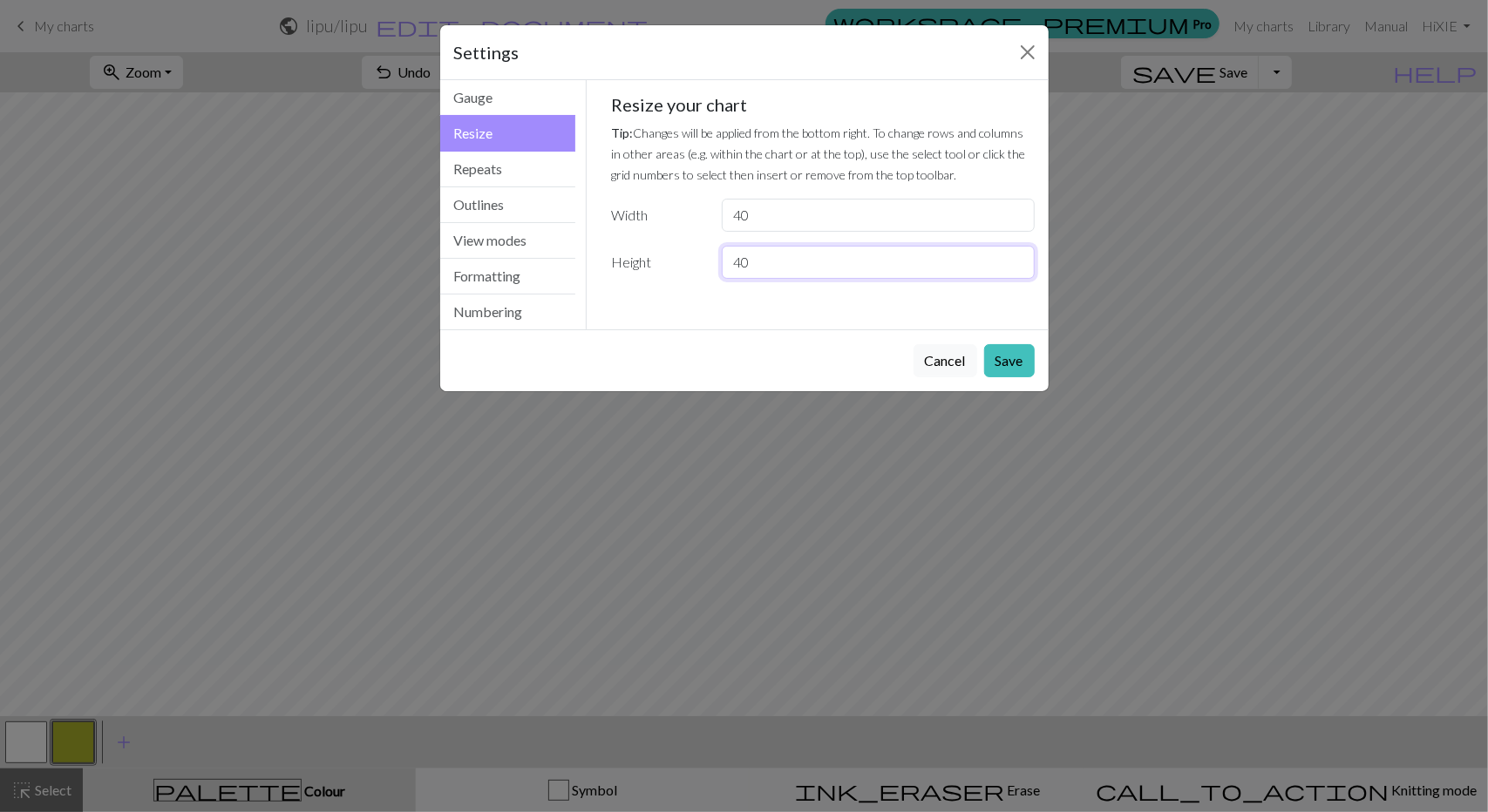
click at [832, 266] on input "40" at bounding box center [878, 262] width 313 height 33
type input "4"
type input "35"
click at [1001, 356] on button "Save" at bounding box center [1010, 360] width 50 height 33
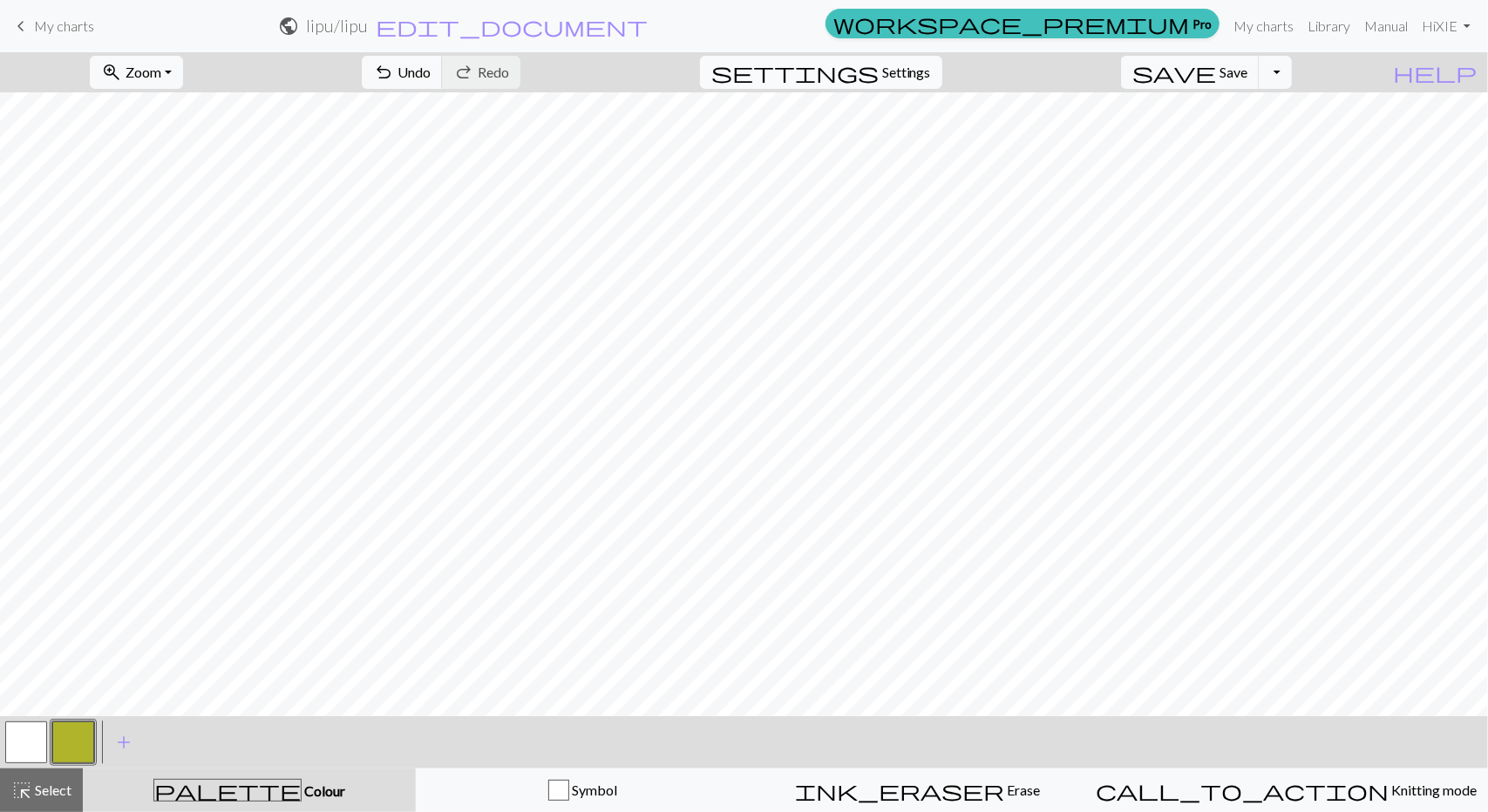
click at [915, 75] on span "Settings" at bounding box center [907, 72] width 49 height 21
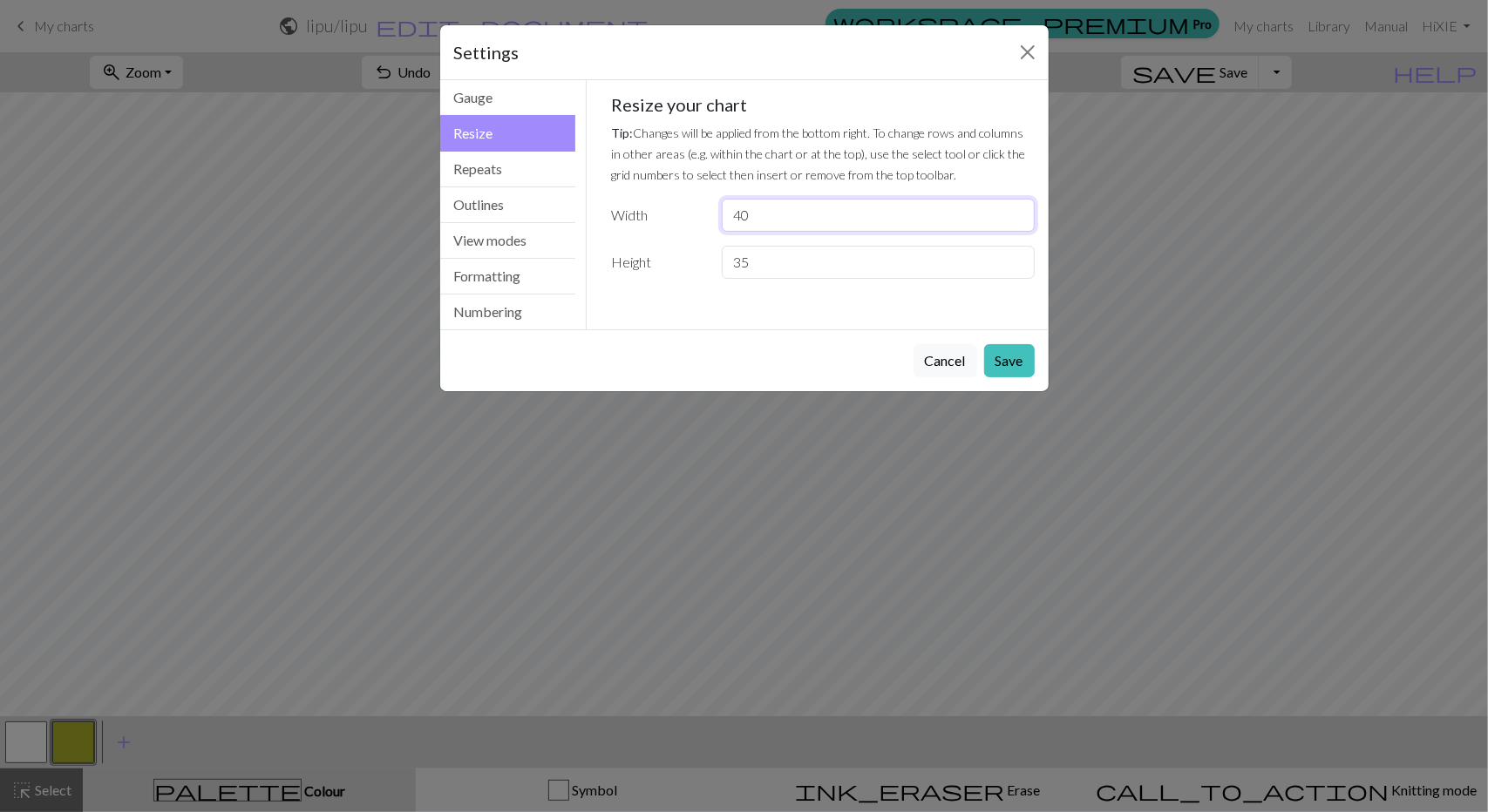
click at [783, 212] on input "40" at bounding box center [878, 215] width 313 height 33
type input "4"
type input "35"
click at [1003, 352] on button "Save" at bounding box center [1010, 360] width 50 height 33
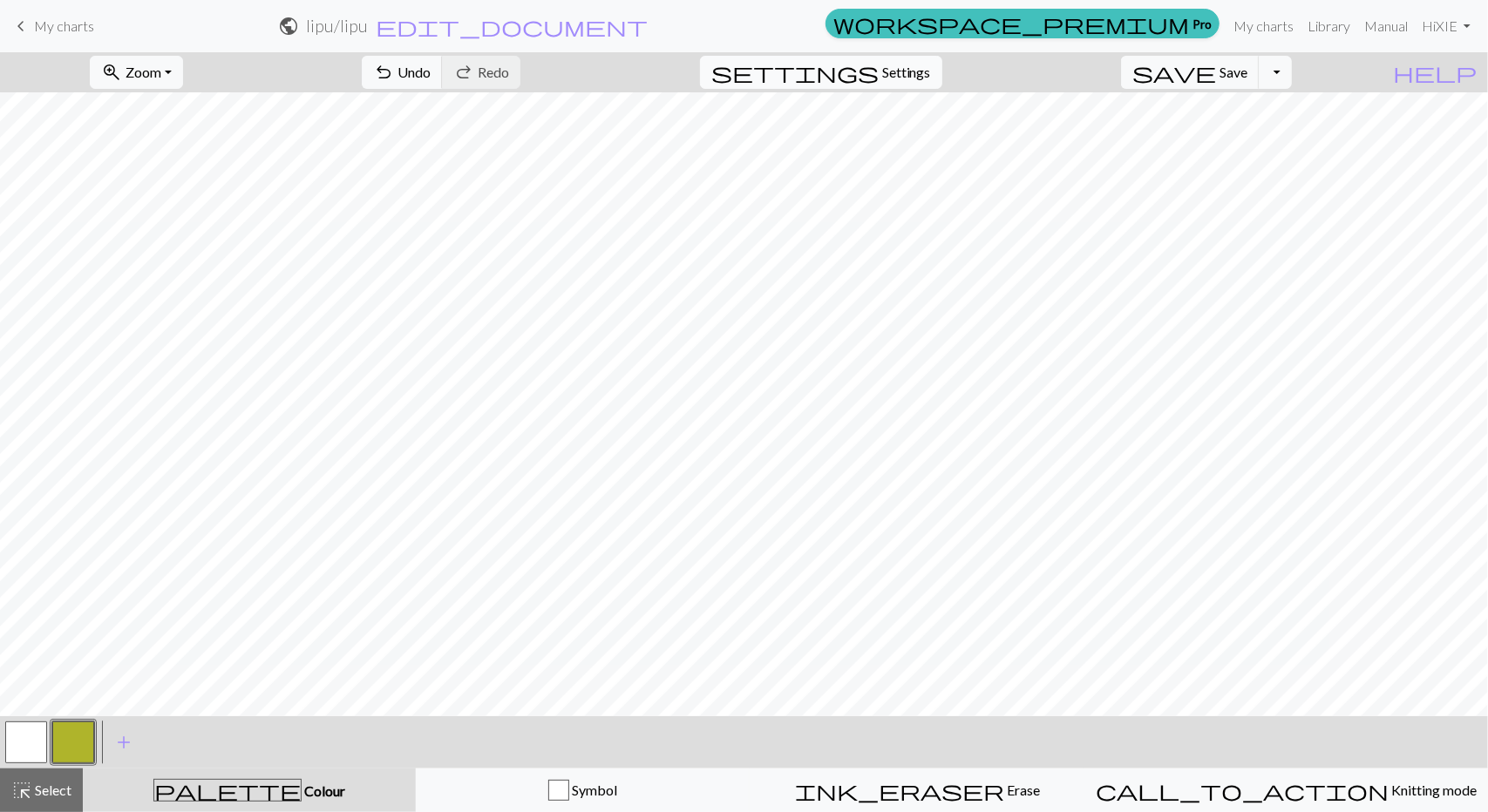
click at [930, 66] on span "Settings" at bounding box center [907, 72] width 49 height 21
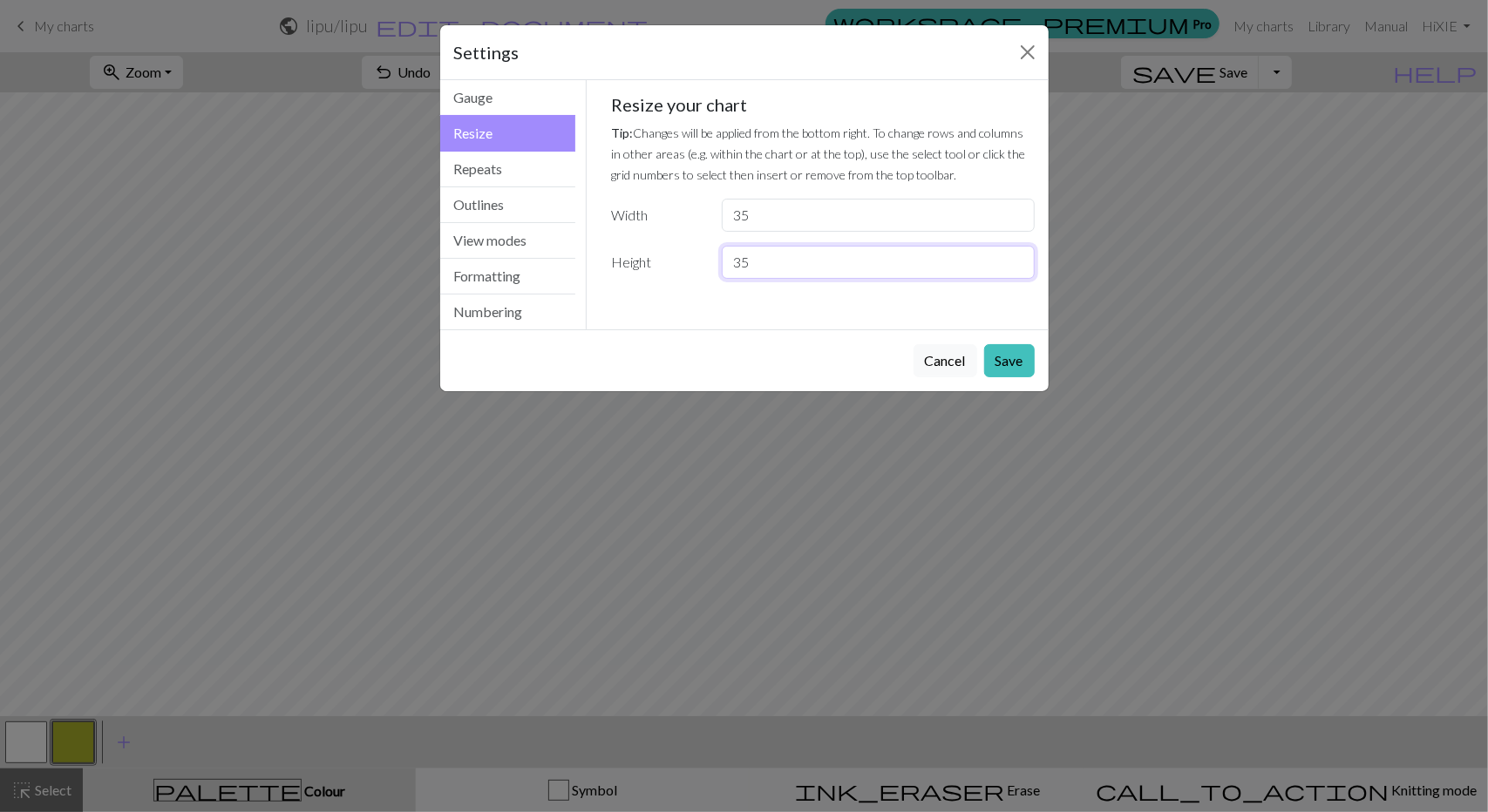
drag, startPoint x: 818, startPoint y: 260, endPoint x: 687, endPoint y: 261, distance: 131.0
click at [687, 261] on div "Height 35" at bounding box center [823, 262] width 445 height 33
type input "40"
drag, startPoint x: 767, startPoint y: 213, endPoint x: 700, endPoint y: 213, distance: 67.0
click at [700, 213] on div "Width 35" at bounding box center [823, 215] width 445 height 33
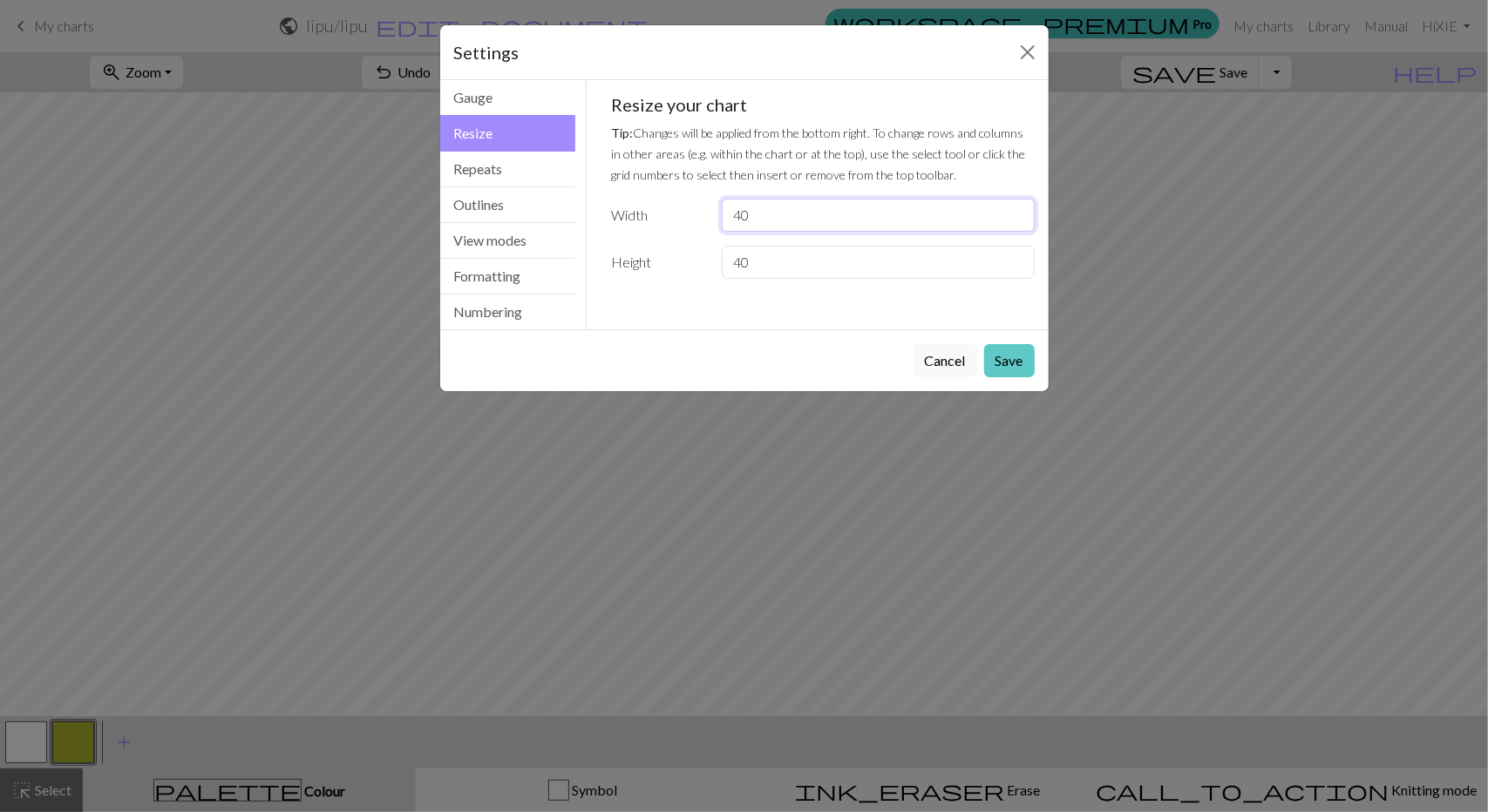
type input "40"
click at [1021, 365] on button "Save" at bounding box center [1010, 360] width 50 height 33
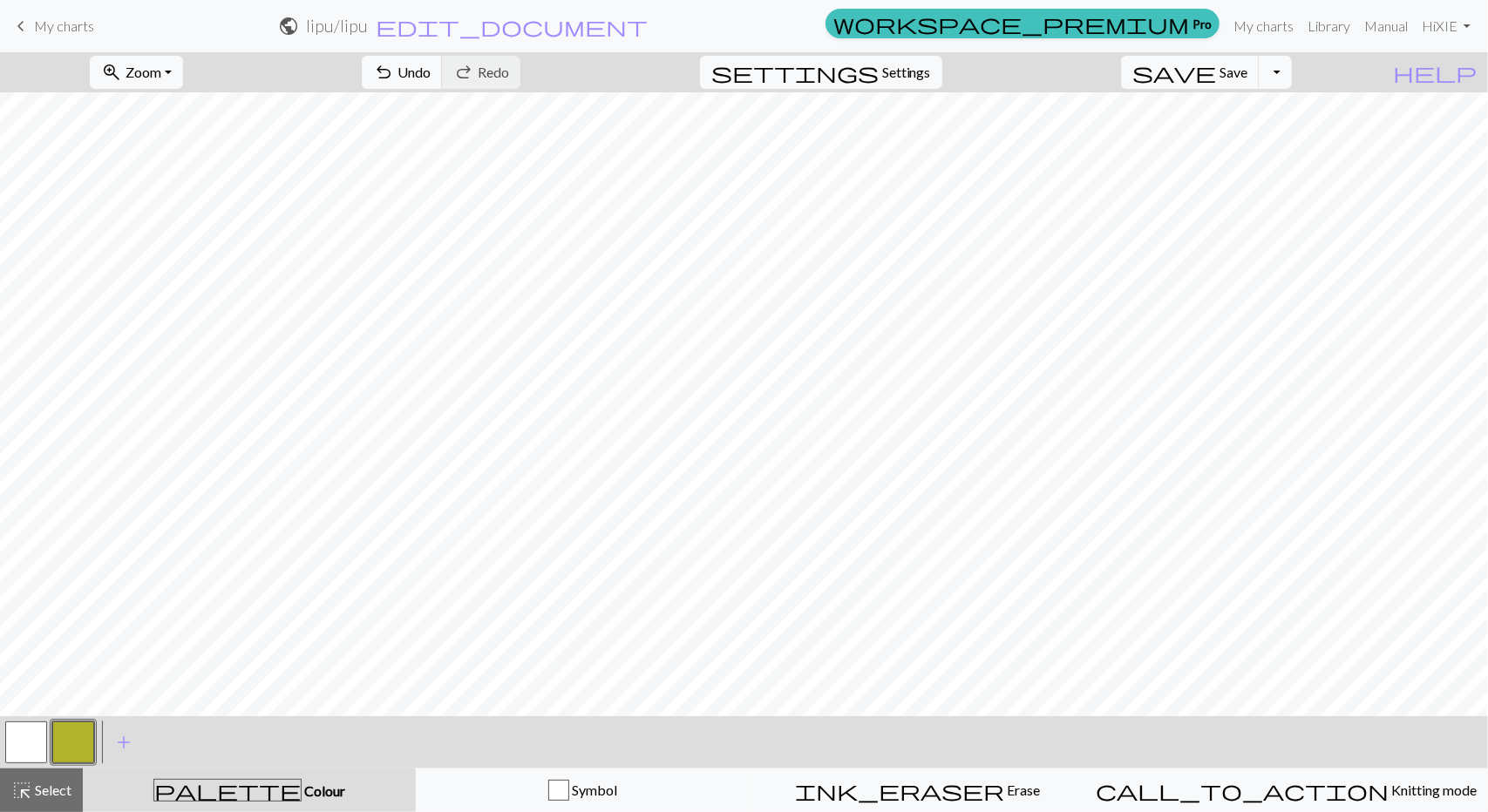
click at [75, 749] on button "button" at bounding box center [73, 743] width 41 height 41
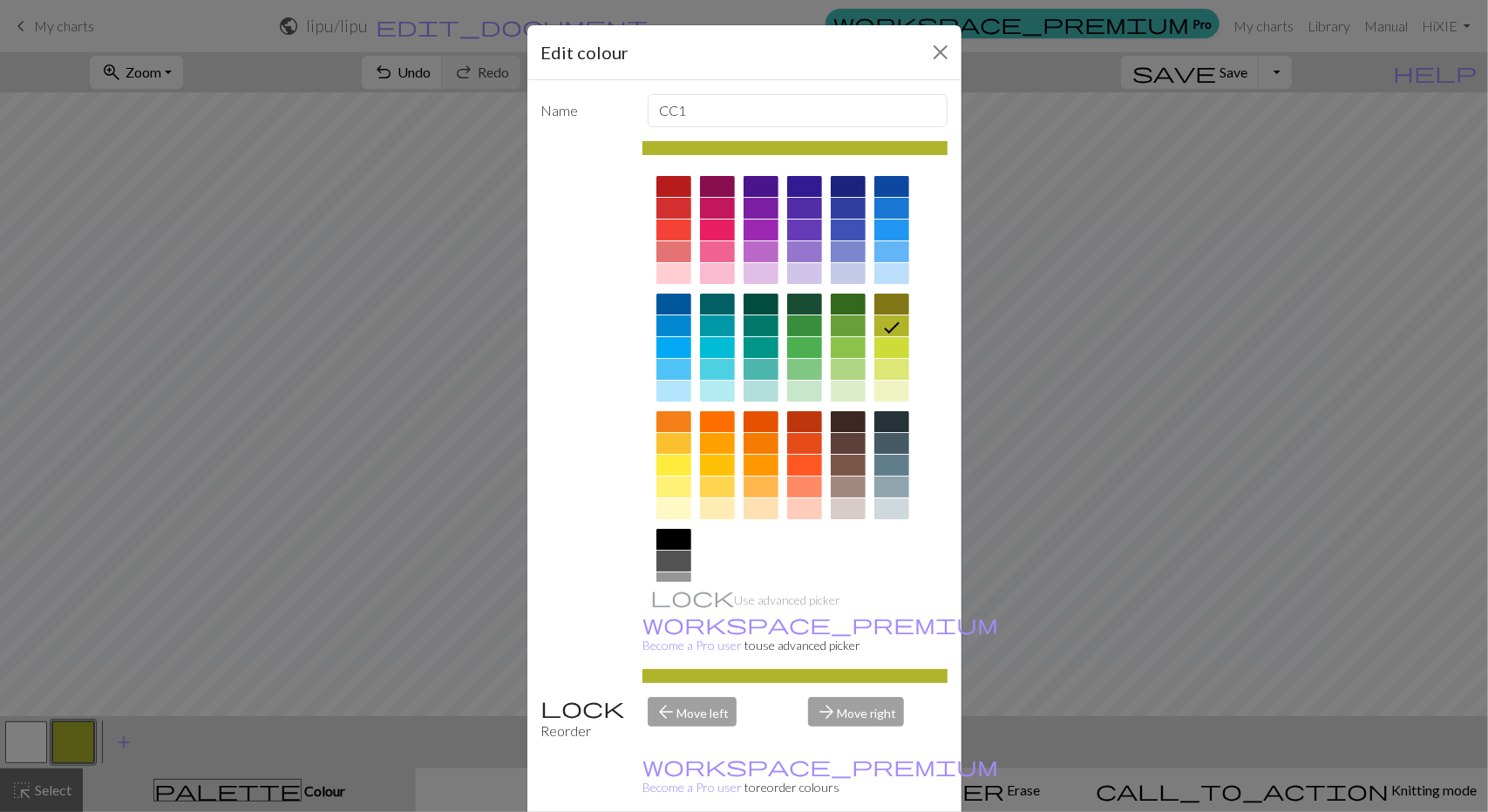
click at [75, 749] on div "Edit colour Name CC1 Use advanced picker workspace_premium Become a Pro user to…" at bounding box center [744, 406] width 1488 height 812
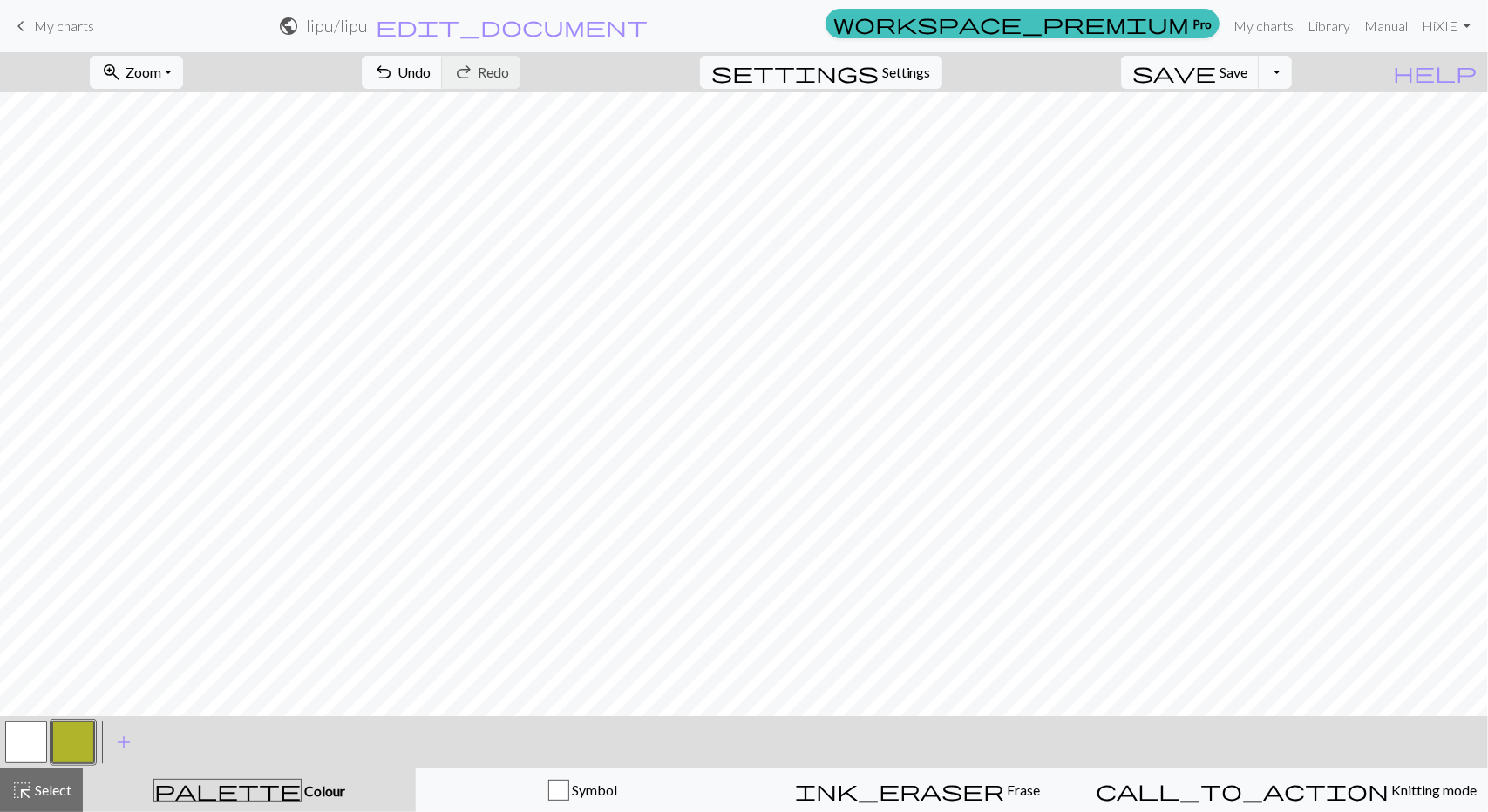
click at [75, 749] on button "button" at bounding box center [73, 743] width 41 height 41
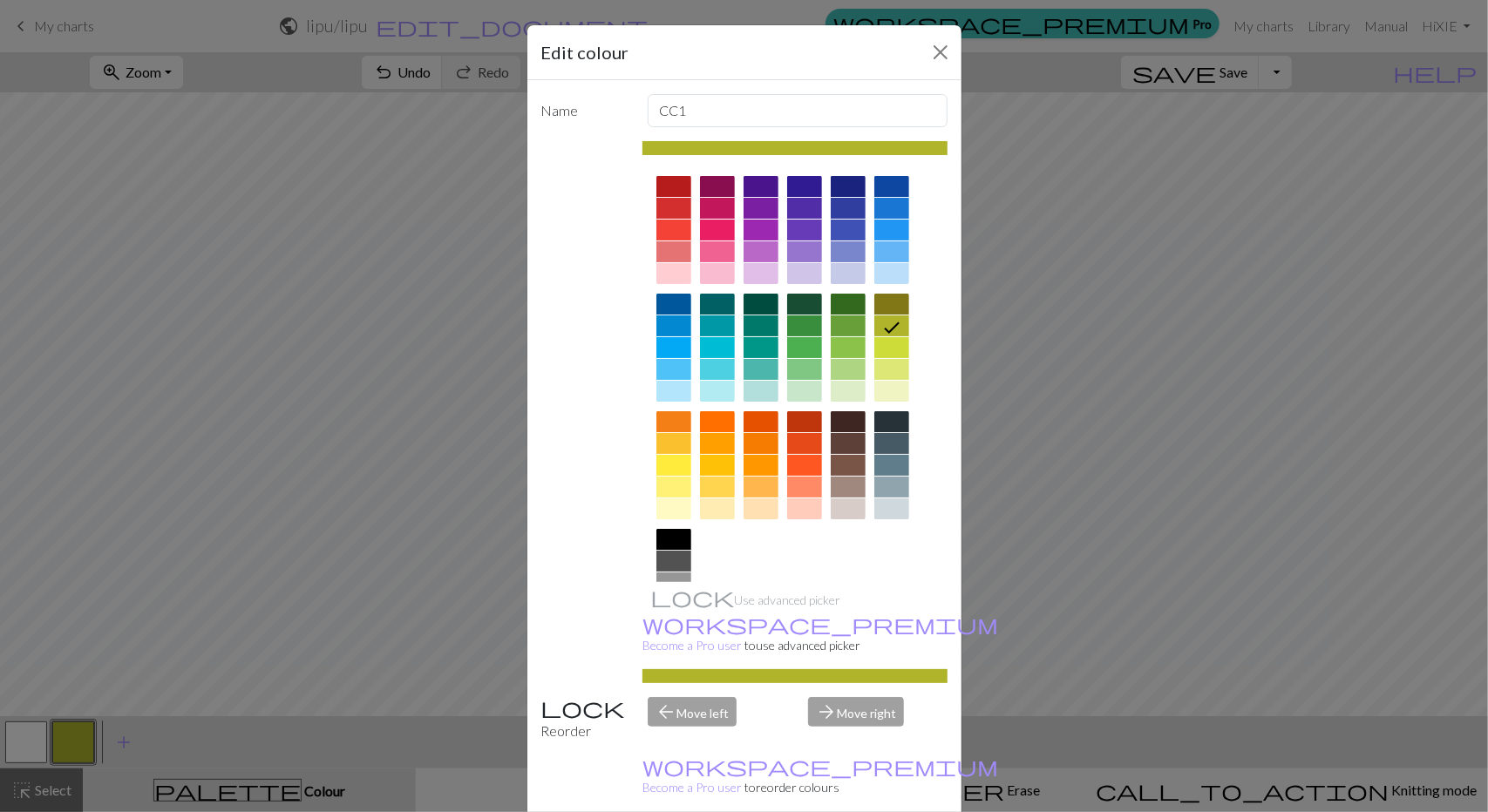
click at [75, 749] on div "Edit colour Name CC1 Use advanced picker workspace_premium Become a Pro user to…" at bounding box center [744, 406] width 1488 height 812
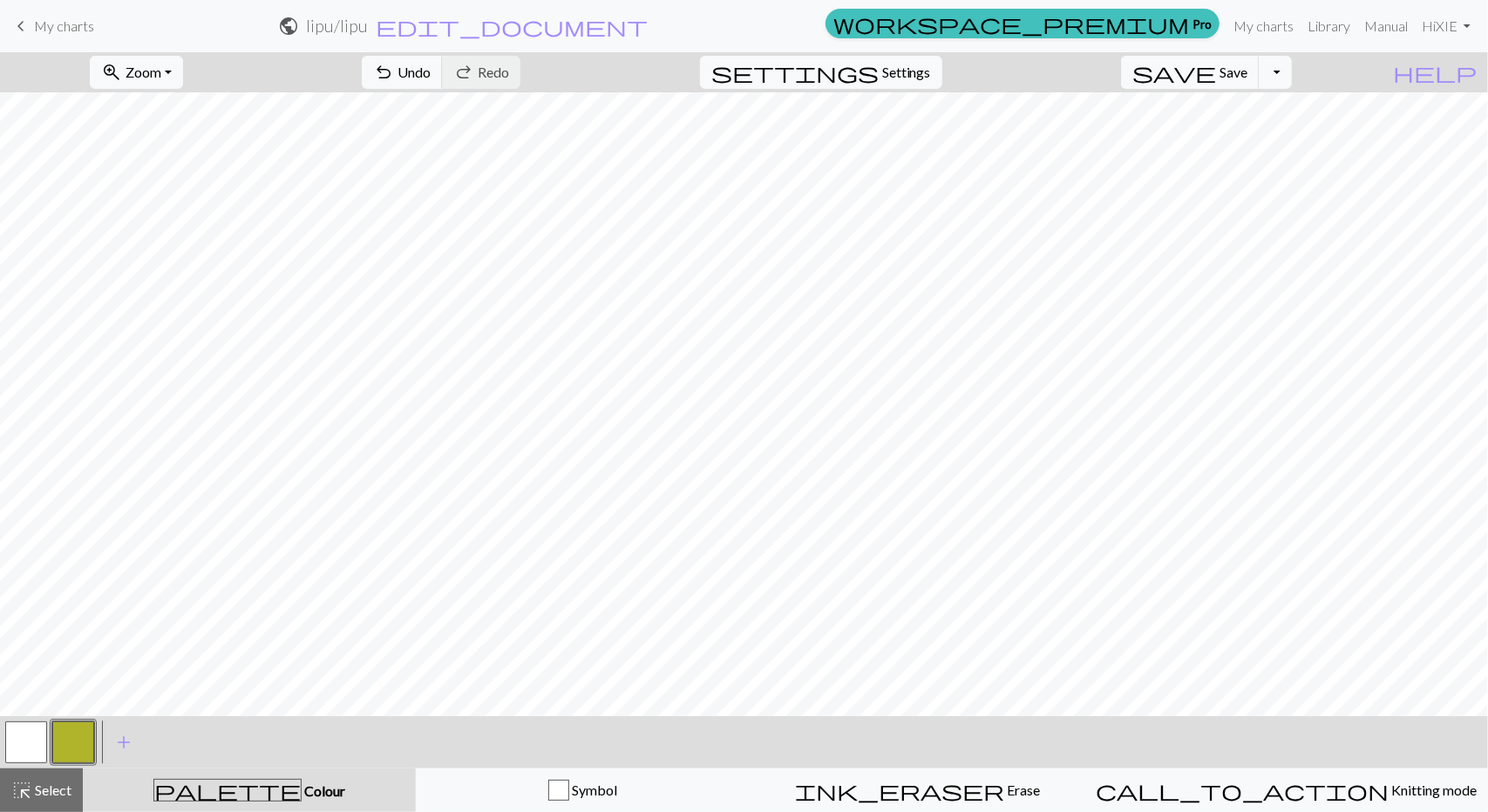
click at [75, 749] on button "button" at bounding box center [73, 743] width 41 height 41
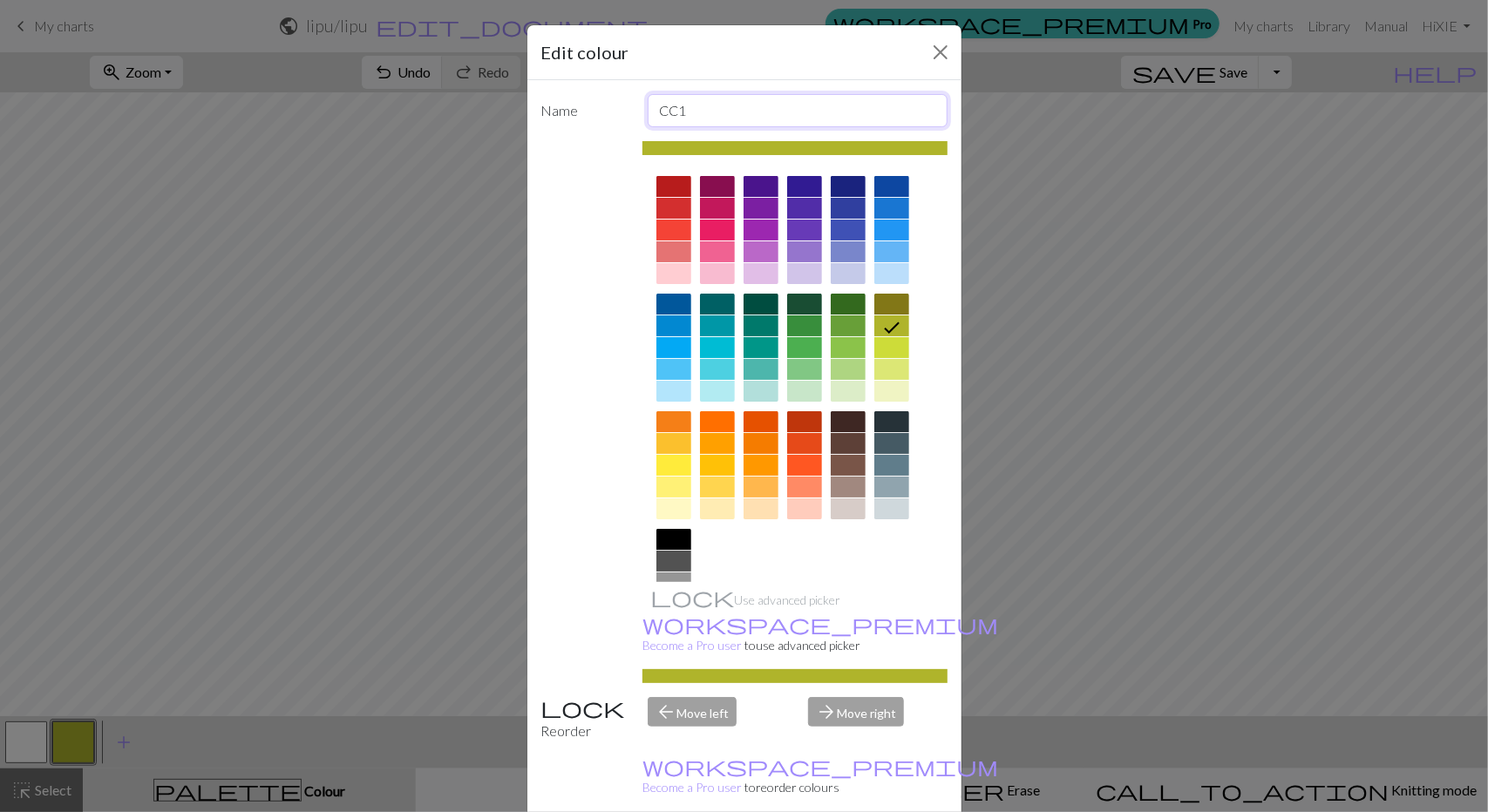
click at [710, 104] on input "CC1" at bounding box center [797, 111] width 300 height 33
click at [570, 392] on div "Use advanced picker workspace_premium Become a Pro user to use advanced picker" at bounding box center [744, 412] width 406 height 542
click at [228, 456] on div "Edit colour Name CC1 Use advanced picker workspace_premium Become a Pro user to…" at bounding box center [744, 406] width 1488 height 812
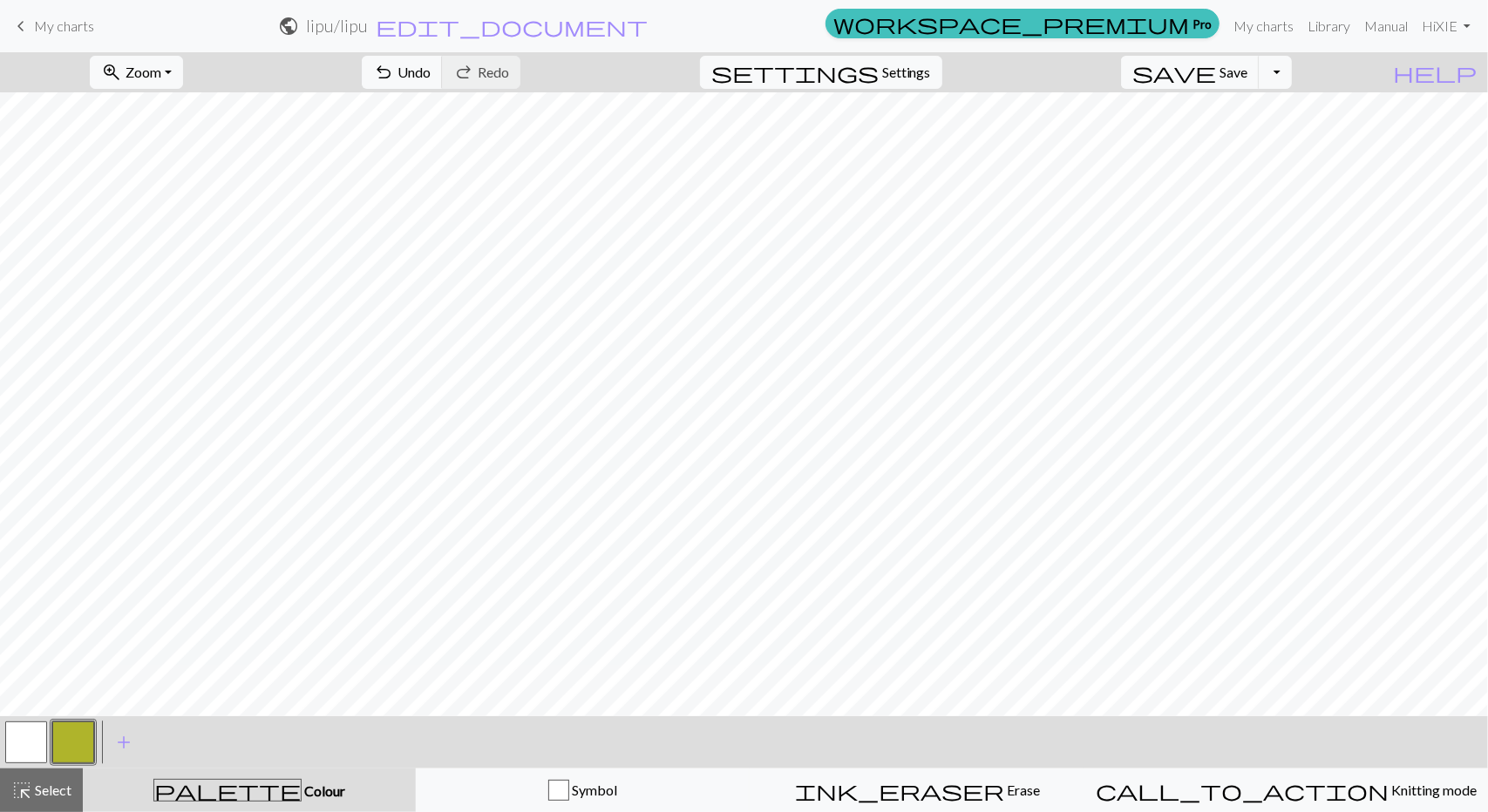
click at [85, 730] on button "button" at bounding box center [73, 743] width 41 height 41
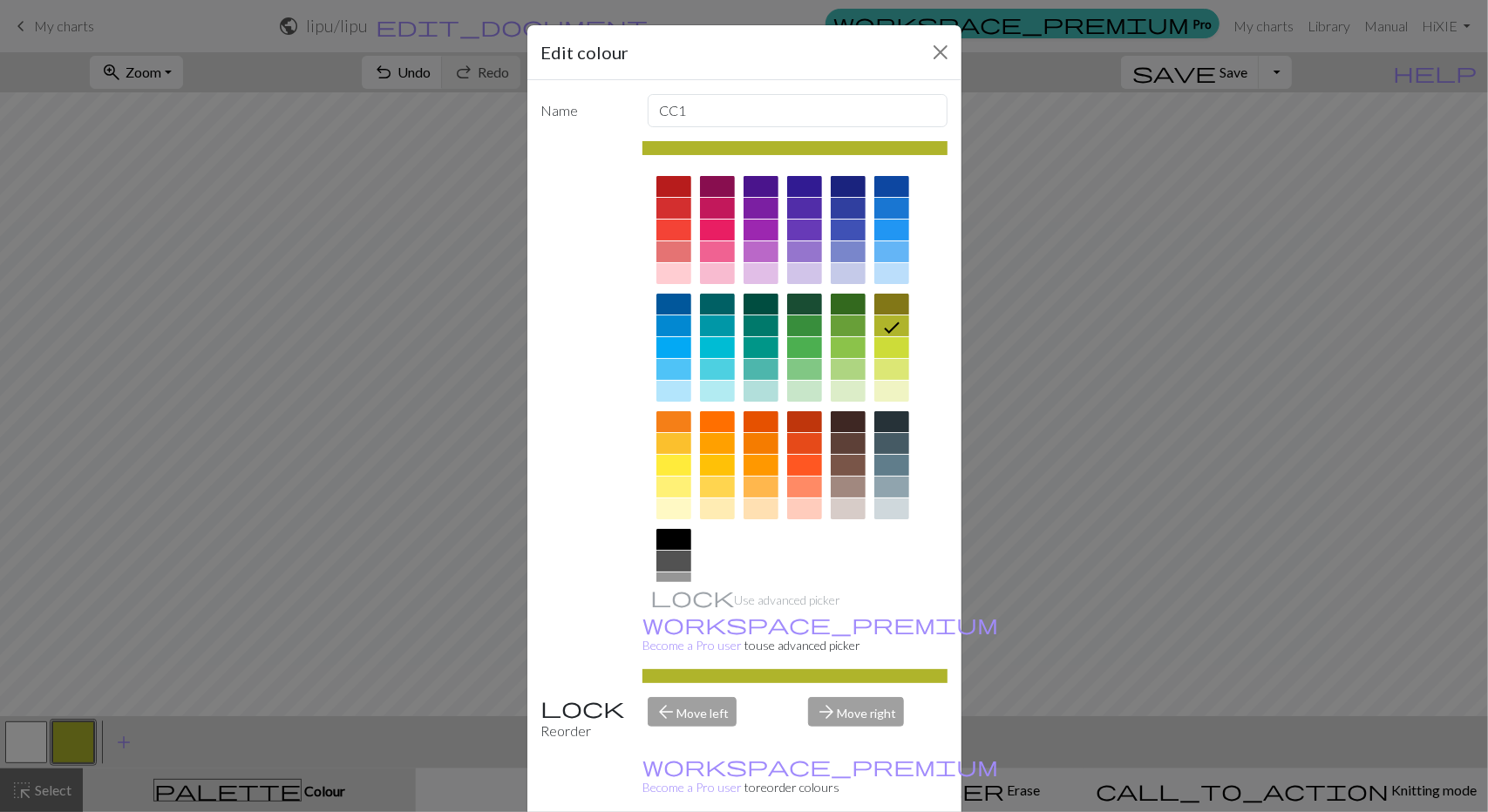
click at [665, 534] on div at bounding box center [674, 539] width 35 height 21
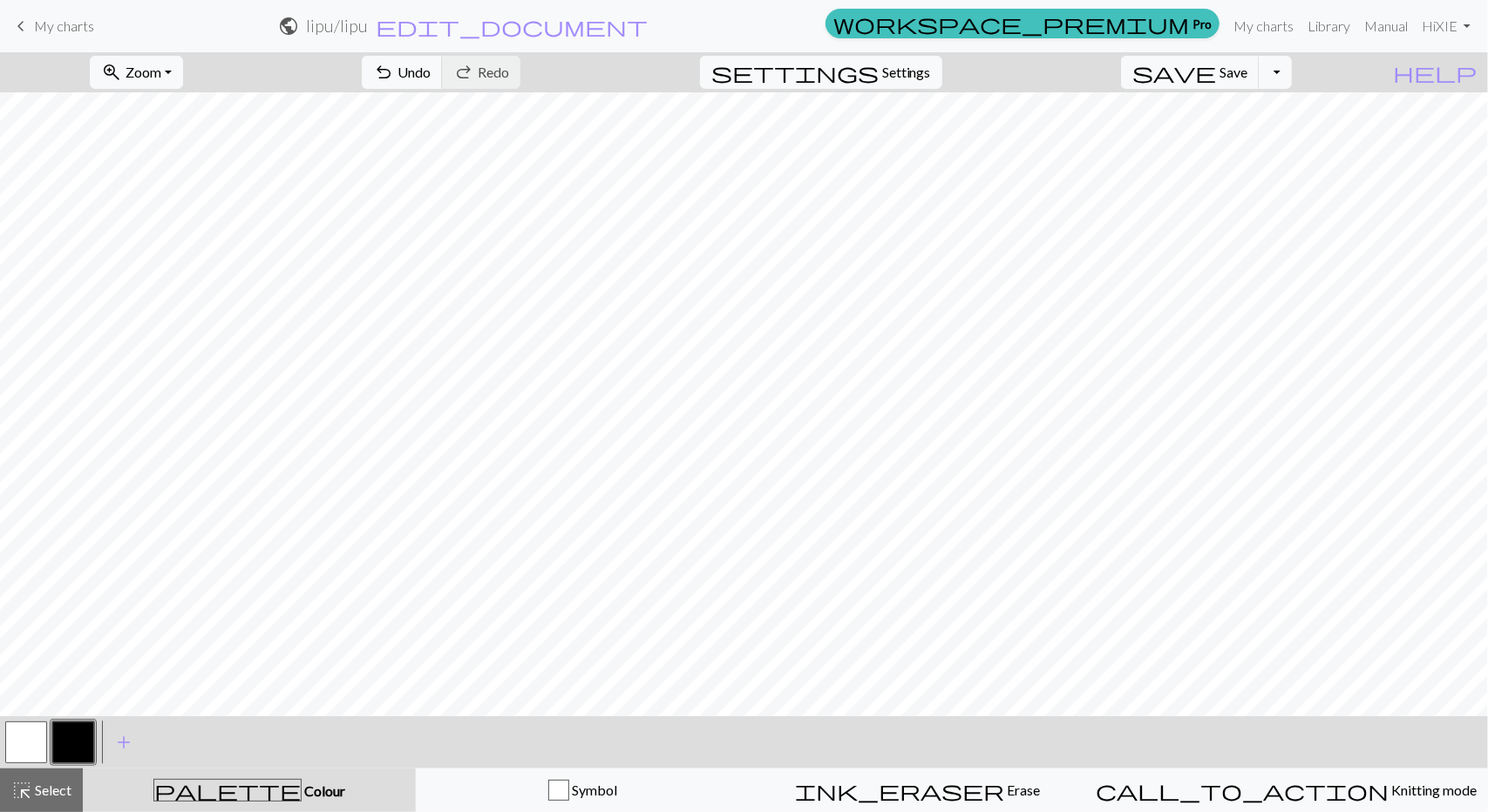
click at [77, 751] on button "button" at bounding box center [73, 743] width 41 height 41
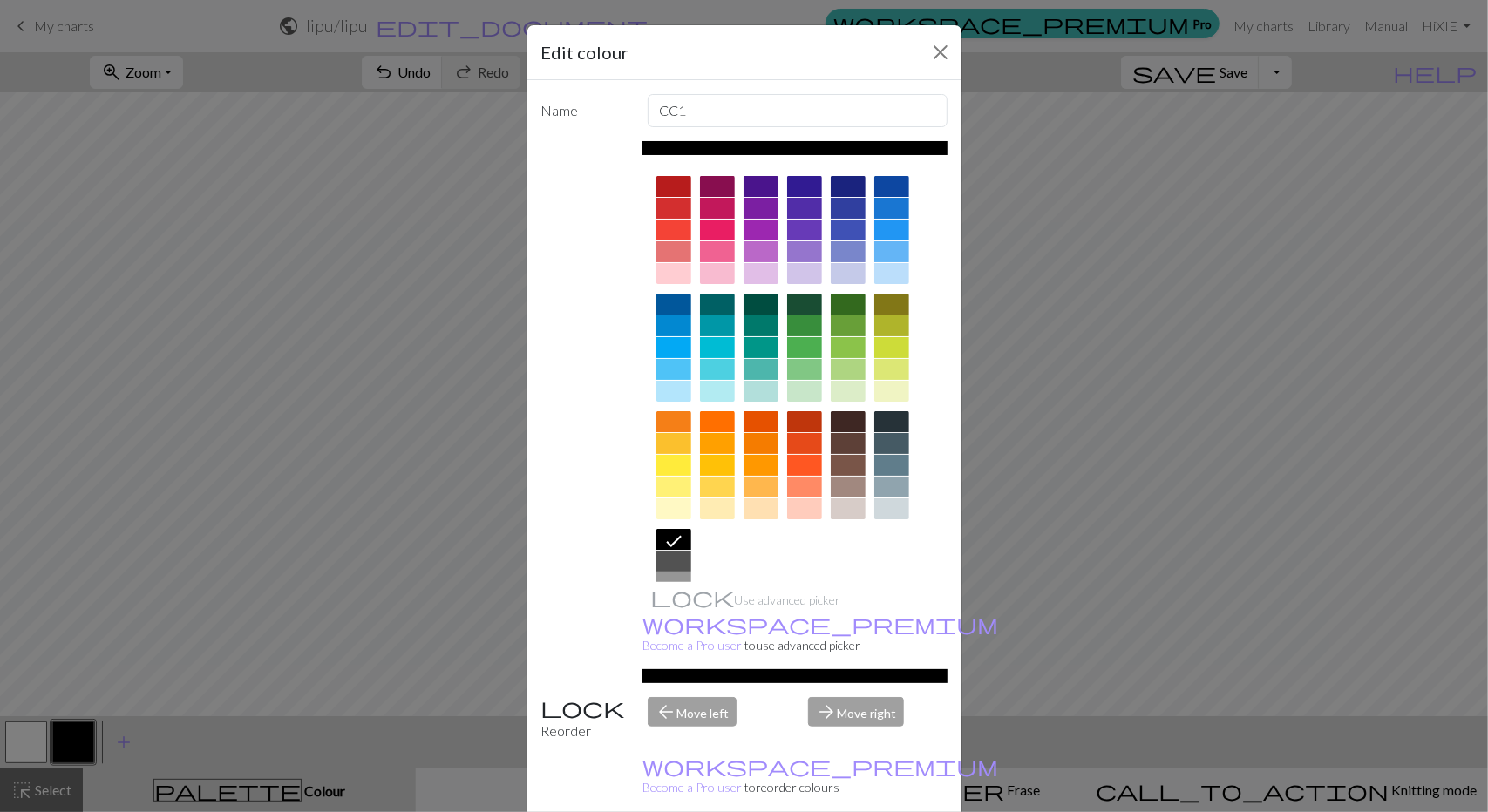
click at [844, 418] on div at bounding box center [848, 421] width 35 height 21
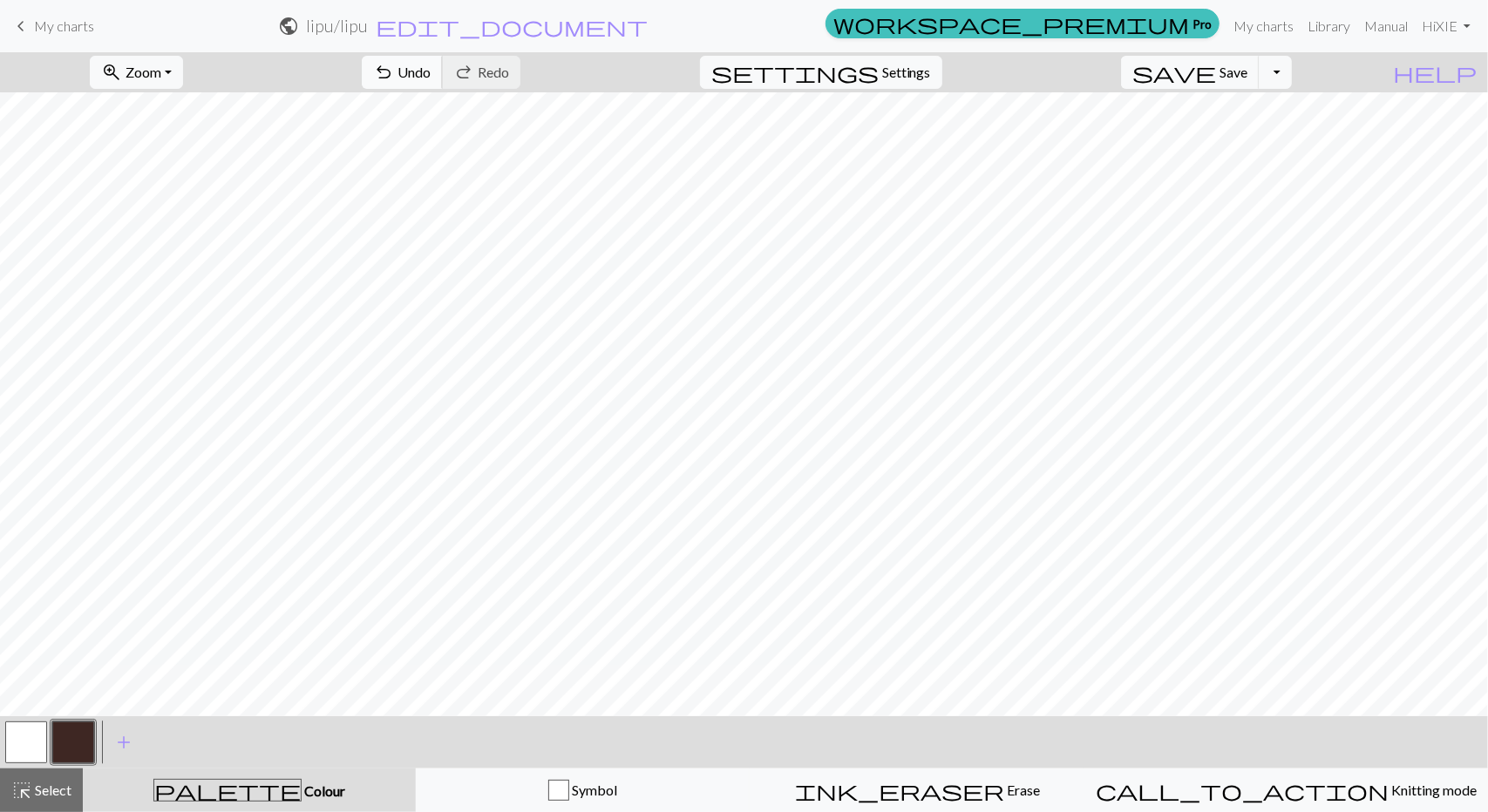
drag, startPoint x: 788, startPoint y: 77, endPoint x: 513, endPoint y: 72, distance: 275.0
click at [431, 72] on span "Undo" at bounding box center [413, 72] width 33 height 16
click at [431, 79] on span "Undo" at bounding box center [413, 72] width 33 height 16
click at [395, 75] on span "undo" at bounding box center [383, 72] width 21 height 24
click at [431, 71] on span "Undo" at bounding box center [413, 72] width 33 height 16
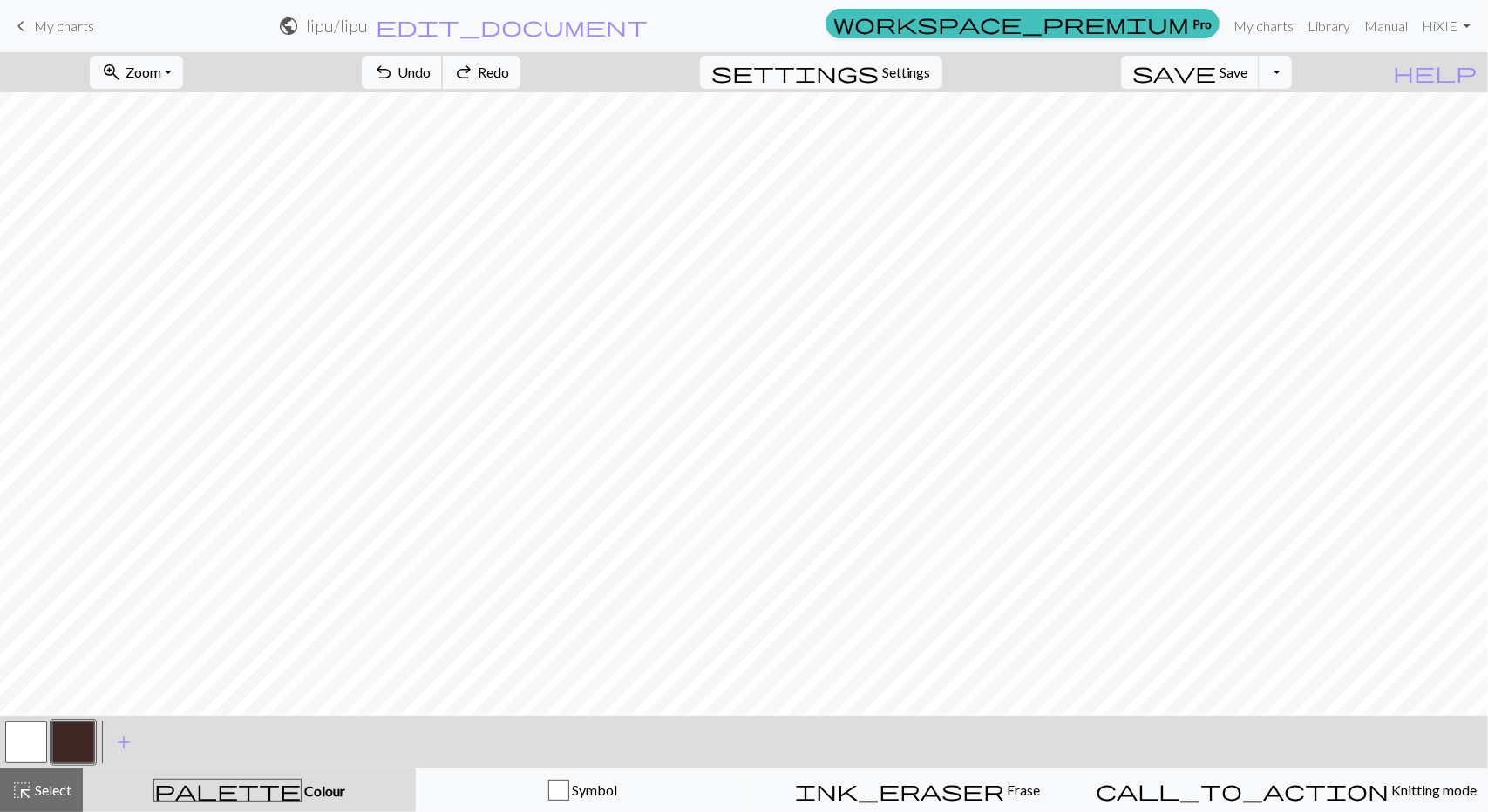
click at [431, 71] on span "Undo" at bounding box center [413, 72] width 33 height 16
click at [1004, 785] on span "Erase" at bounding box center [1022, 789] width 36 height 16
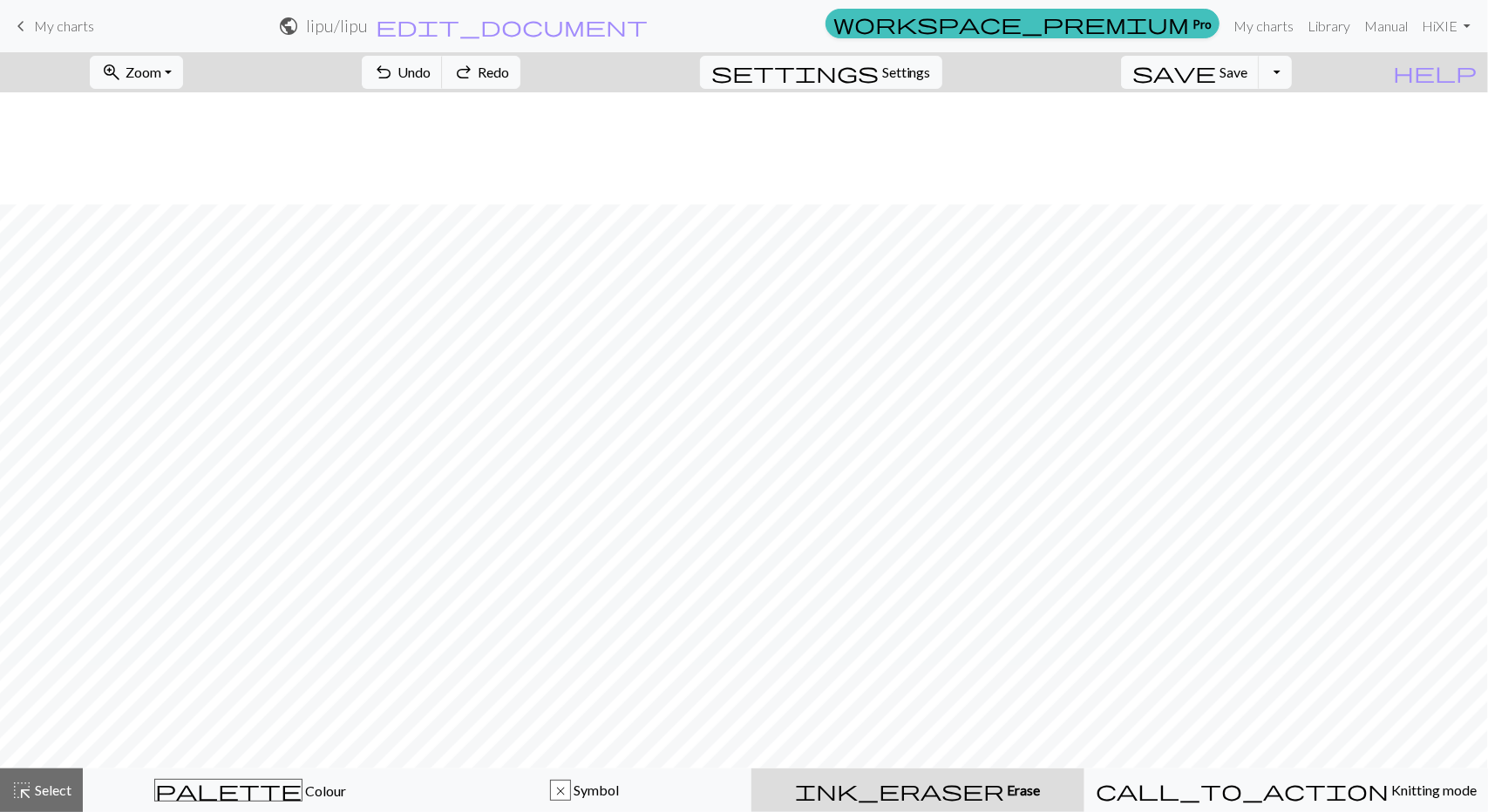
scroll to position [112, 0]
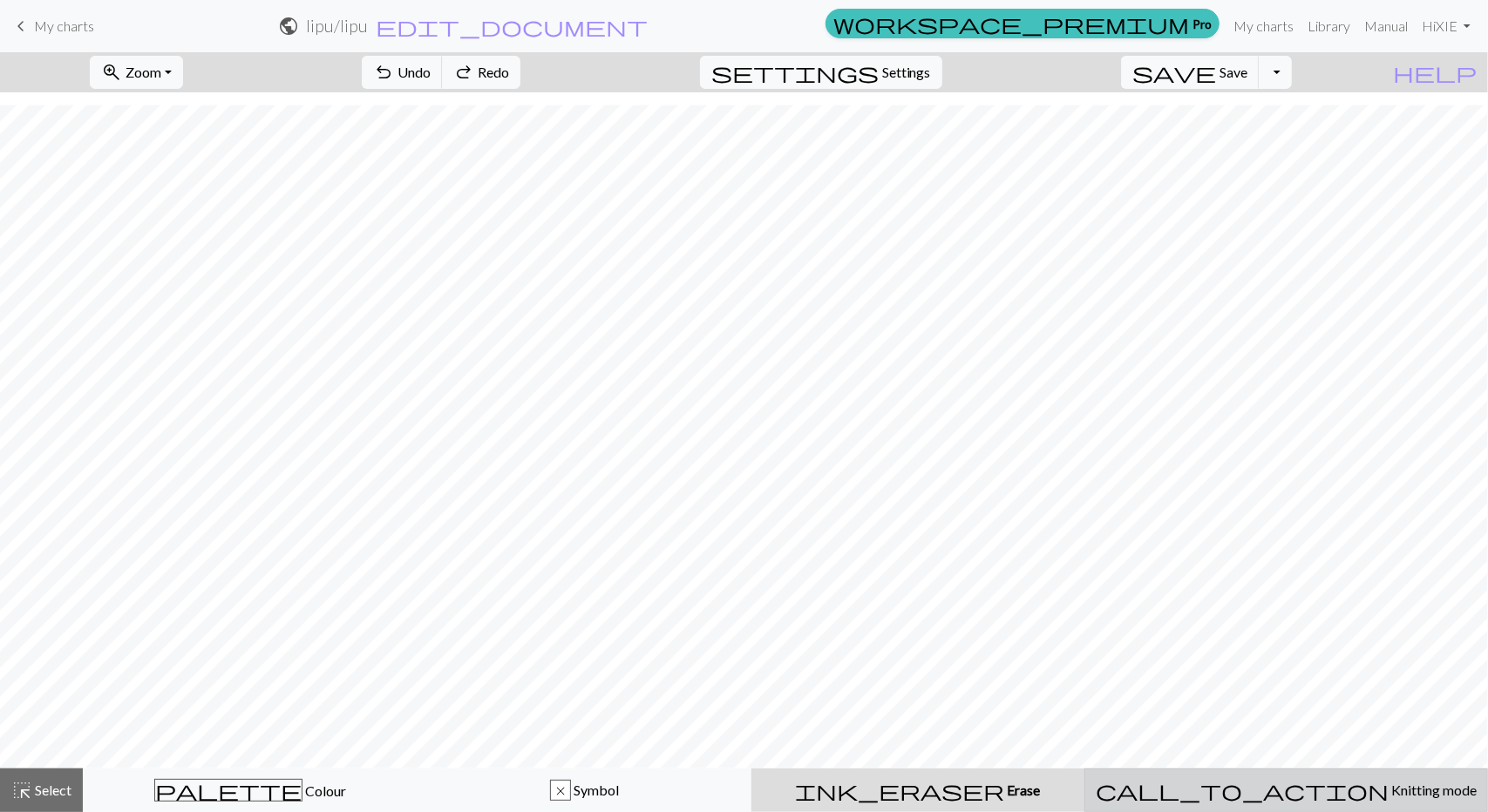
click at [1213, 785] on div "call_to_action Knitting mode Knitting mode" at bounding box center [1286, 789] width 381 height 21
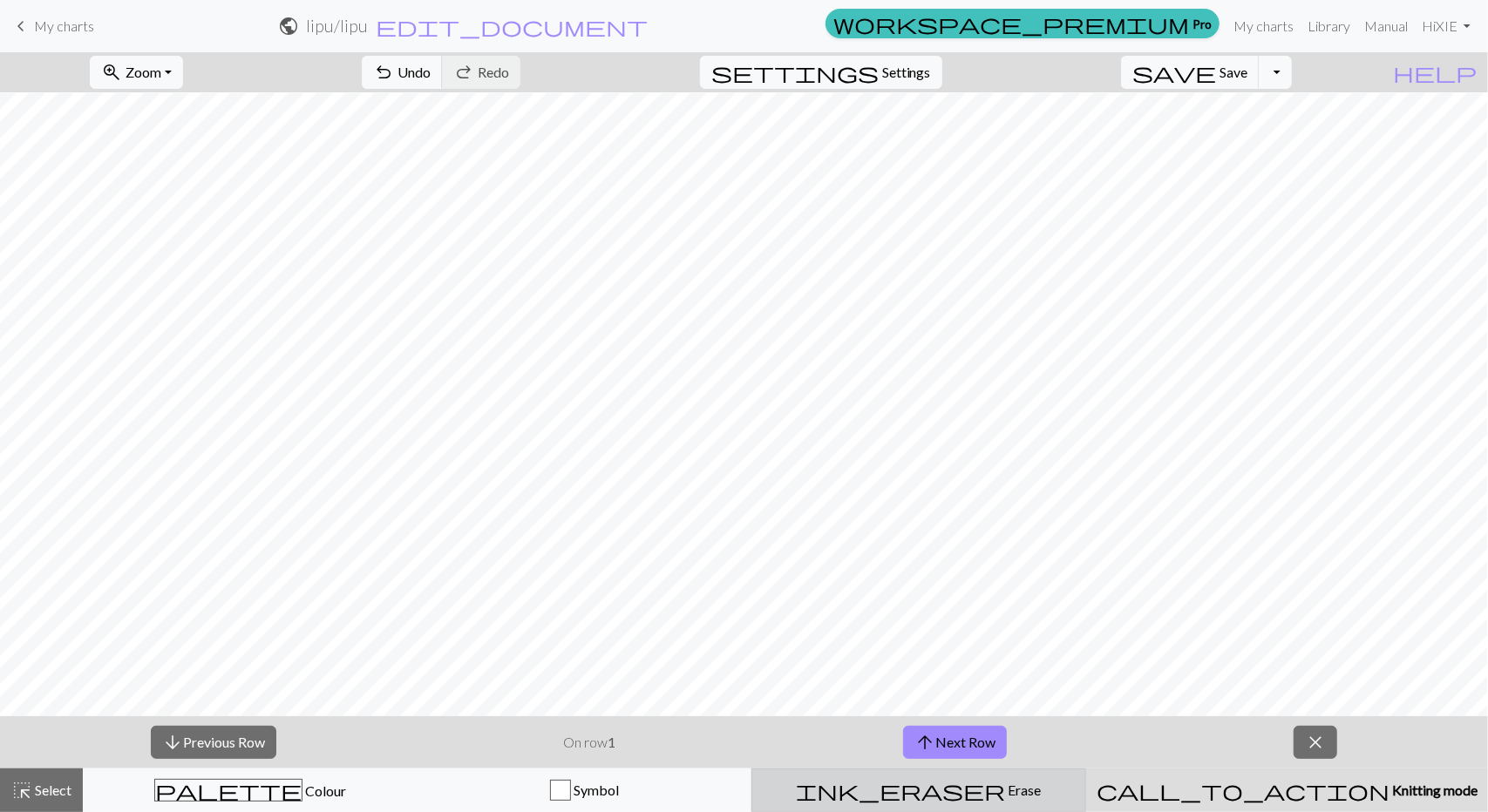
click at [886, 785] on div "ink_eraser Erase Erase" at bounding box center [919, 789] width 313 height 21
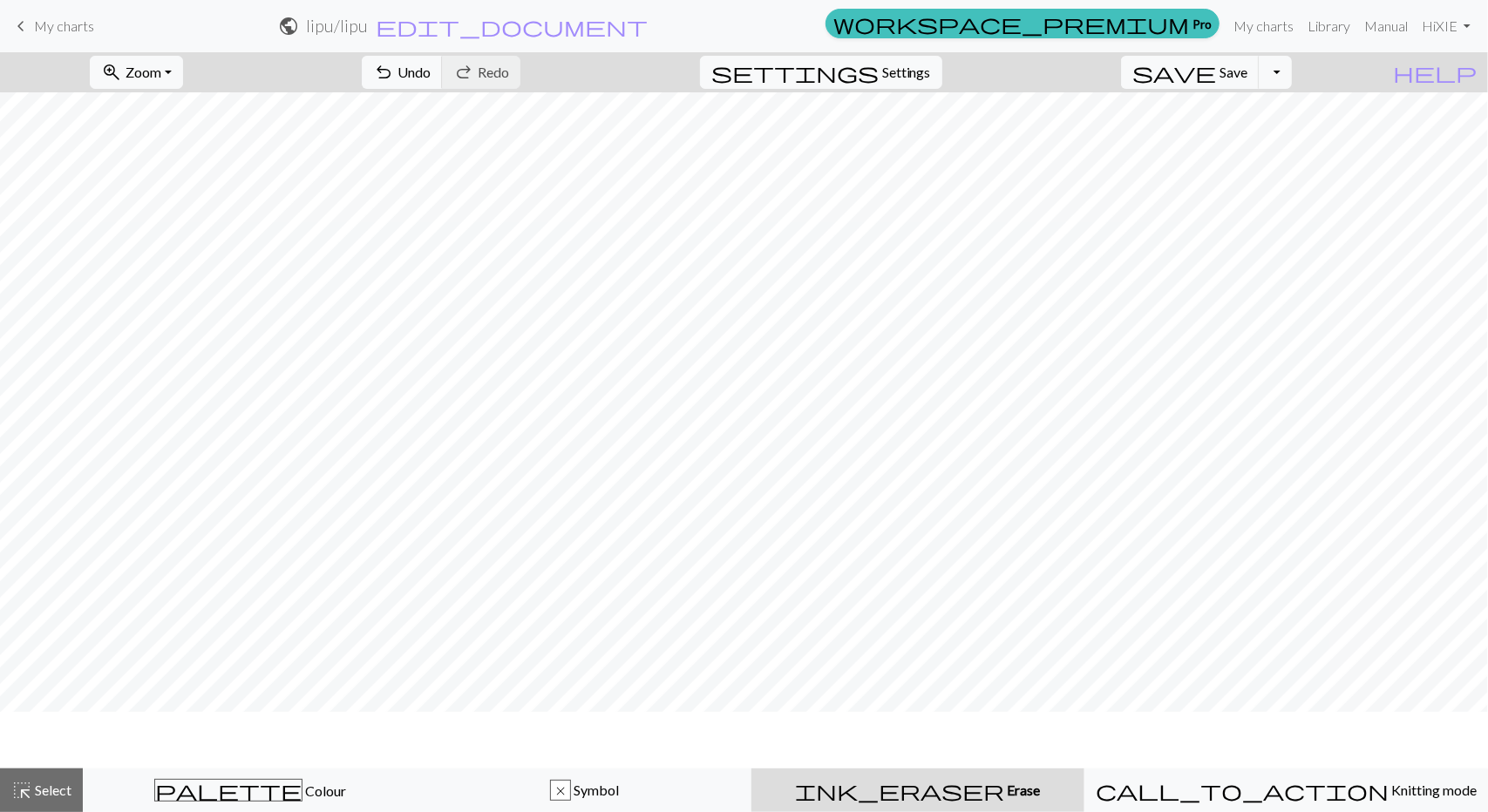
scroll to position [0, 0]
click at [431, 74] on span "Undo" at bounding box center [413, 72] width 33 height 16
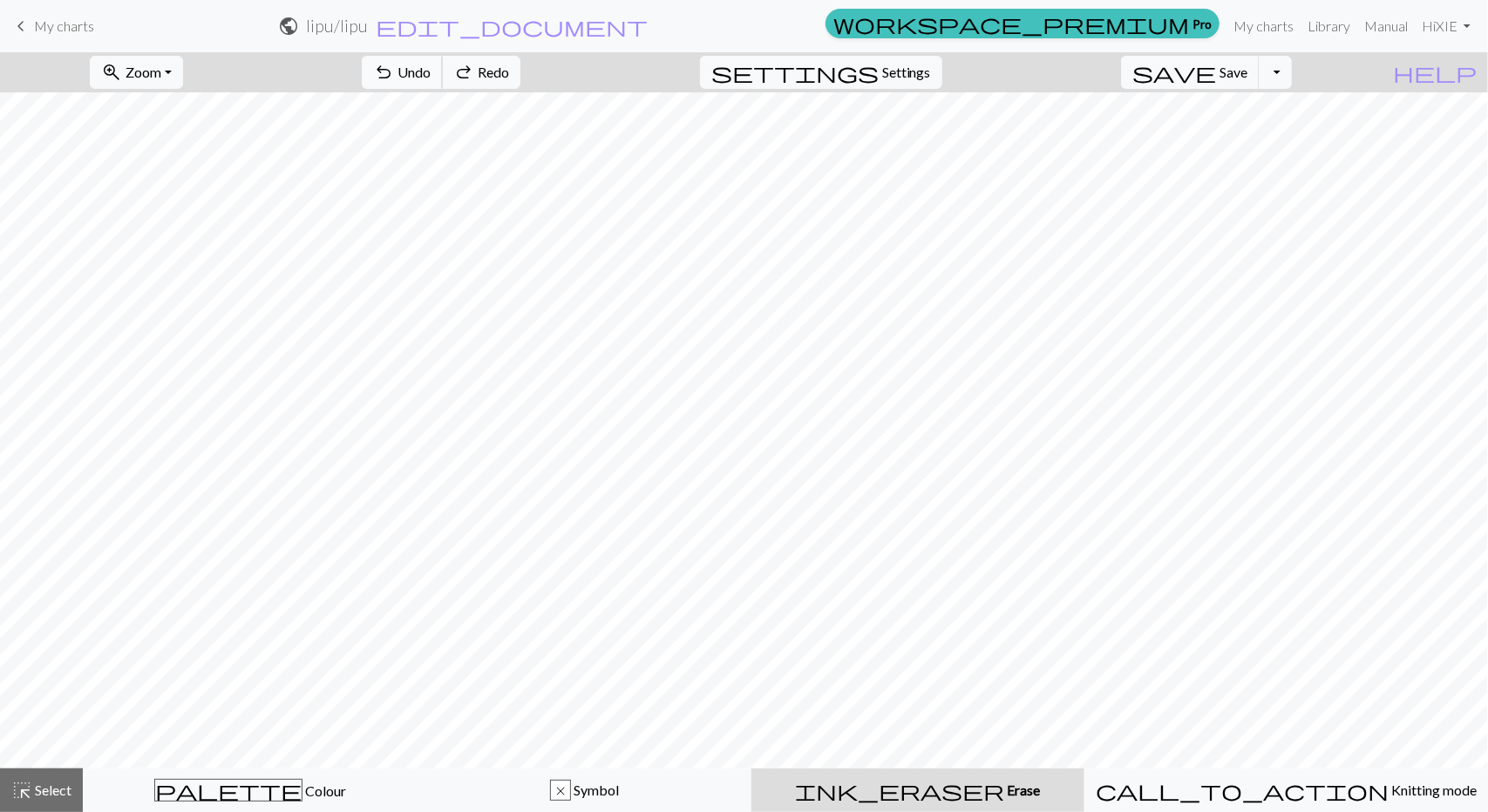
click at [431, 75] on span "Undo" at bounding box center [413, 72] width 33 height 16
click at [303, 784] on span "Colour" at bounding box center [324, 790] width 43 height 16
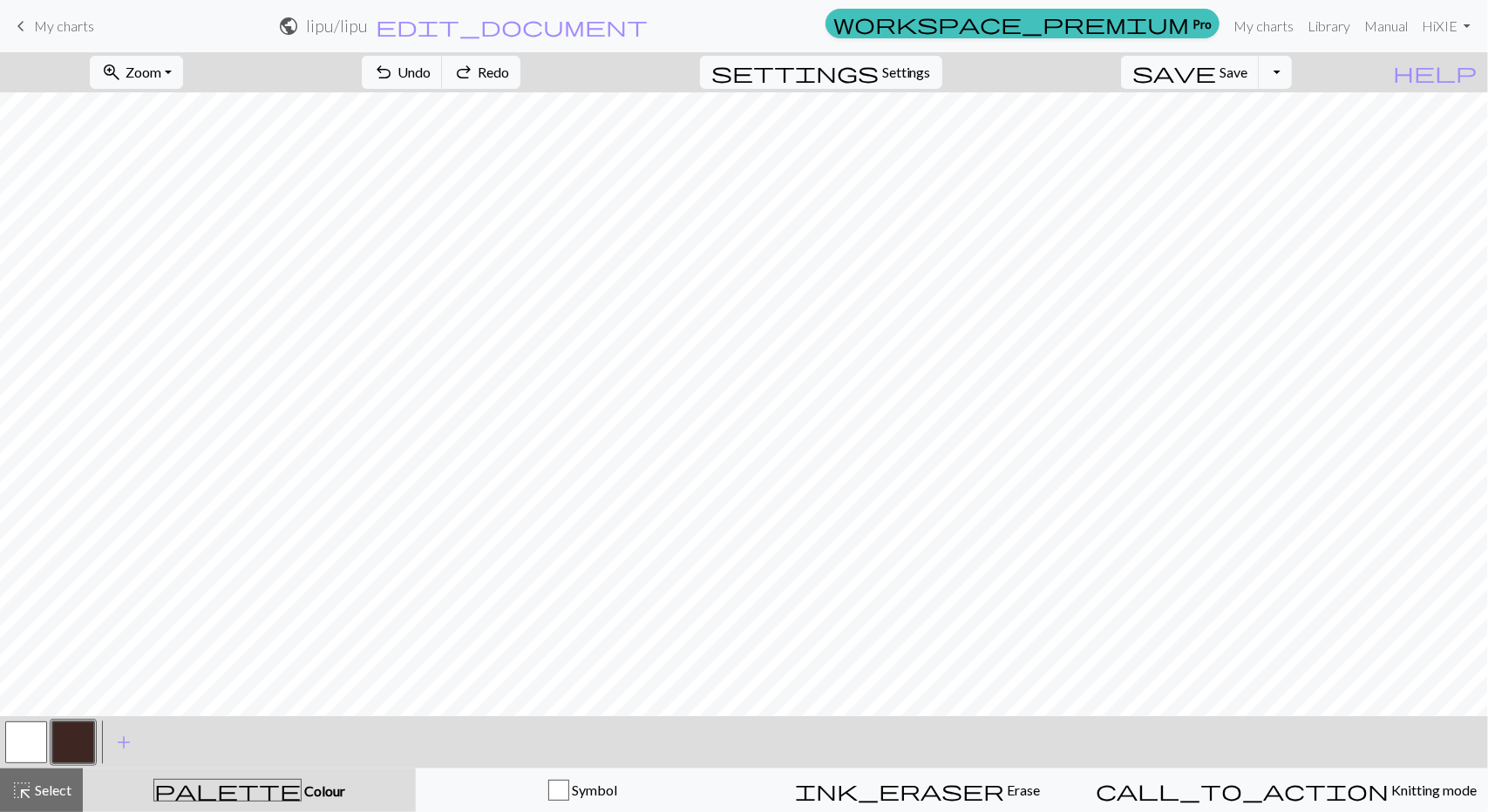
click at [35, 740] on button "button" at bounding box center [26, 743] width 41 height 41
click at [431, 76] on span "Undo" at bounding box center [413, 72] width 33 height 16
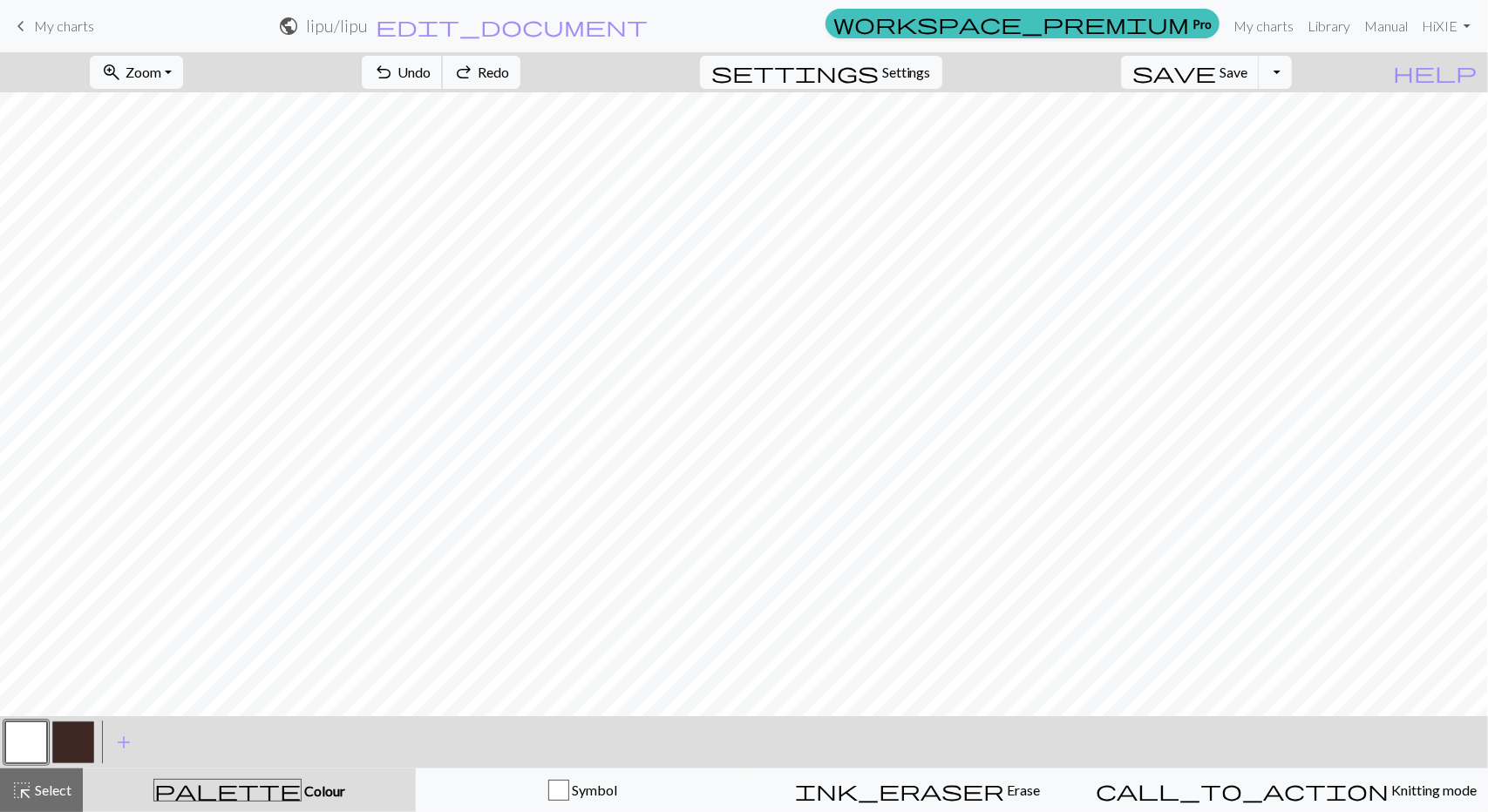
click at [431, 76] on span "Undo" at bounding box center [413, 72] width 33 height 16
click at [68, 737] on button "button" at bounding box center [73, 743] width 41 height 41
click at [71, 755] on button "button" at bounding box center [73, 743] width 41 height 41
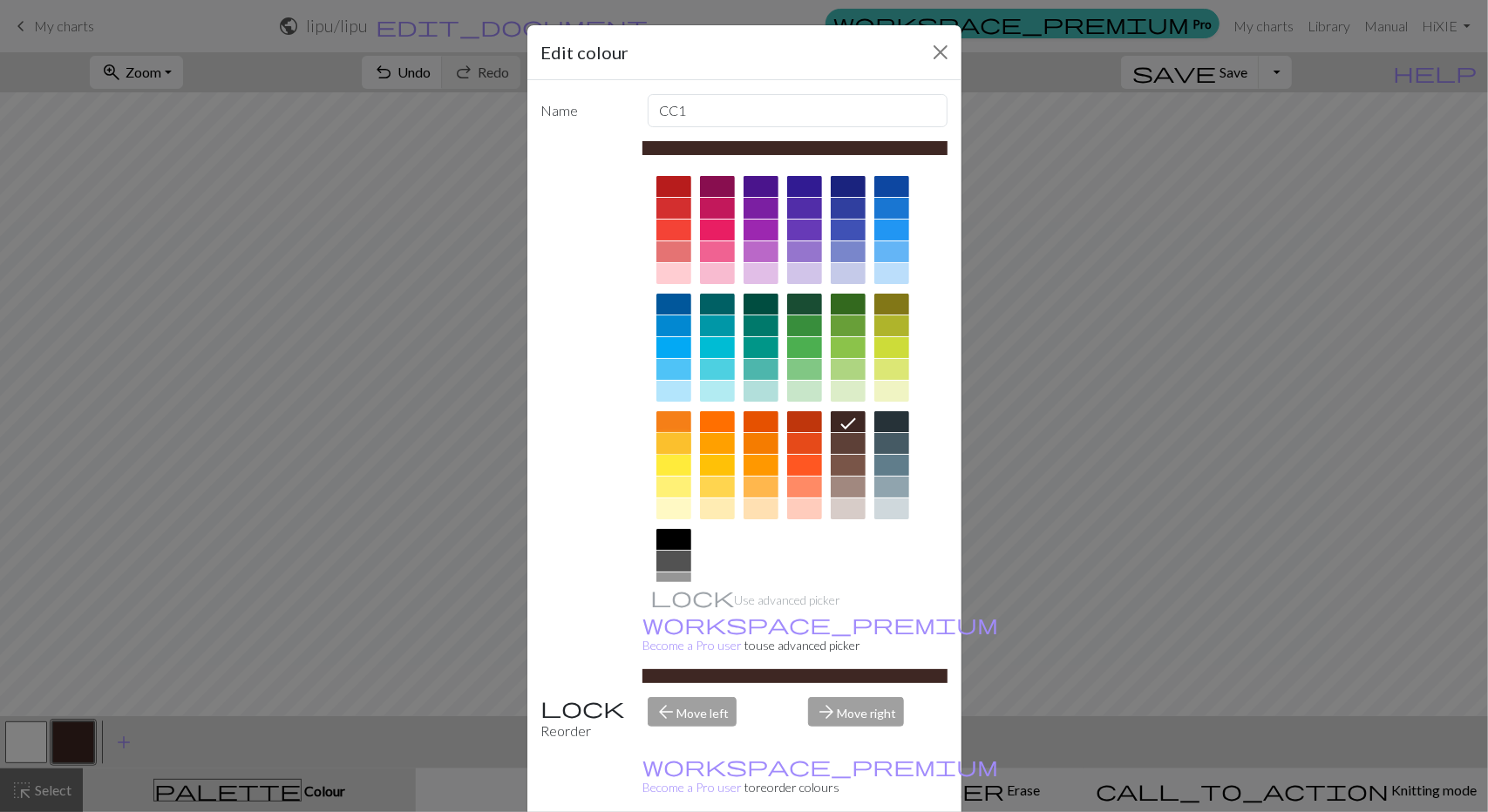
click at [665, 440] on div at bounding box center [674, 443] width 35 height 21
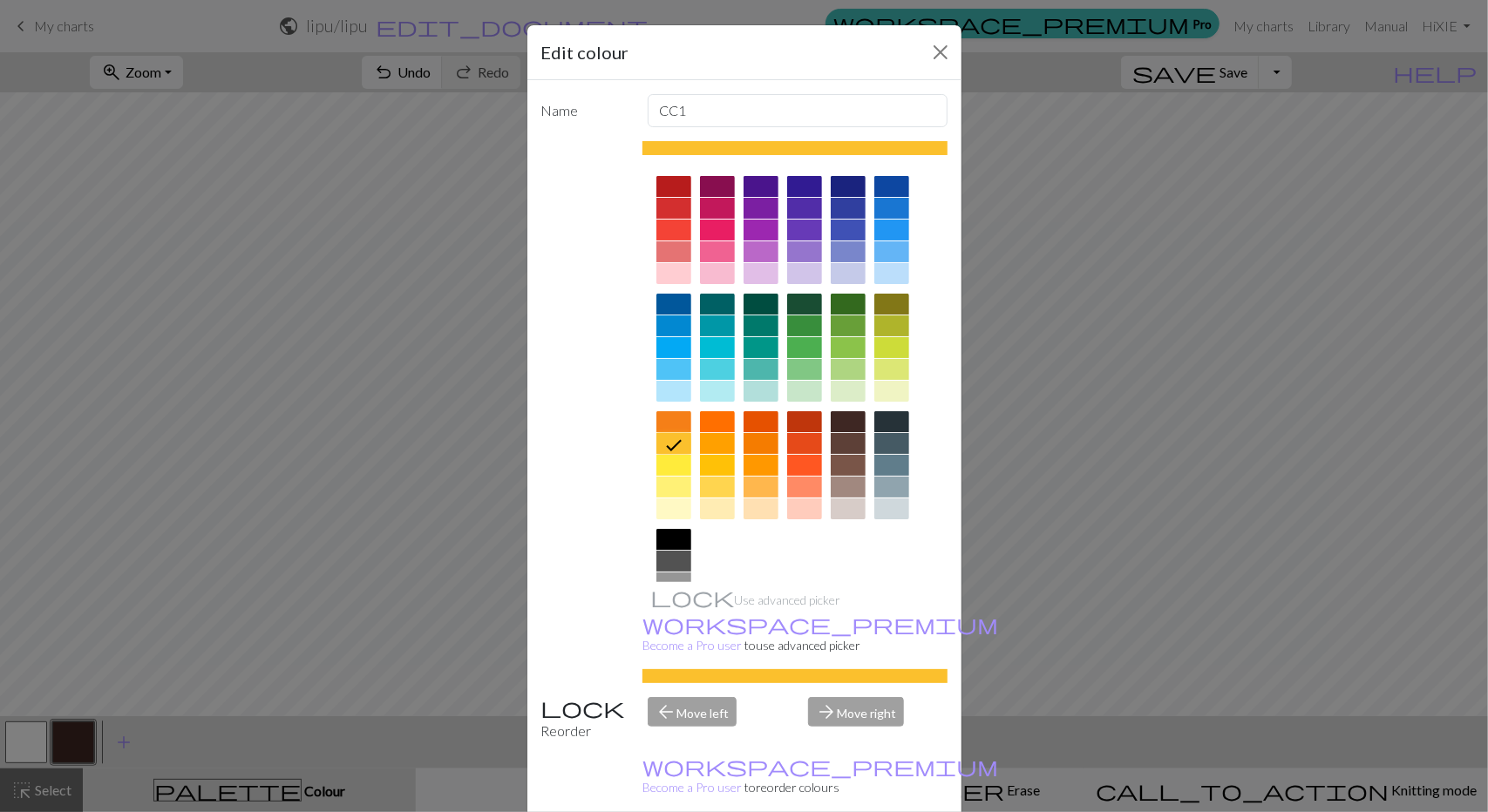
click at [755, 491] on div at bounding box center [761, 487] width 35 height 21
click at [667, 438] on div at bounding box center [674, 443] width 35 height 21
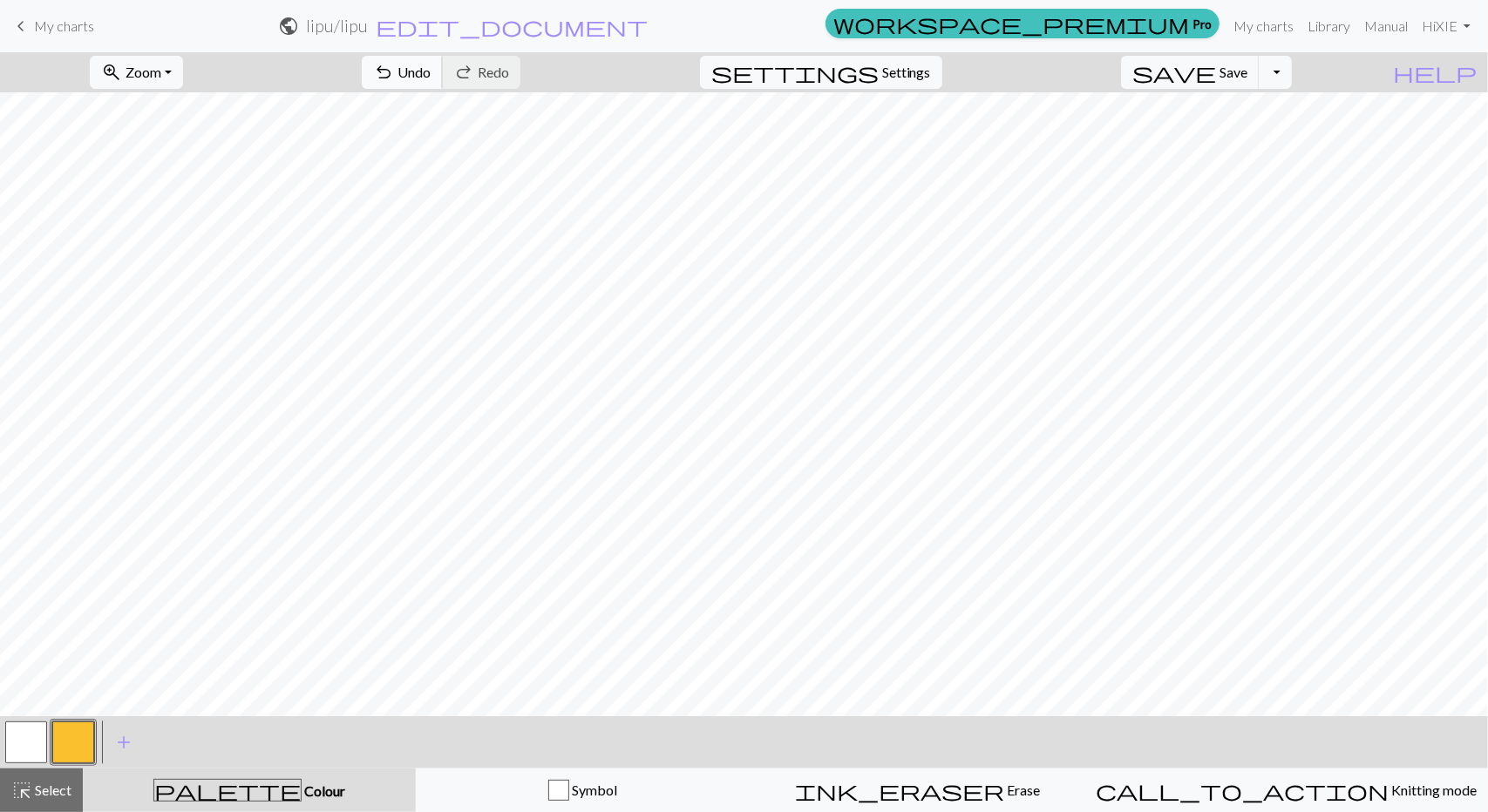
click at [431, 77] on span "Undo" at bounding box center [413, 72] width 33 height 16
click at [122, 736] on span "add" at bounding box center [123, 742] width 21 height 24
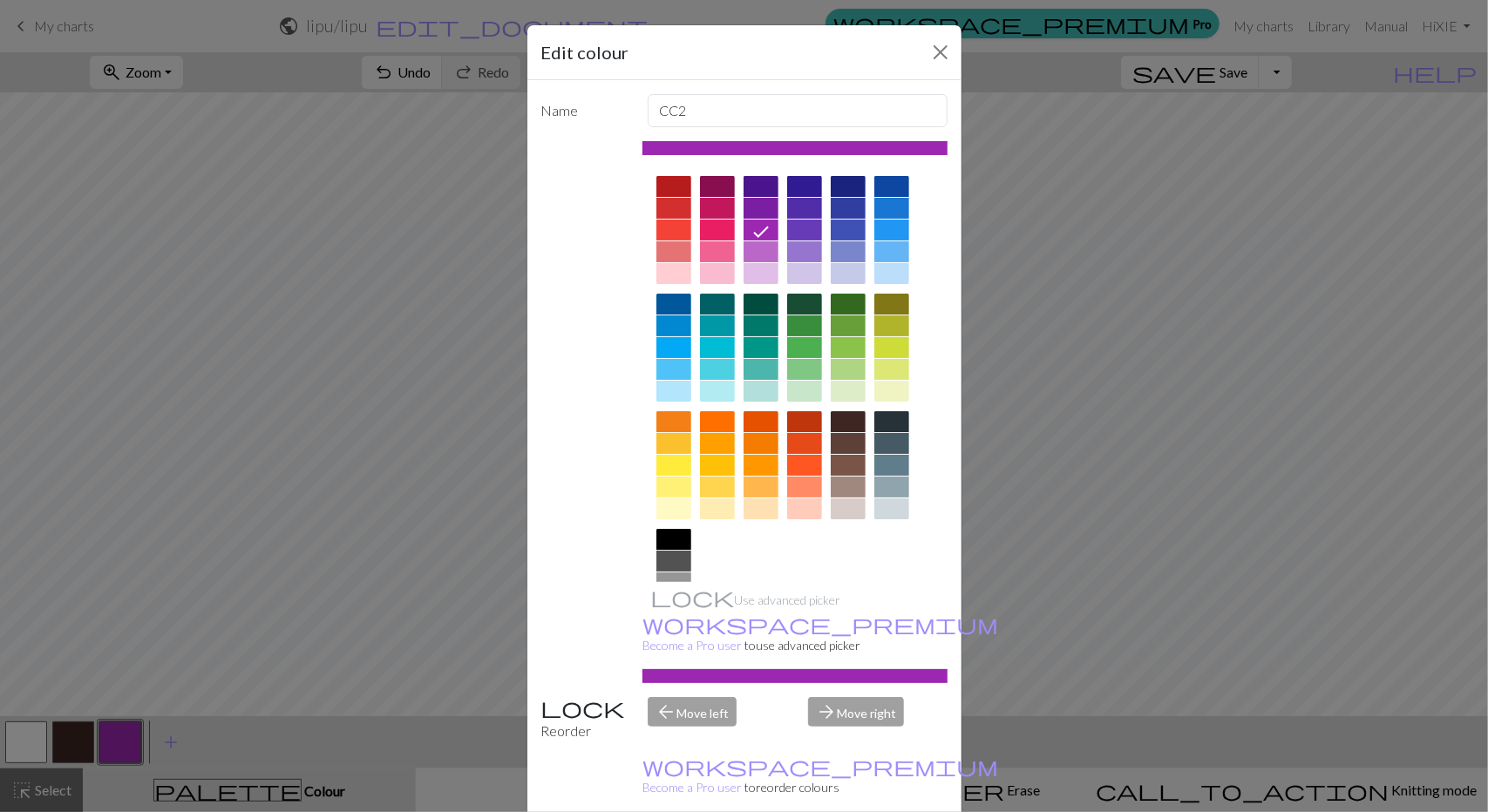
click at [668, 438] on div at bounding box center [674, 443] width 35 height 21
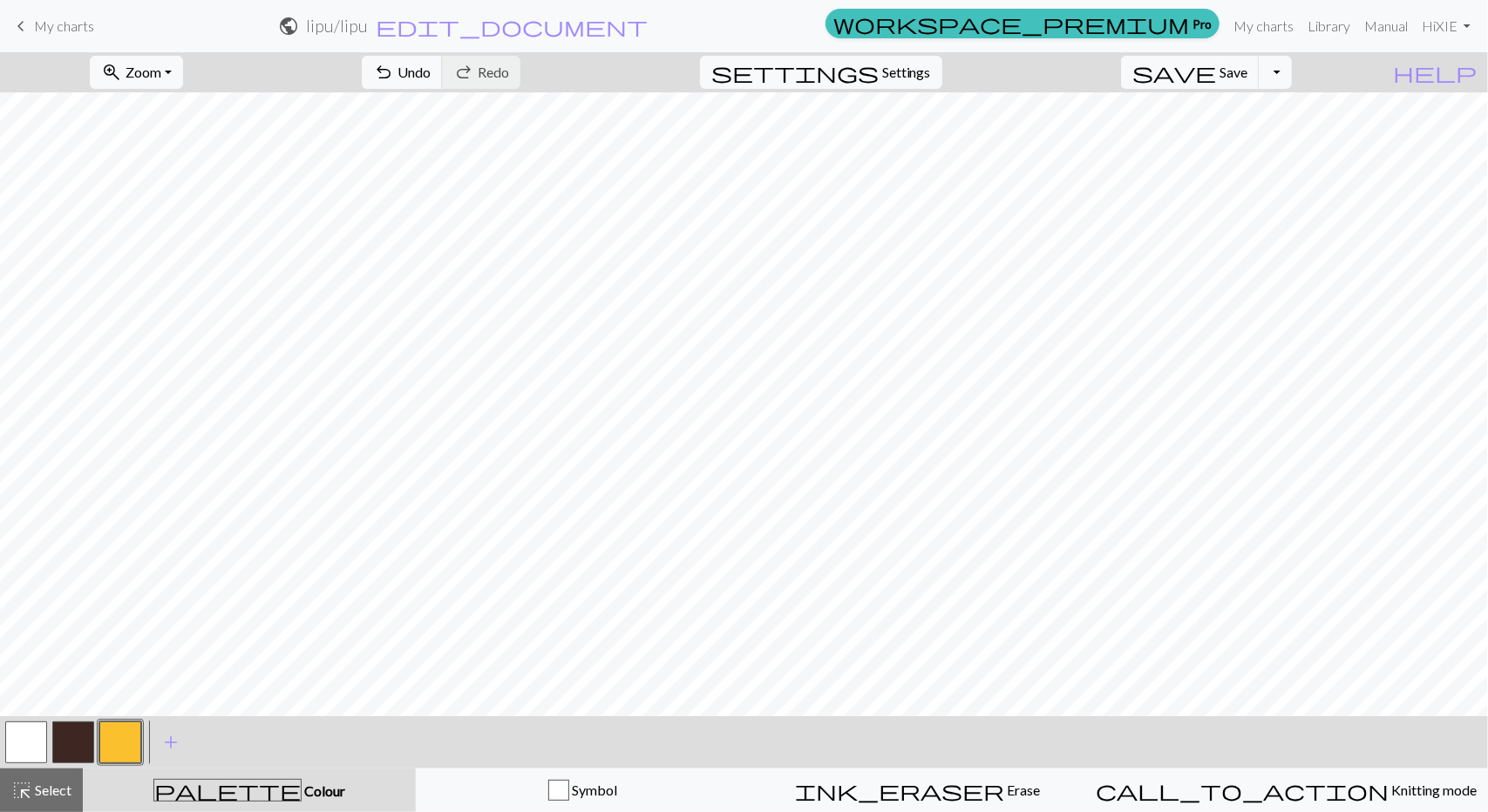
drag, startPoint x: 52, startPoint y: 727, endPoint x: 90, endPoint y: 712, distance: 40.9
click at [52, 727] on button "button" at bounding box center [73, 743] width 41 height 41
click at [69, 750] on button "button" at bounding box center [73, 743] width 41 height 41
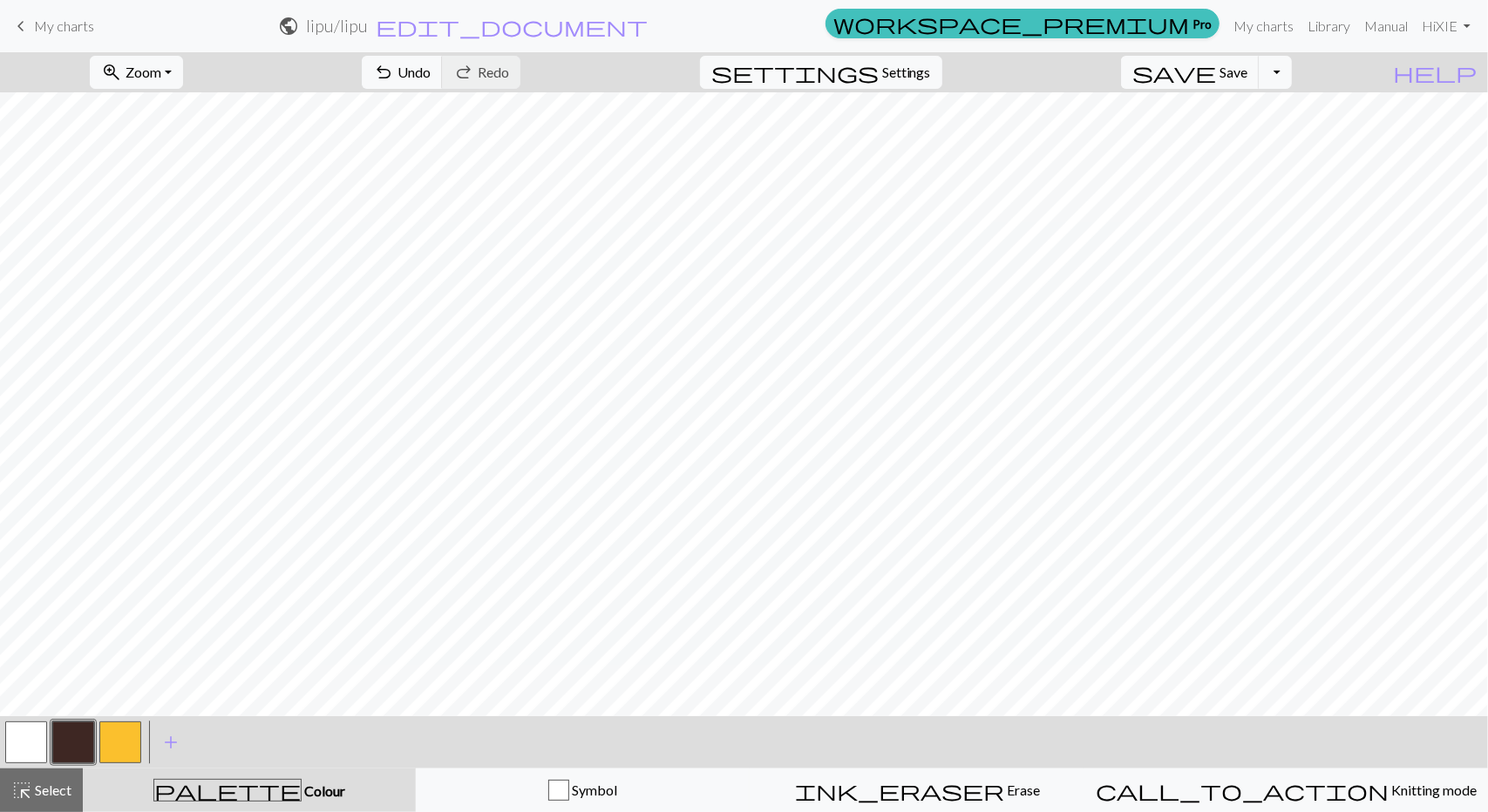
click at [122, 736] on button "button" at bounding box center [120, 743] width 41 height 41
click at [114, 751] on button "button" at bounding box center [120, 743] width 41 height 41
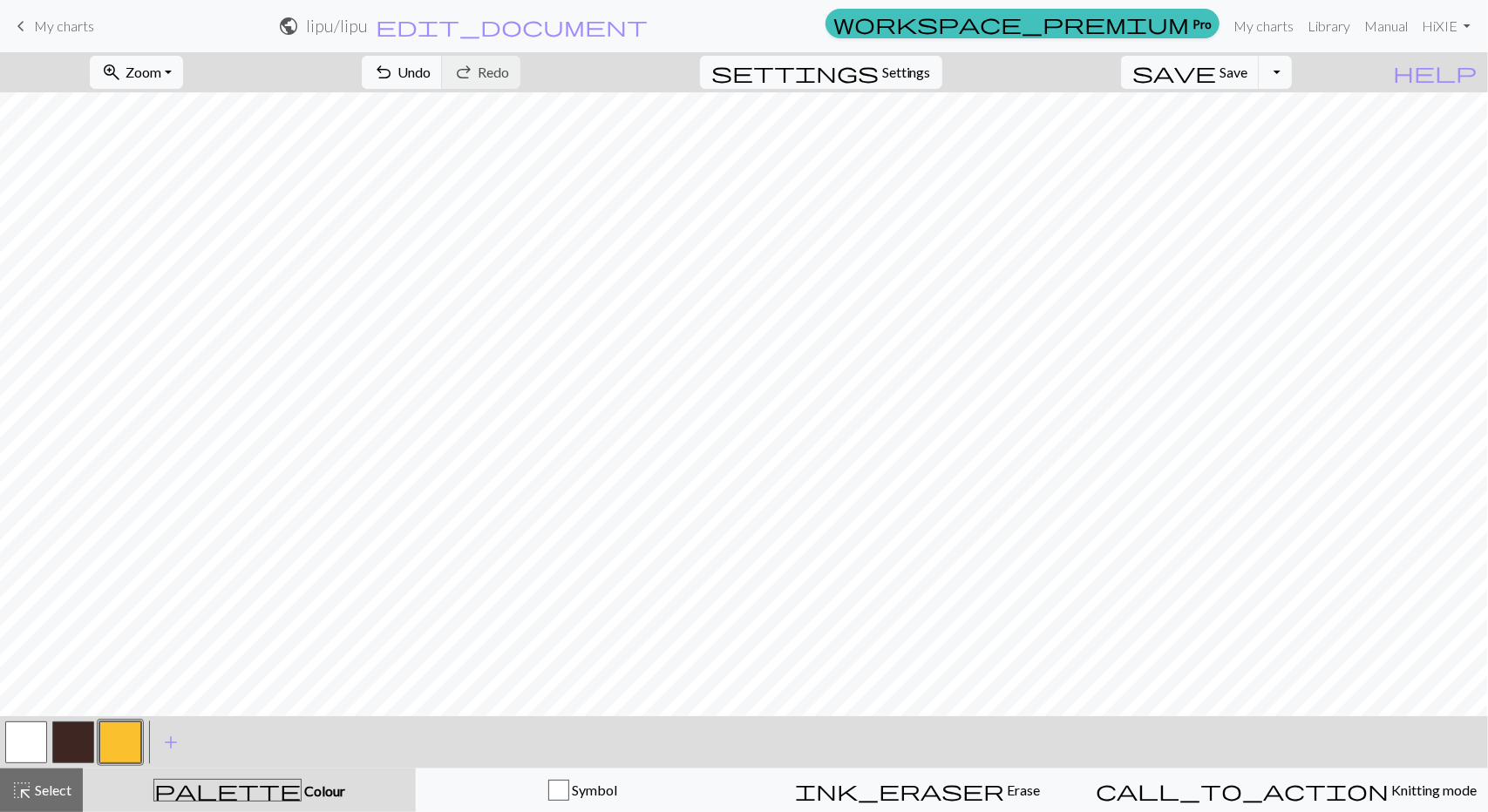
click at [73, 741] on button "button" at bounding box center [73, 743] width 41 height 41
click at [96, 738] on div at bounding box center [120, 743] width 47 height 47
click at [115, 742] on button "button" at bounding box center [120, 743] width 41 height 41
